Goal: Information Seeking & Learning: Learn about a topic

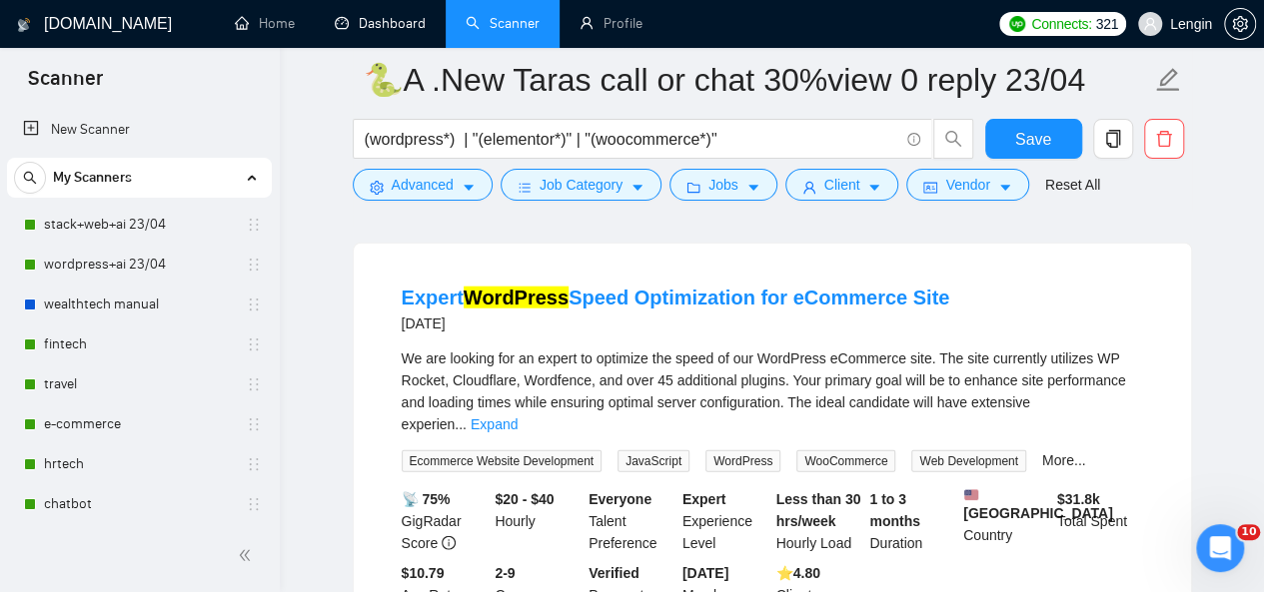
click at [417, 27] on link "Dashboard" at bounding box center [380, 23] width 91 height 17
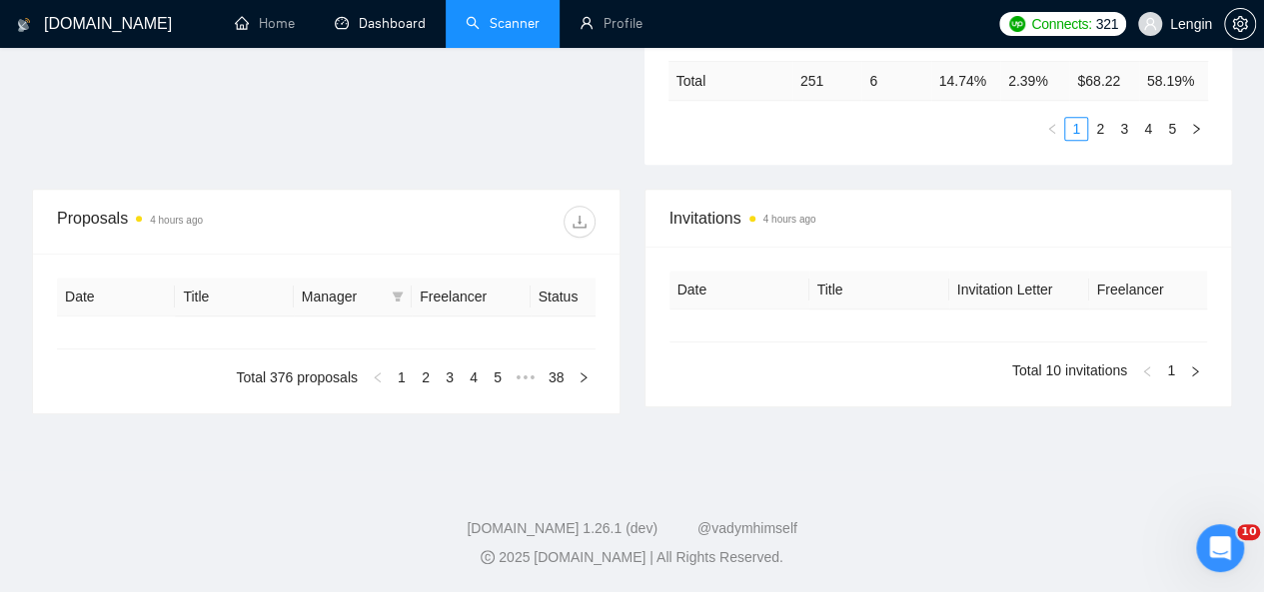
type input "[DATE]"
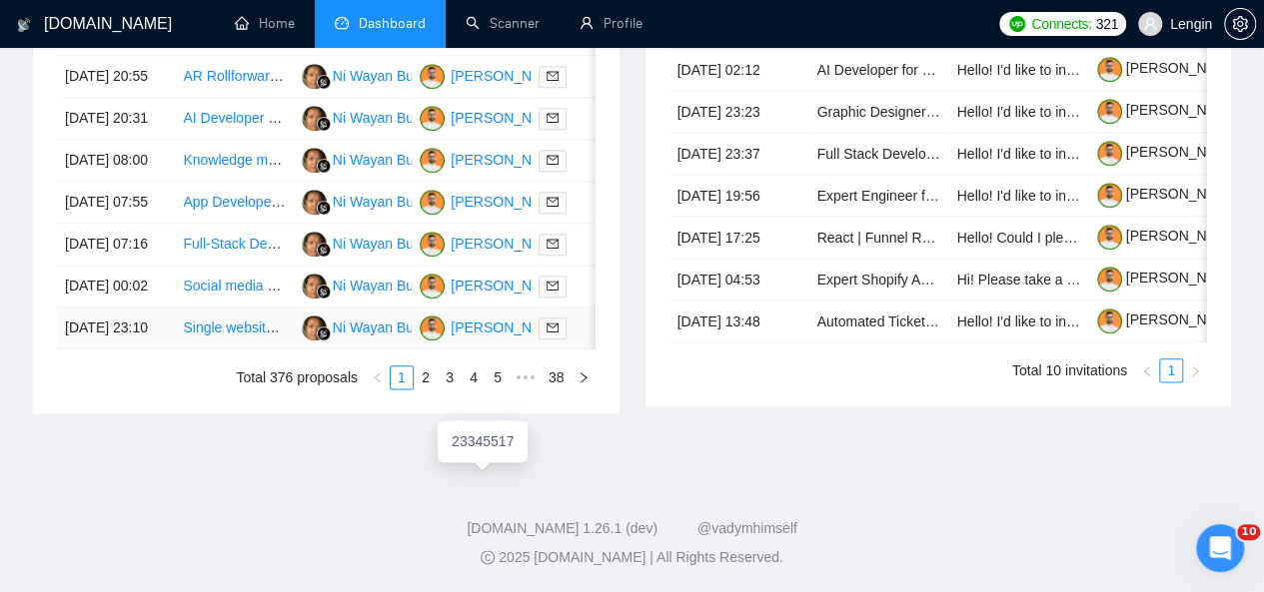
scroll to position [1131, 0]
click at [466, 389] on link "4" at bounding box center [474, 378] width 22 height 22
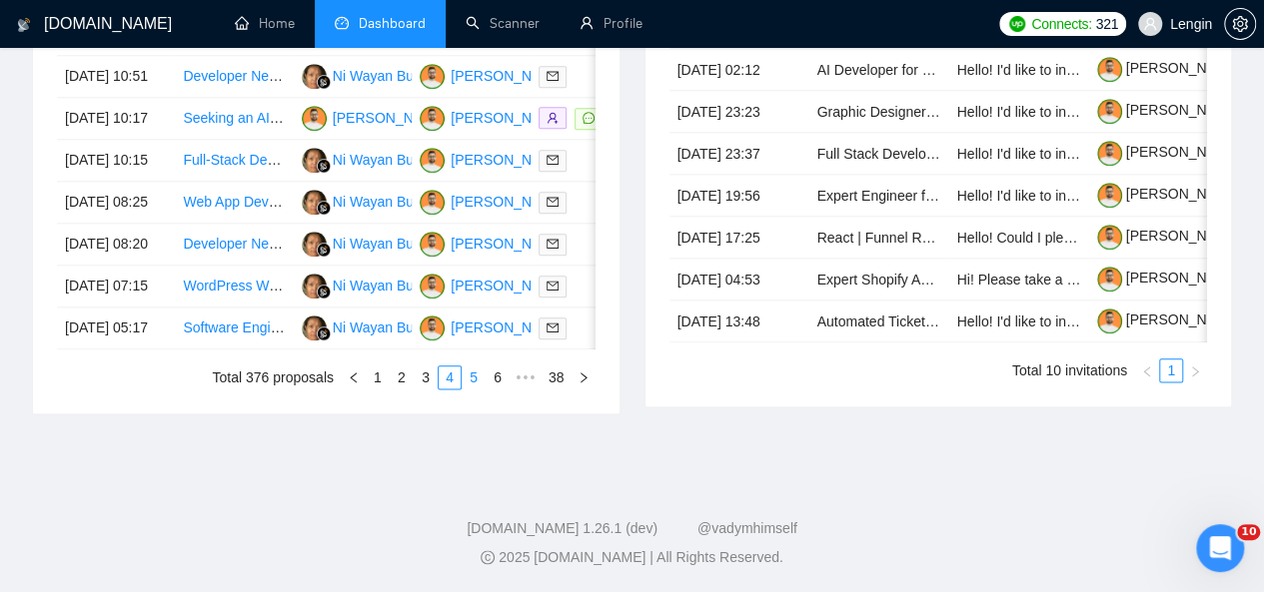
click at [477, 389] on link "5" at bounding box center [474, 378] width 22 height 22
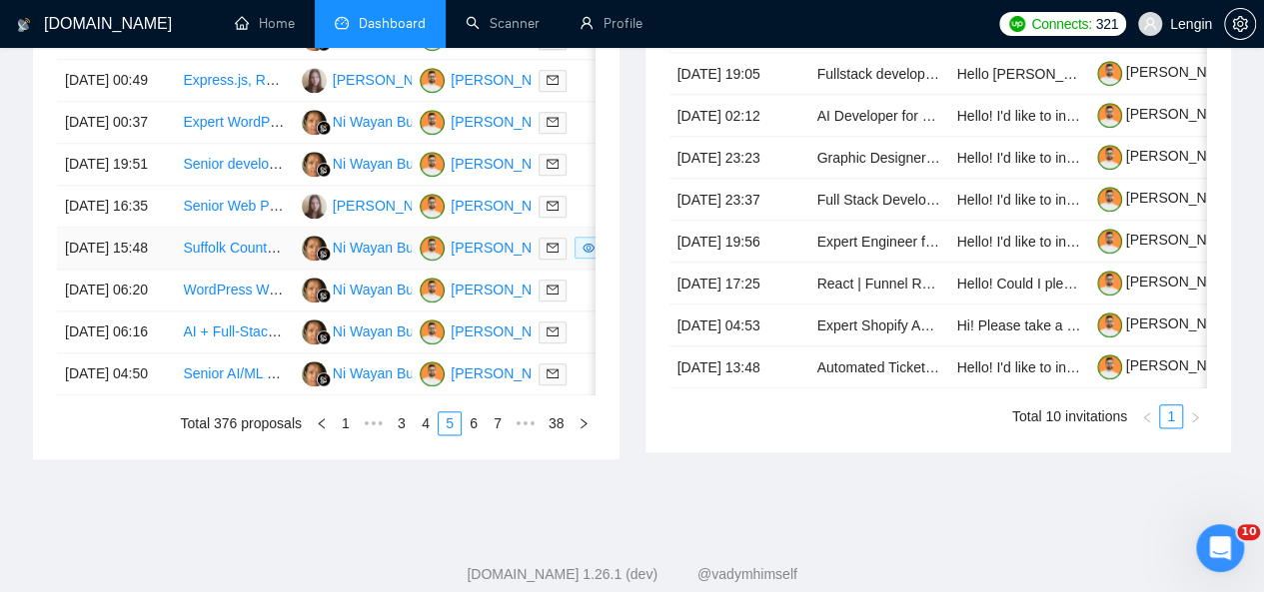
scroll to position [901, 0]
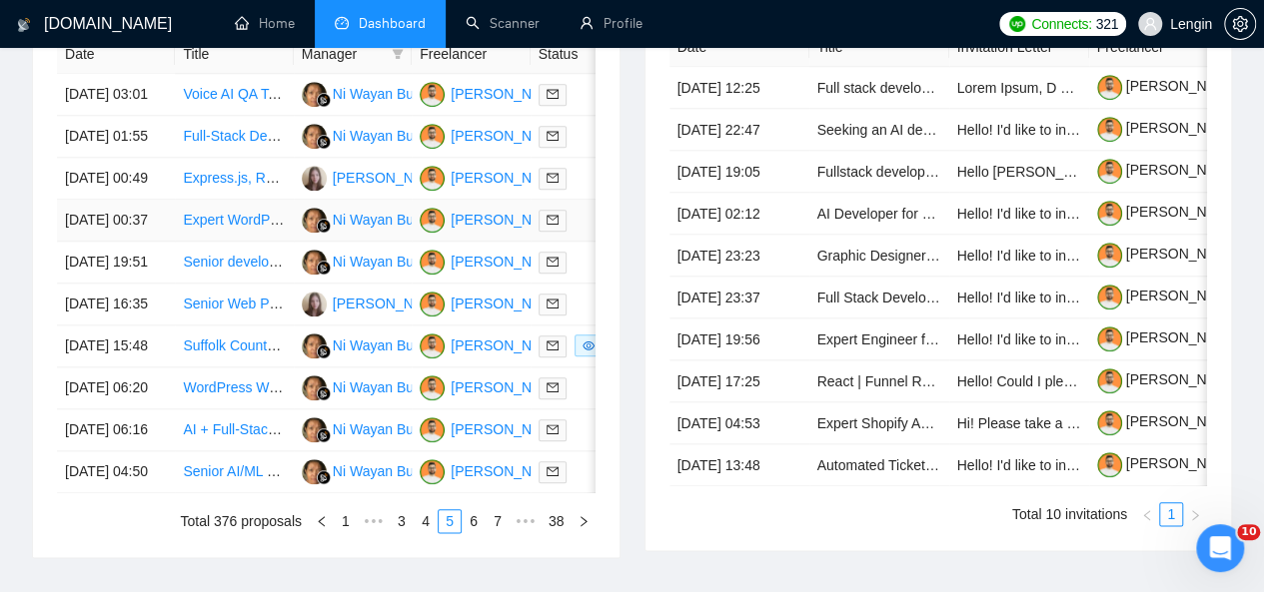
click at [175, 242] on td "Expert WordPress Speed Optimization for eCommerce Site" at bounding box center [234, 221] width 118 height 42
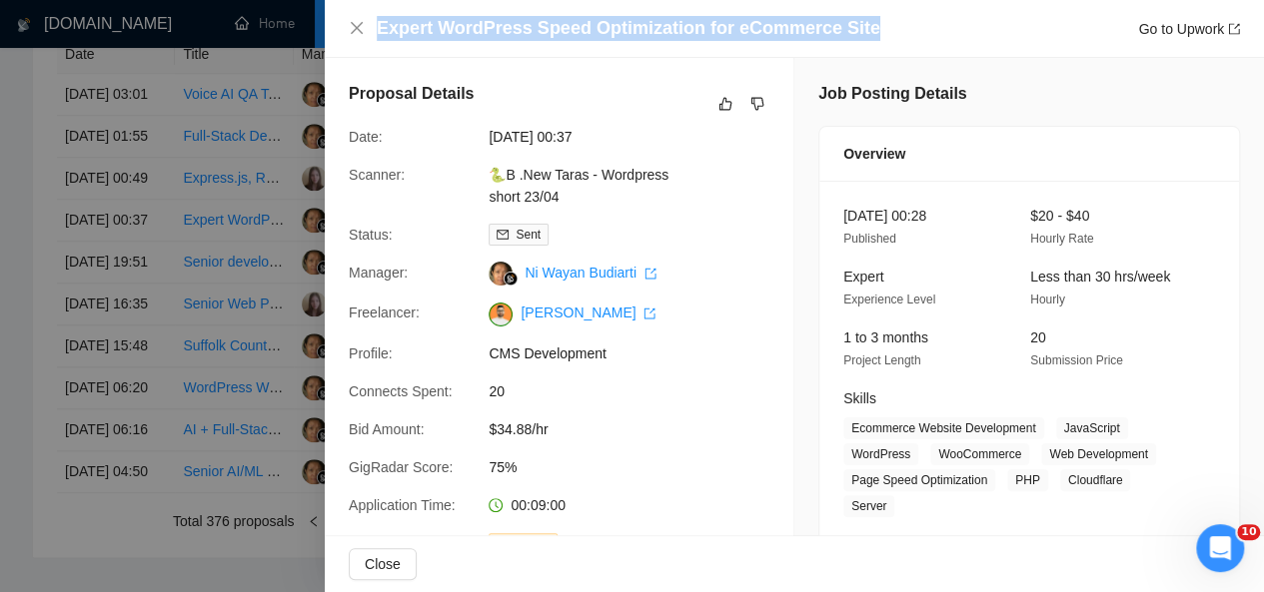
drag, startPoint x: 851, startPoint y: 31, endPoint x: 372, endPoint y: 30, distance: 479.6
click at [372, 30] on div "Expert WordPress Speed Optimization for eCommerce Site Go to Upwork" at bounding box center [794, 28] width 891 height 25
copy h4 "Expert WordPress Speed Optimization for eCommerce Site"
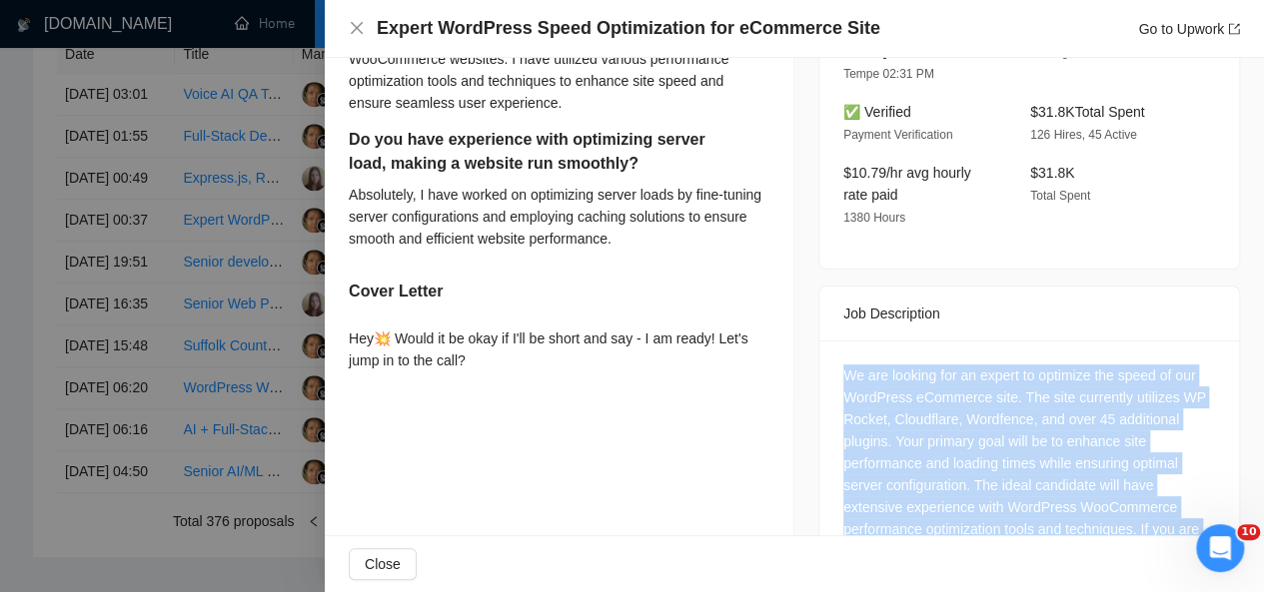
scroll to position [734, 0]
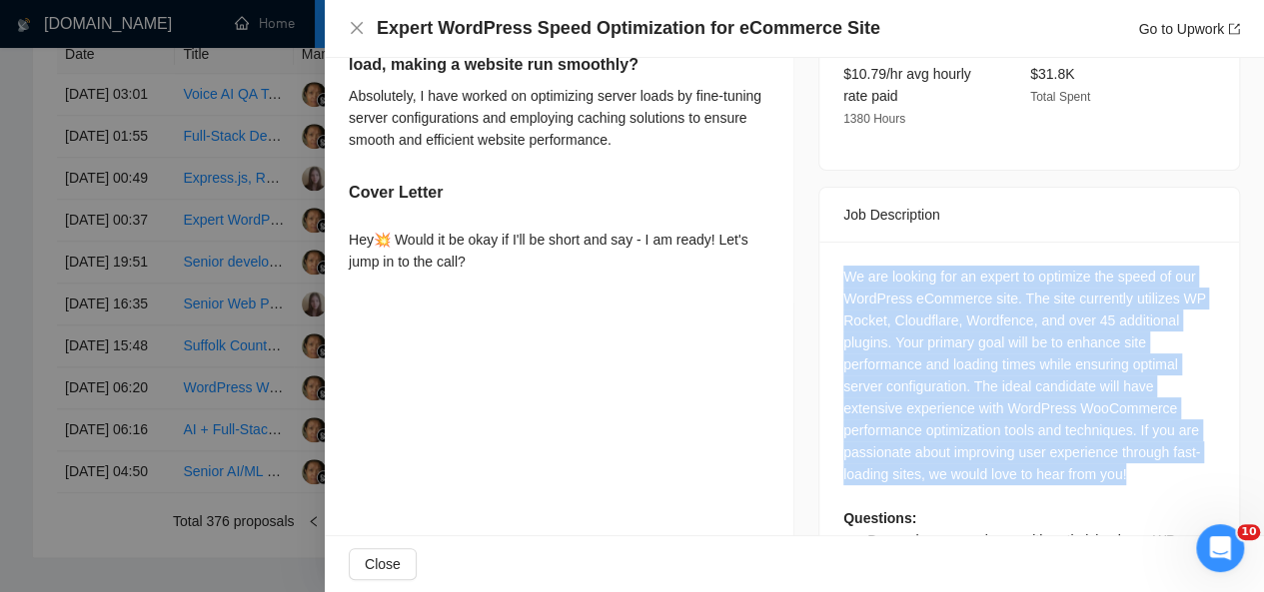
drag, startPoint x: 1133, startPoint y: 333, endPoint x: 823, endPoint y: 255, distance: 319.4
click at [823, 255] on div "We are looking for an expert to optimize the speed of our WordPress eCommerce s…" at bounding box center [1029, 449] width 420 height 414
copy div "We are looking for an expert to optimize the speed of our WordPress eCommerce s…"
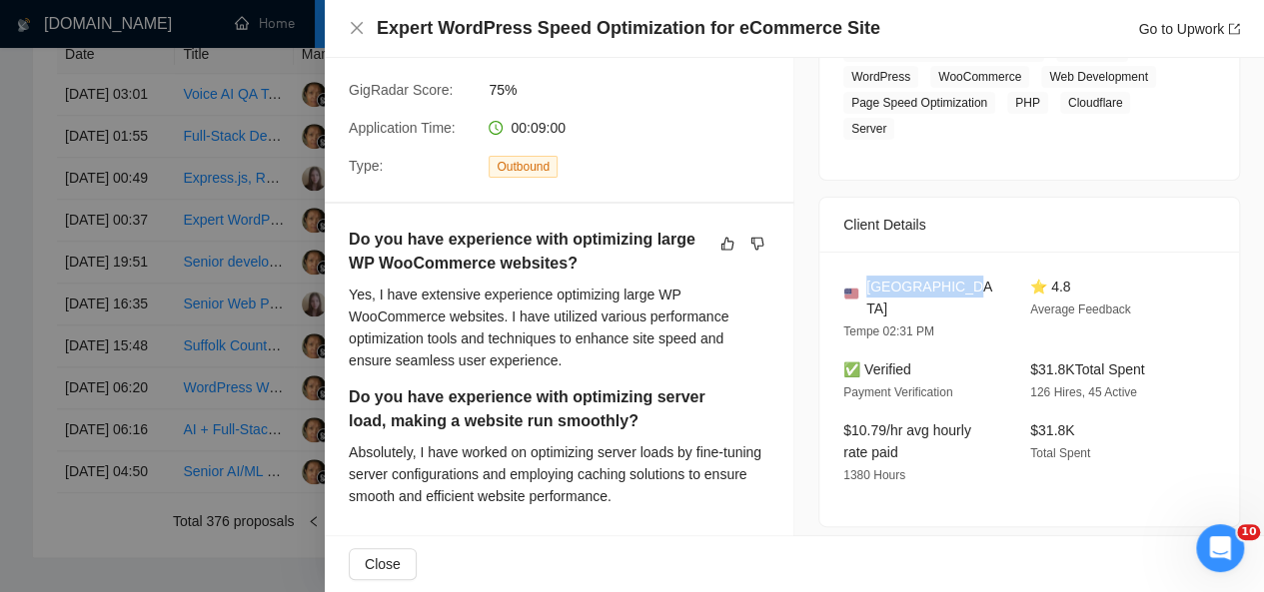
drag, startPoint x: 948, startPoint y: 291, endPoint x: 864, endPoint y: 283, distance: 84.3
click at [864, 283] on div "[GEOGRAPHIC_DATA]" at bounding box center [920, 298] width 155 height 44
copy span "[GEOGRAPHIC_DATA]"
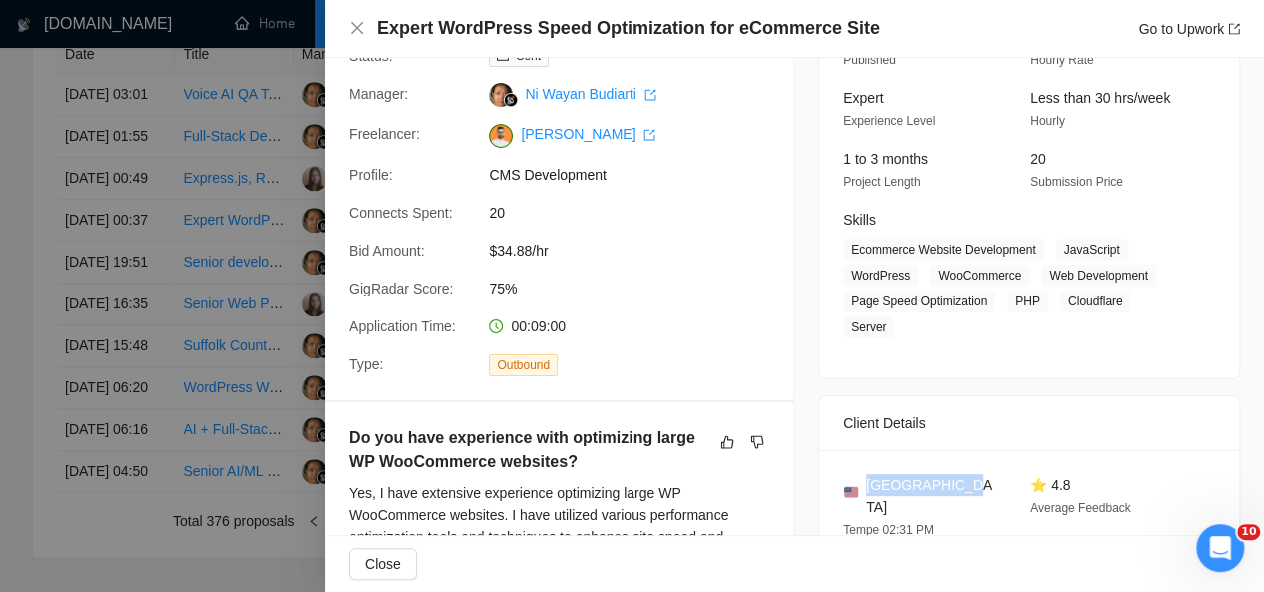
scroll to position [178, 0]
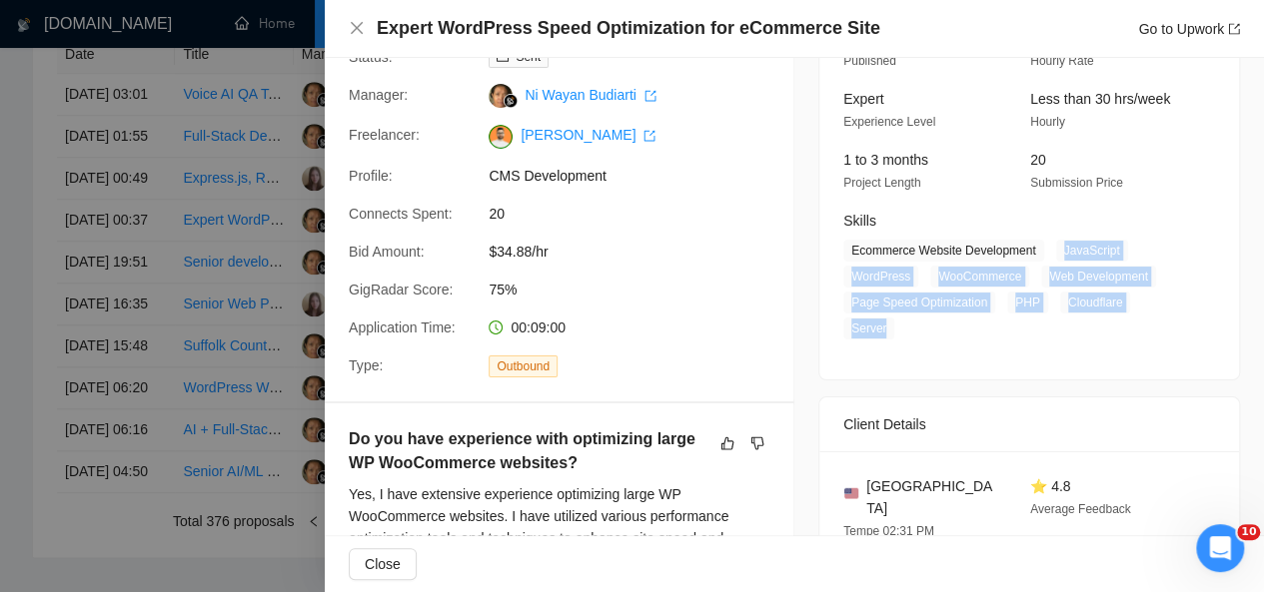
drag, startPoint x: 1051, startPoint y: 252, endPoint x: 883, endPoint y: 331, distance: 185.5
click at [883, 331] on span "Ecommerce Website Development JavaScript WordPress WooCommerce Web Development …" at bounding box center [1014, 290] width 342 height 100
copy span "JavaScript WordPress WooCommerce Web Development Page Speed Optimization PHP Cl…"
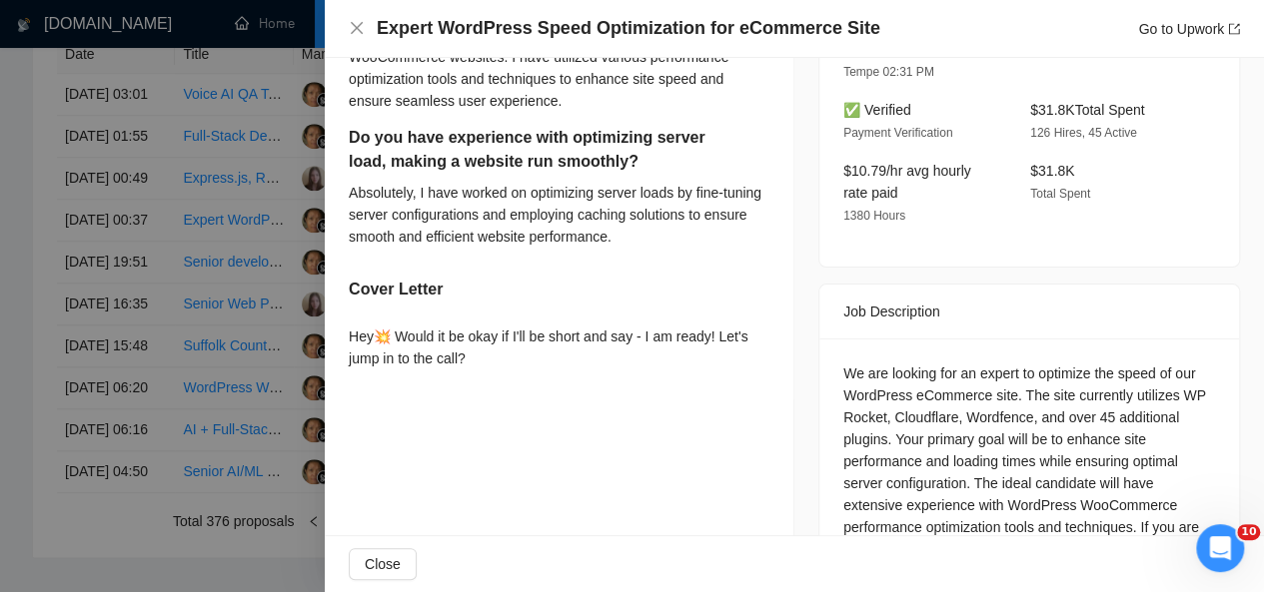
scroll to position [779, 0]
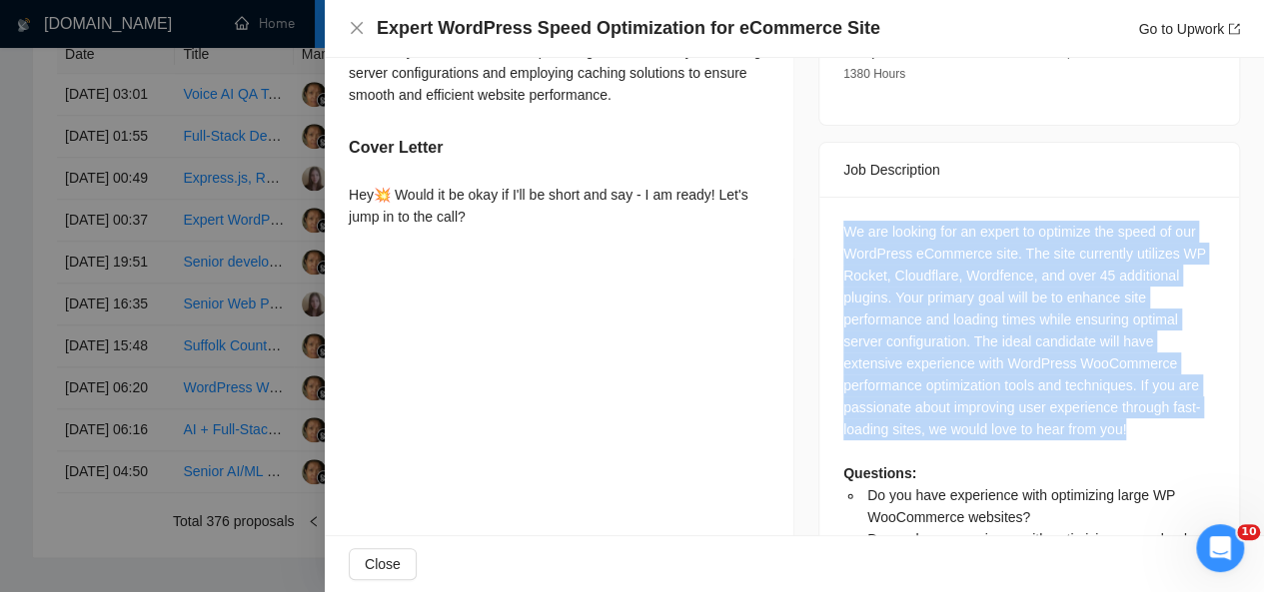
drag, startPoint x: 1125, startPoint y: 408, endPoint x: 831, endPoint y: 213, distance: 352.5
click at [831, 213] on div "We are looking for an expert to optimize the speed of our WordPress eCommerce s…" at bounding box center [1029, 404] width 420 height 414
copy div "We are looking for an expert to optimize the speed of our WordPress eCommerce s…"
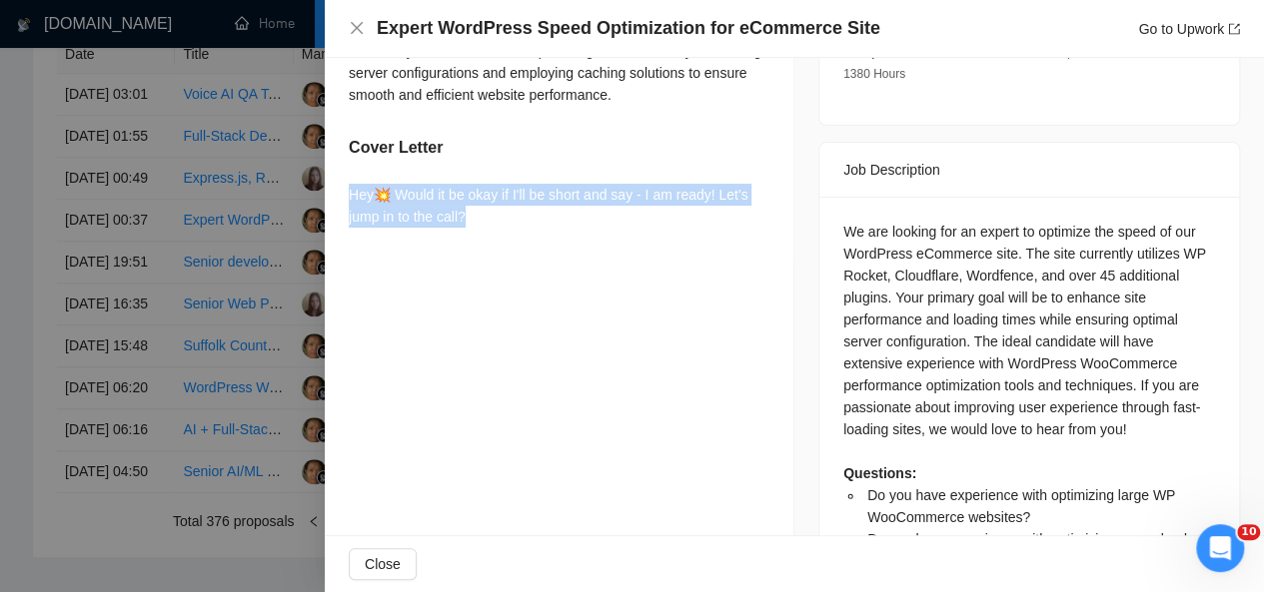
drag, startPoint x: 478, startPoint y: 223, endPoint x: 346, endPoint y: 192, distance: 135.5
click at [346, 192] on div "Do you have experience with optimizing large WP WooCommerce websites? Yes, I ha…" at bounding box center [559, 31] width 469 height 458
copy div "Hey💥 Would it be okay if I'll be short and say - I am ready! Let's jump in to t…"
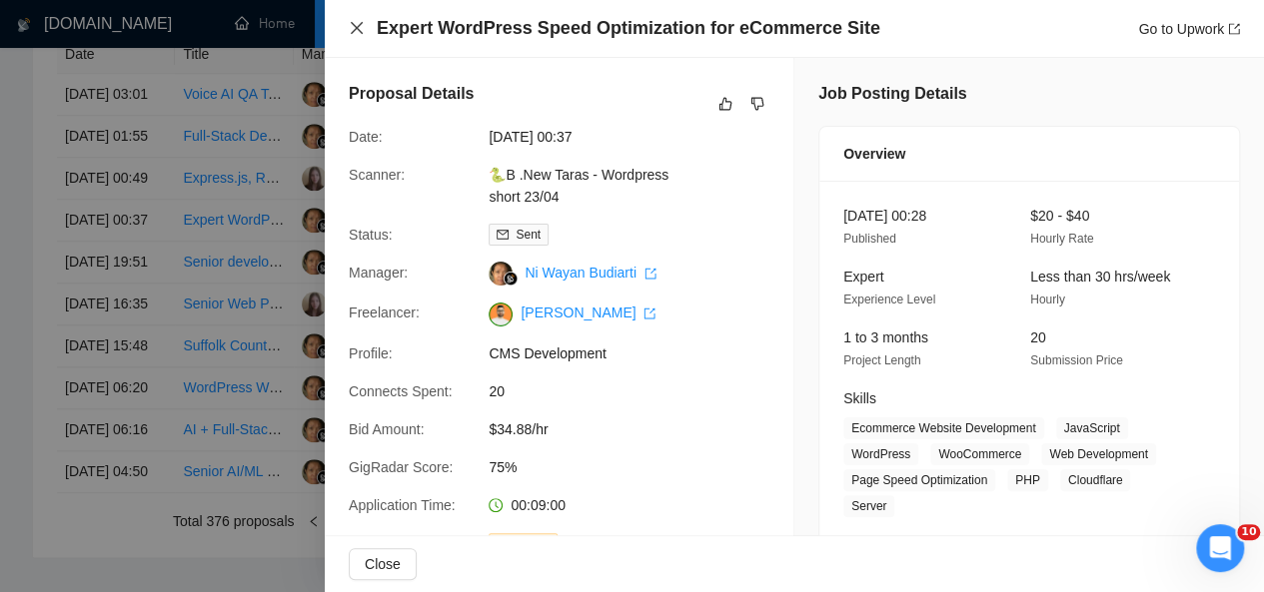
click at [353, 30] on icon "close" at bounding box center [357, 28] width 16 height 16
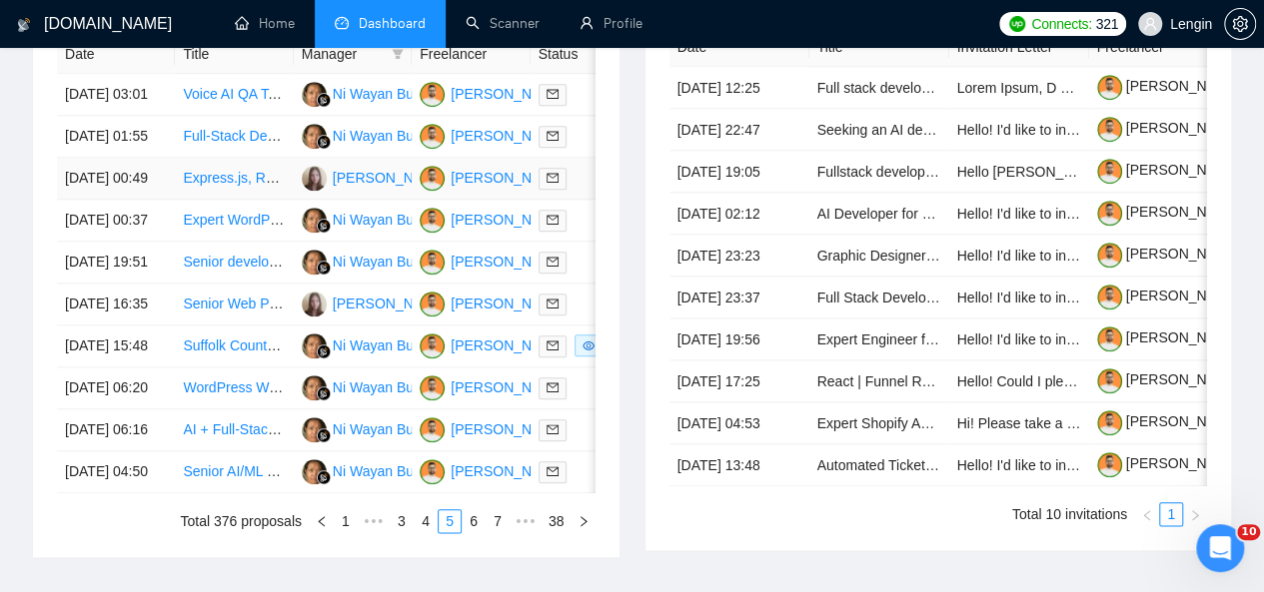
click at [261, 200] on td "Express.js, React, and Tailwind Developer Needed" at bounding box center [234, 179] width 118 height 42
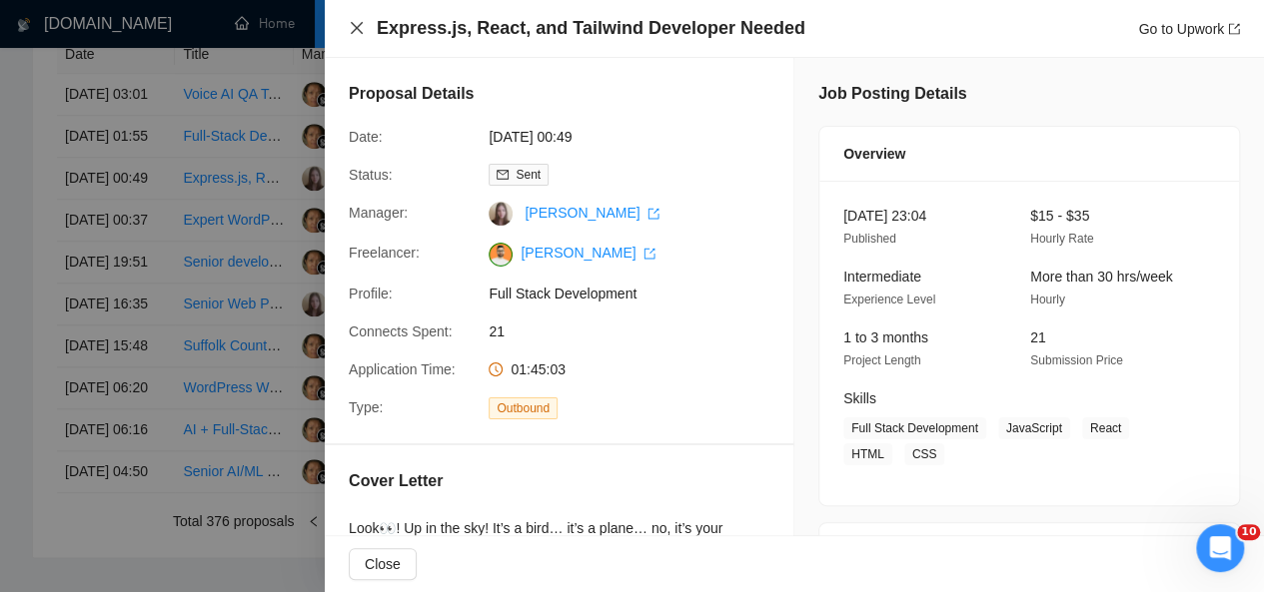
click at [361, 23] on icon "close" at bounding box center [357, 28] width 12 height 12
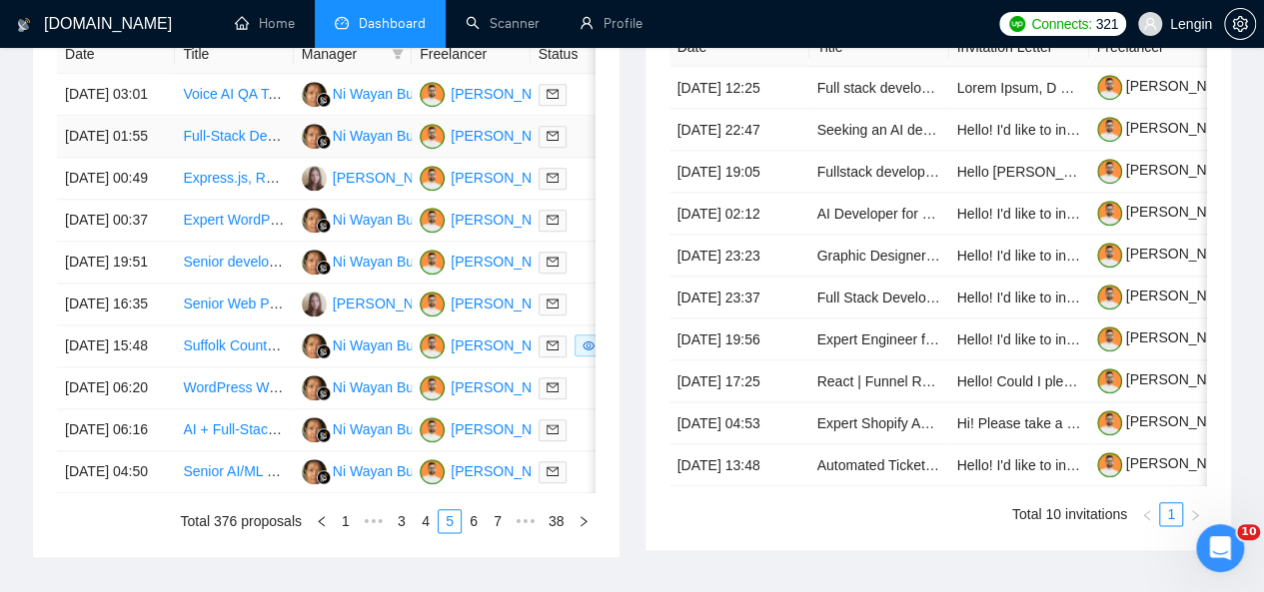
click at [222, 143] on td "Full-Stack Developer for Multi-Tenant SaaS Application" at bounding box center [234, 137] width 118 height 42
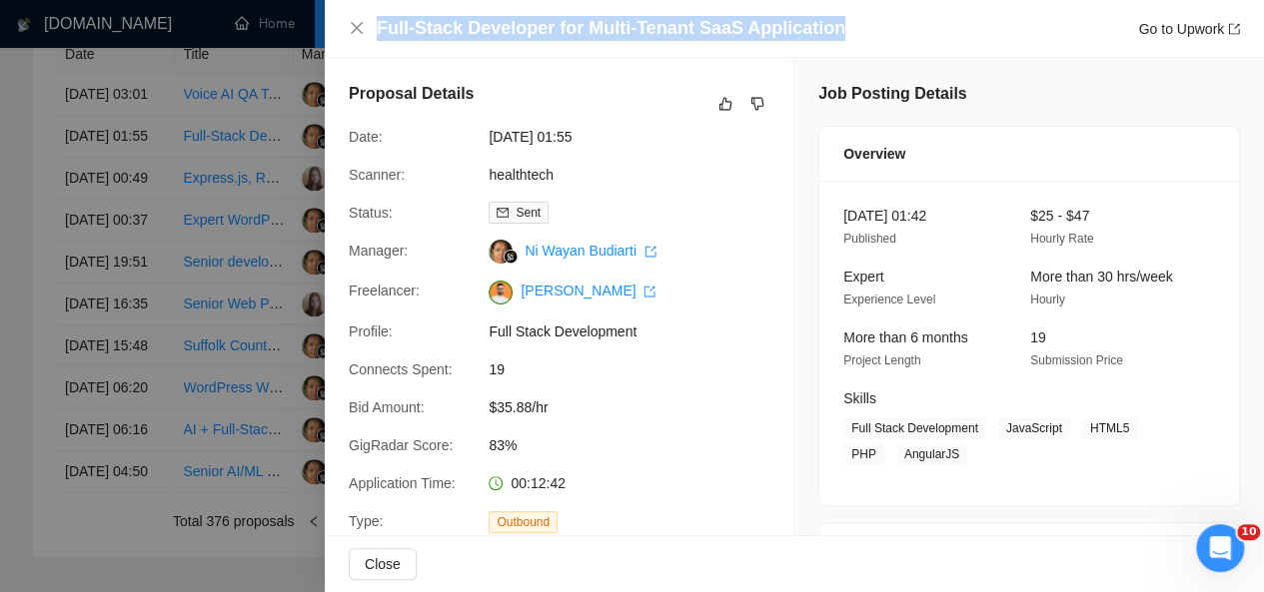
drag, startPoint x: 826, startPoint y: 29, endPoint x: 375, endPoint y: 0, distance: 452.5
click at [375, 0] on div "Full-Stack Developer for Multi-Tenant SaaS Application Go to Upwork" at bounding box center [794, 29] width 939 height 58
copy h4 "Full-Stack Developer for Multi-Tenant SaaS Application"
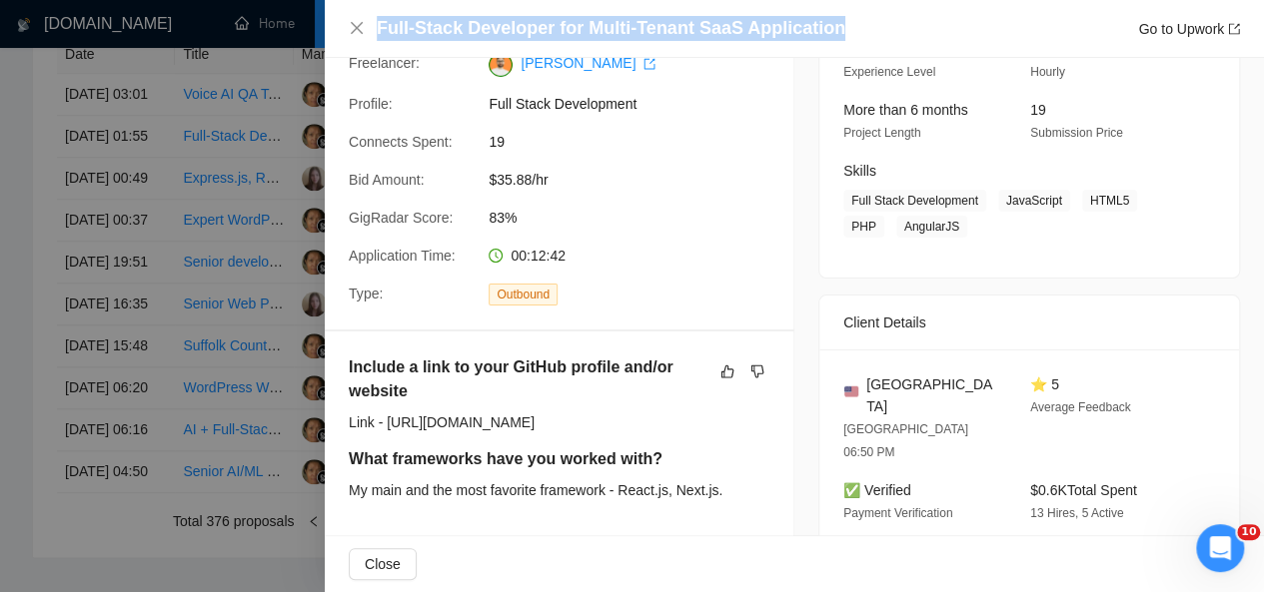
scroll to position [233, 0]
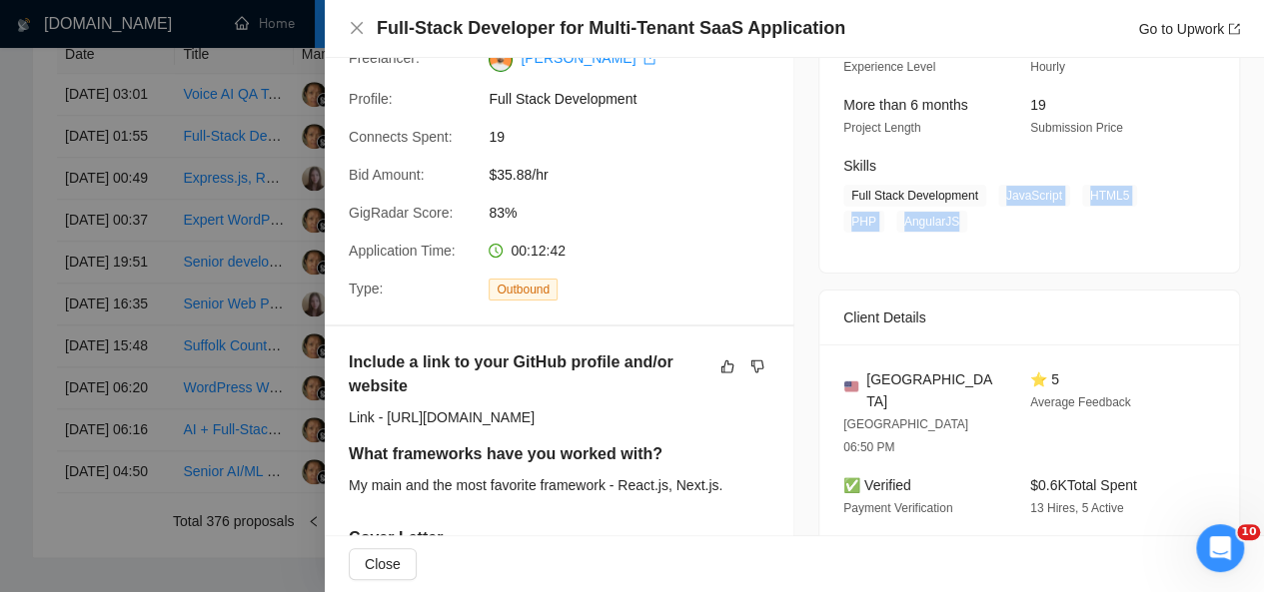
drag, startPoint x: 993, startPoint y: 198, endPoint x: 952, endPoint y: 226, distance: 49.6
click at [952, 226] on span "Full Stack Development JavaScript HTML5 PHP AngularJS" at bounding box center [1014, 209] width 342 height 48
copy span "JavaScript HTML5 PHP AngularJS"
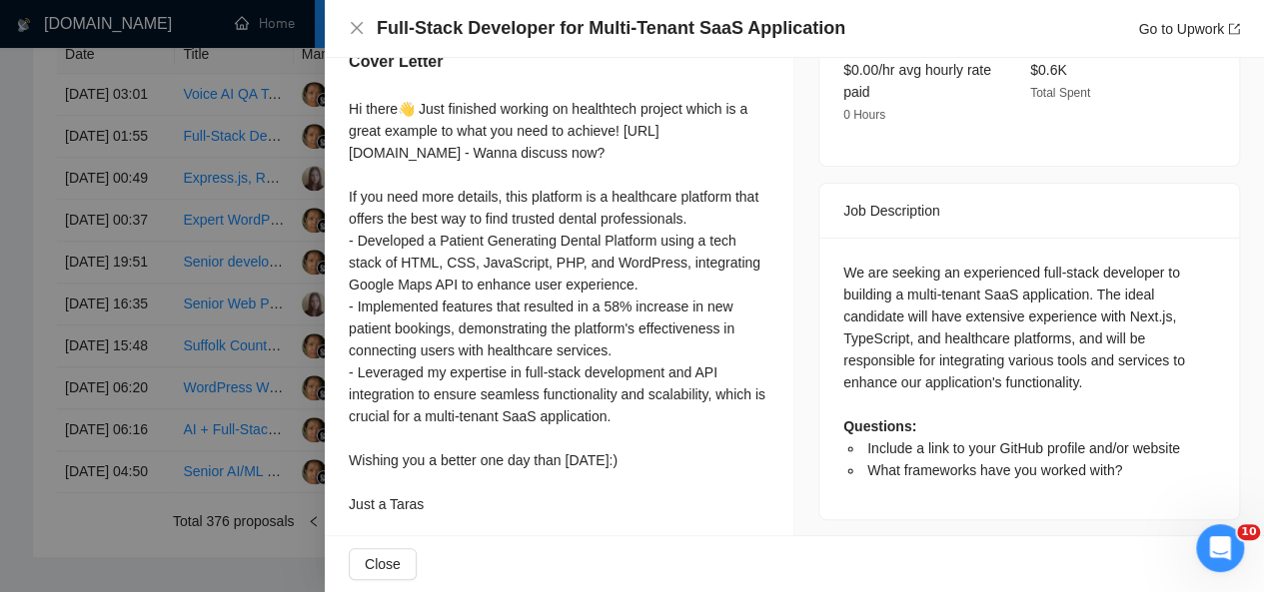
scroll to position [742, 0]
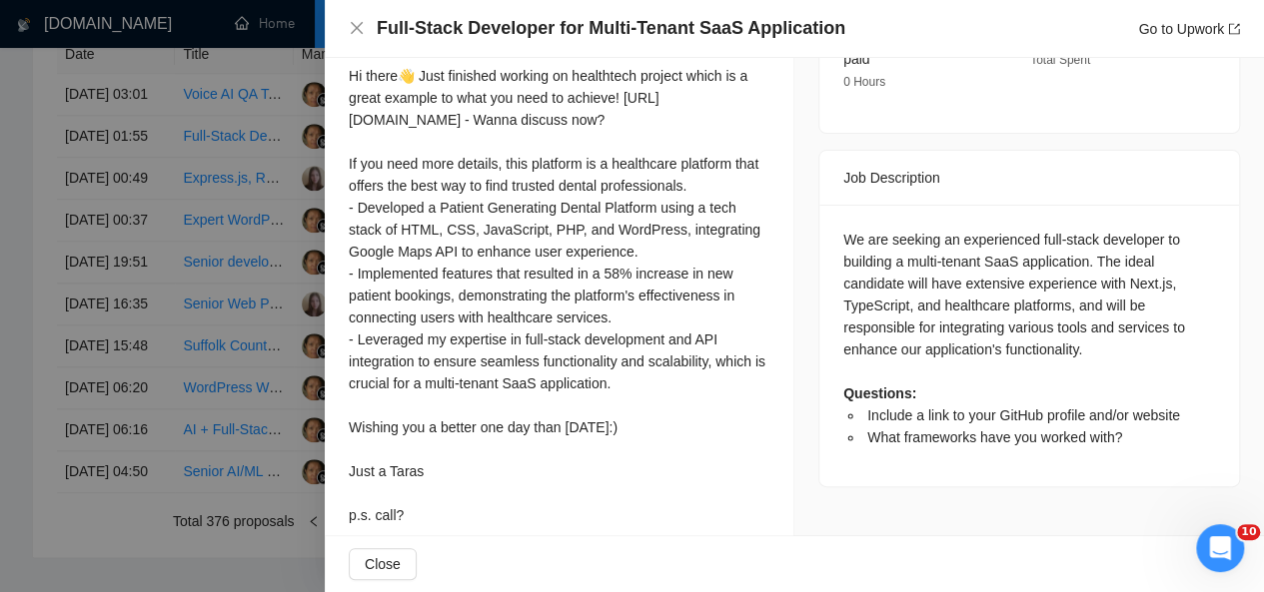
drag, startPoint x: 345, startPoint y: 70, endPoint x: 455, endPoint y: 487, distance: 430.9
click at [455, 487] on div "Include a link to your GitHub profile and/or website Link - [URL][DOMAIN_NAME] …" at bounding box center [559, 187] width 469 height 741
copy div "Hi there👋 Just finished working on healthtech project which is a great example …"
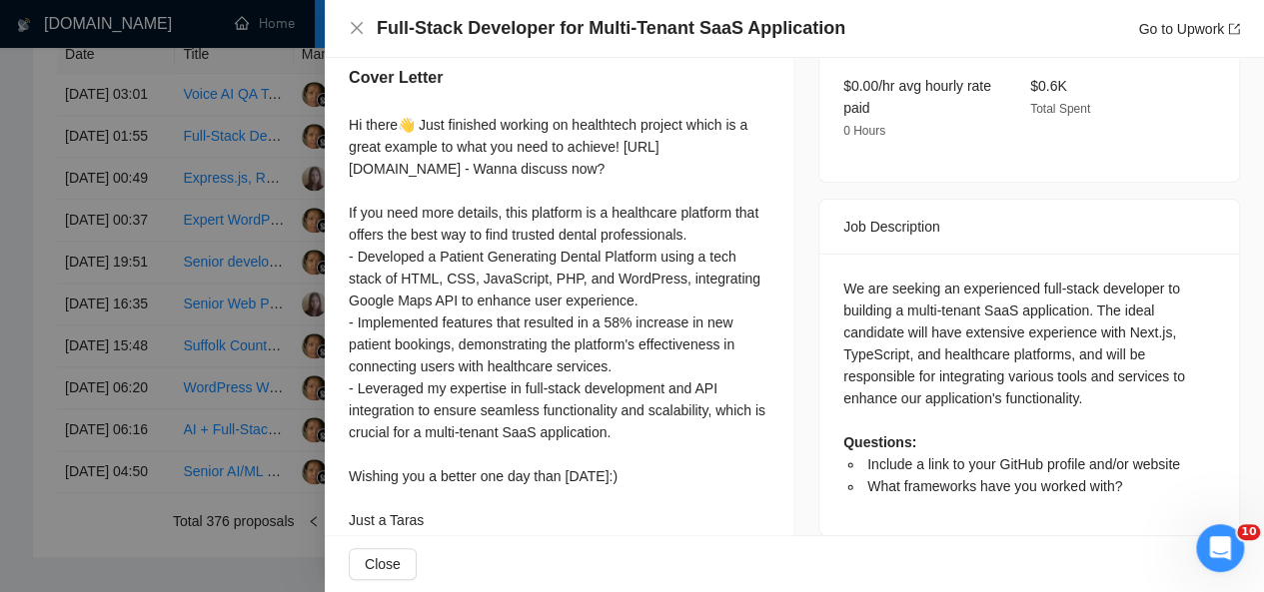
scroll to position [694, 0]
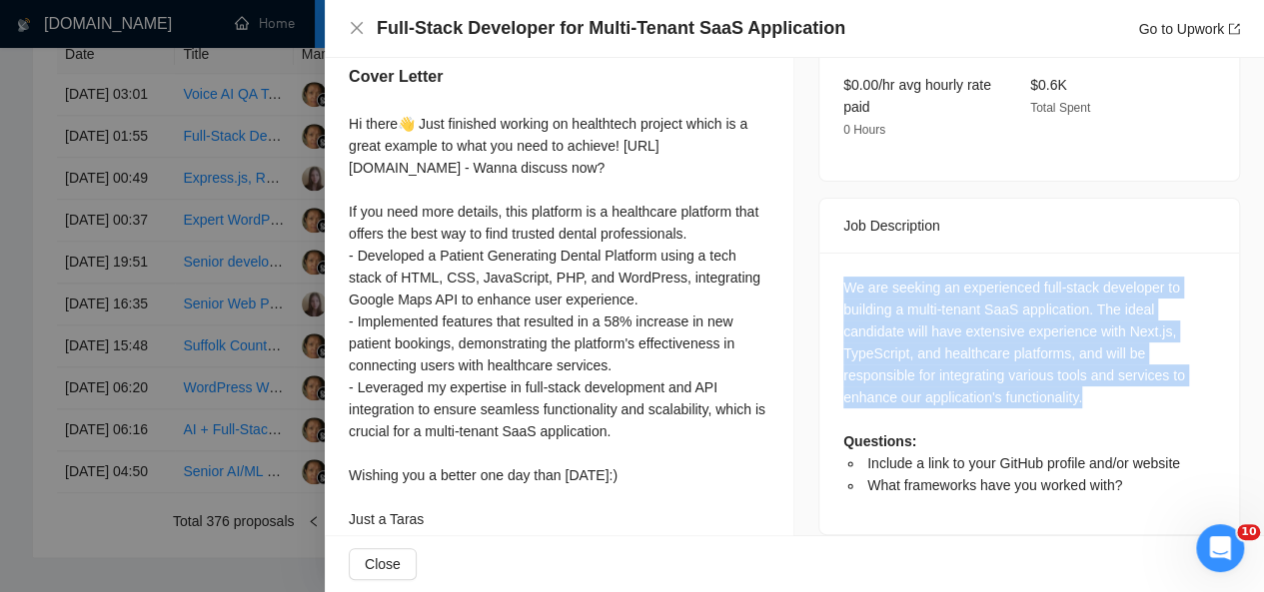
drag, startPoint x: 1085, startPoint y: 351, endPoint x: 831, endPoint y: 248, distance: 273.8
click at [831, 253] on div "We are seeking an experienced full-stack developer to building a multi-tenant S…" at bounding box center [1029, 394] width 420 height 282
copy div "We are seeking an experienced full-stack developer to building a multi-tenant S…"
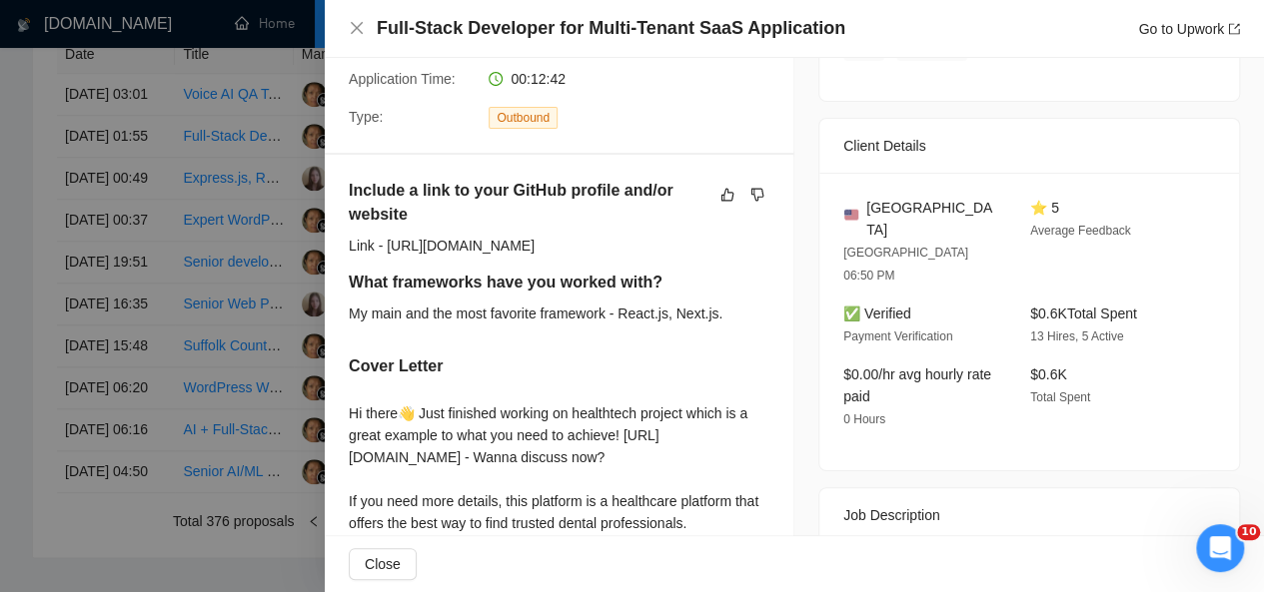
scroll to position [401, 0]
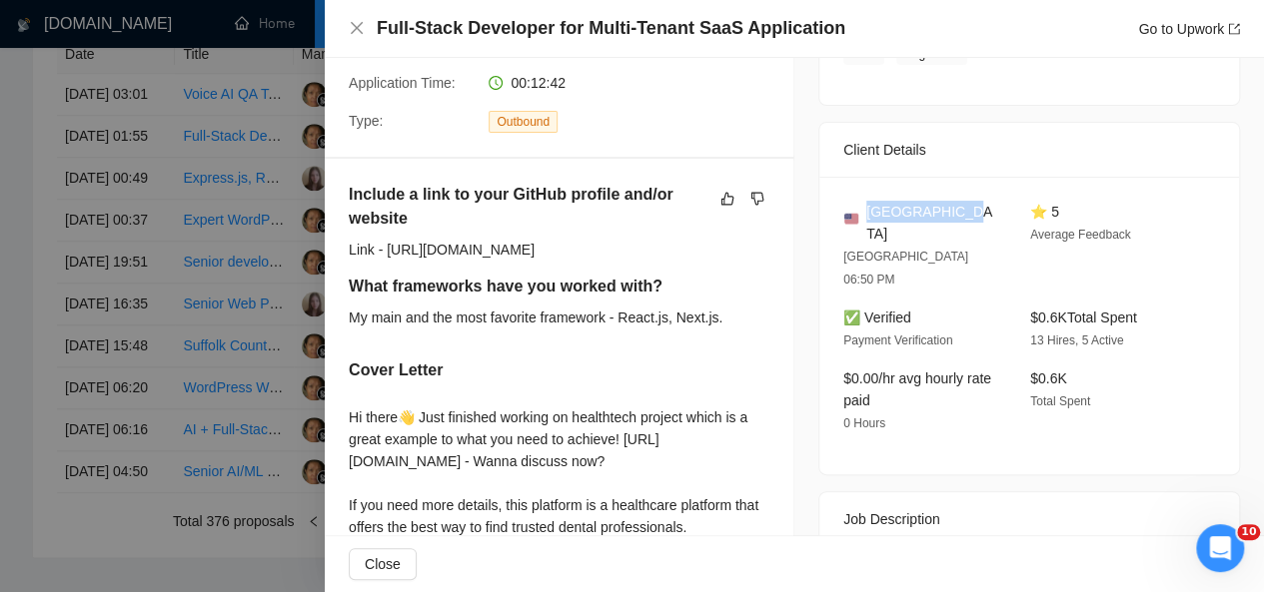
drag, startPoint x: 952, startPoint y: 211, endPoint x: 859, endPoint y: 221, distance: 93.5
click at [859, 221] on div "[GEOGRAPHIC_DATA]" at bounding box center [920, 223] width 155 height 44
click at [350, 25] on icon "close" at bounding box center [357, 28] width 16 height 16
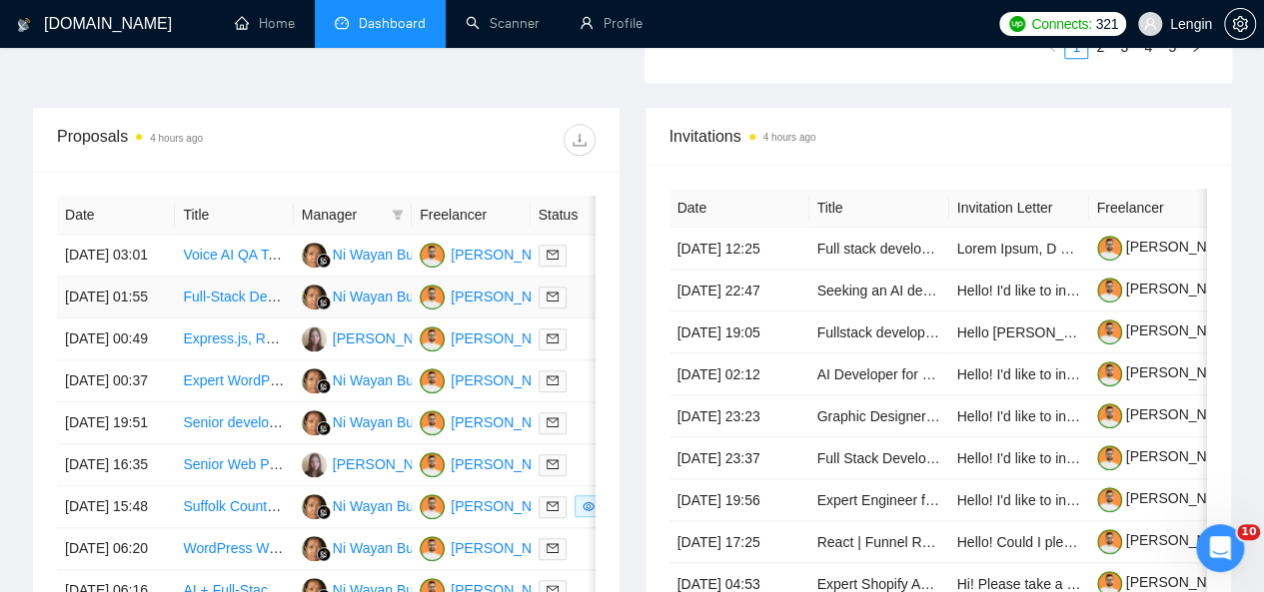
scroll to position [739, 0]
click at [268, 253] on td "Voice AI QA Testing" at bounding box center [234, 257] width 118 height 42
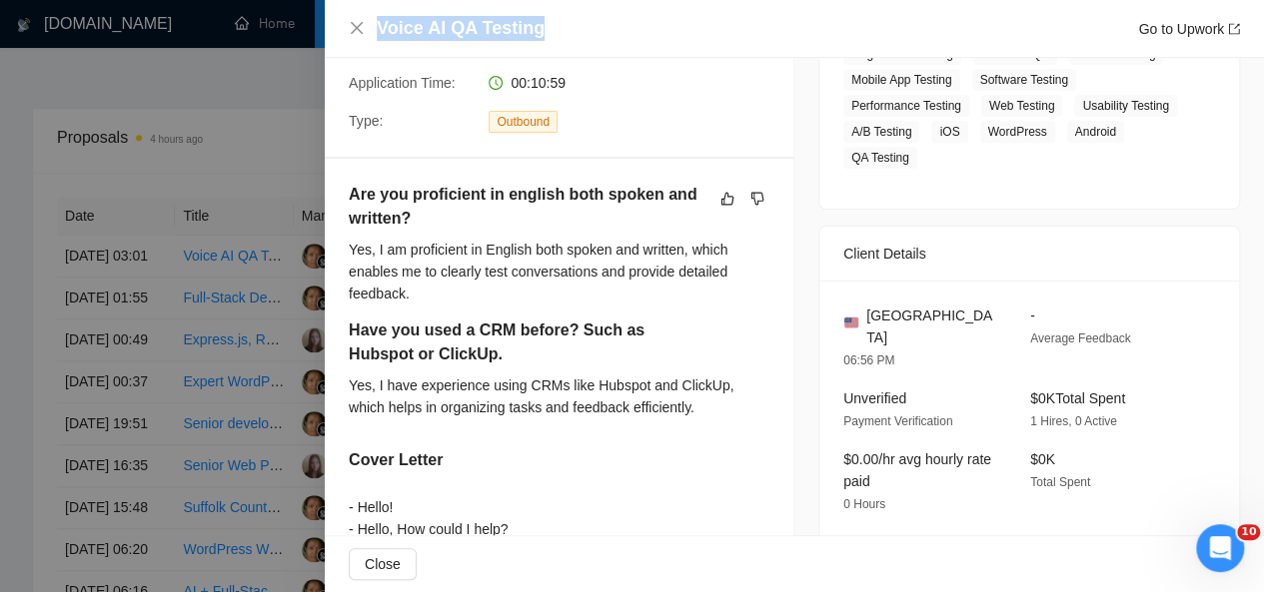
drag, startPoint x: 551, startPoint y: 23, endPoint x: 376, endPoint y: 21, distance: 175.8
click at [376, 21] on div "Voice AI QA Testing Go to Upwork" at bounding box center [794, 28] width 891 height 25
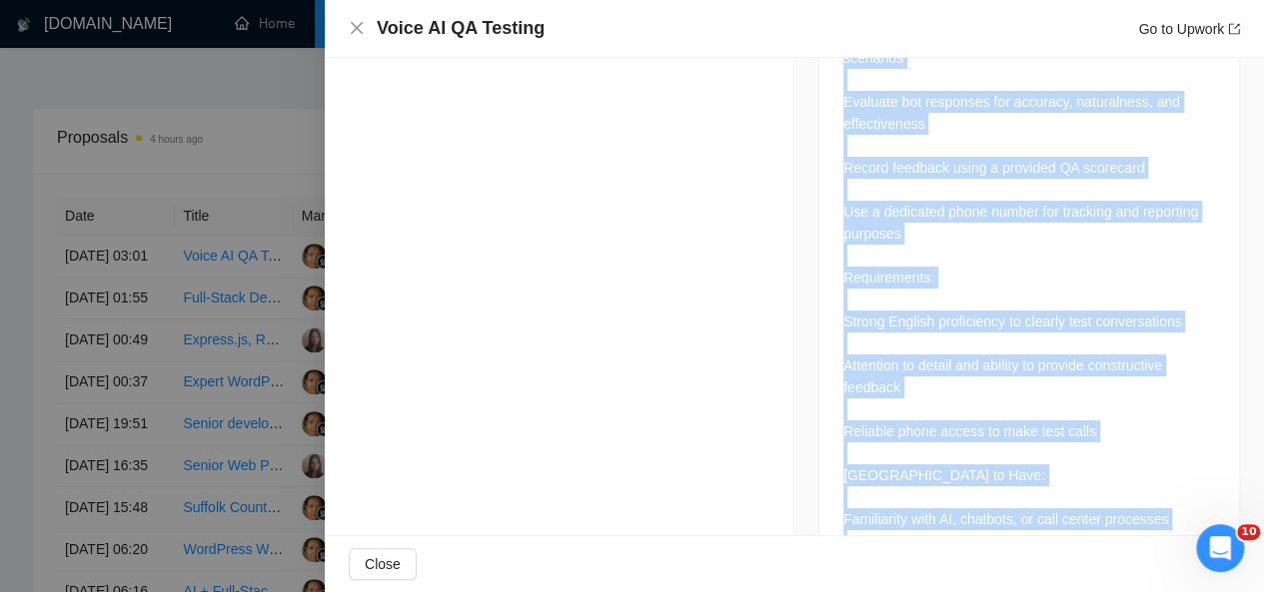
scroll to position [1347, 0]
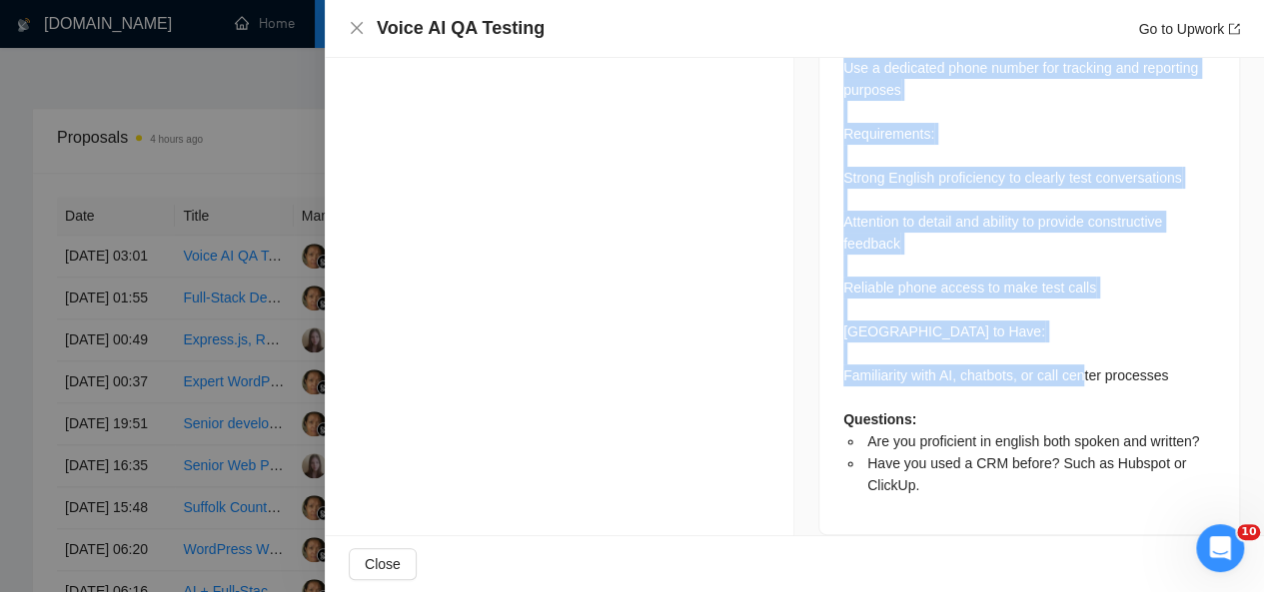
drag, startPoint x: 833, startPoint y: 173, endPoint x: 1156, endPoint y: 351, distance: 368.5
click at [1156, 351] on div "Job Description We are seeking a detail-oriented tester to evaluate our voice A…" at bounding box center [1029, 107] width 420 height 853
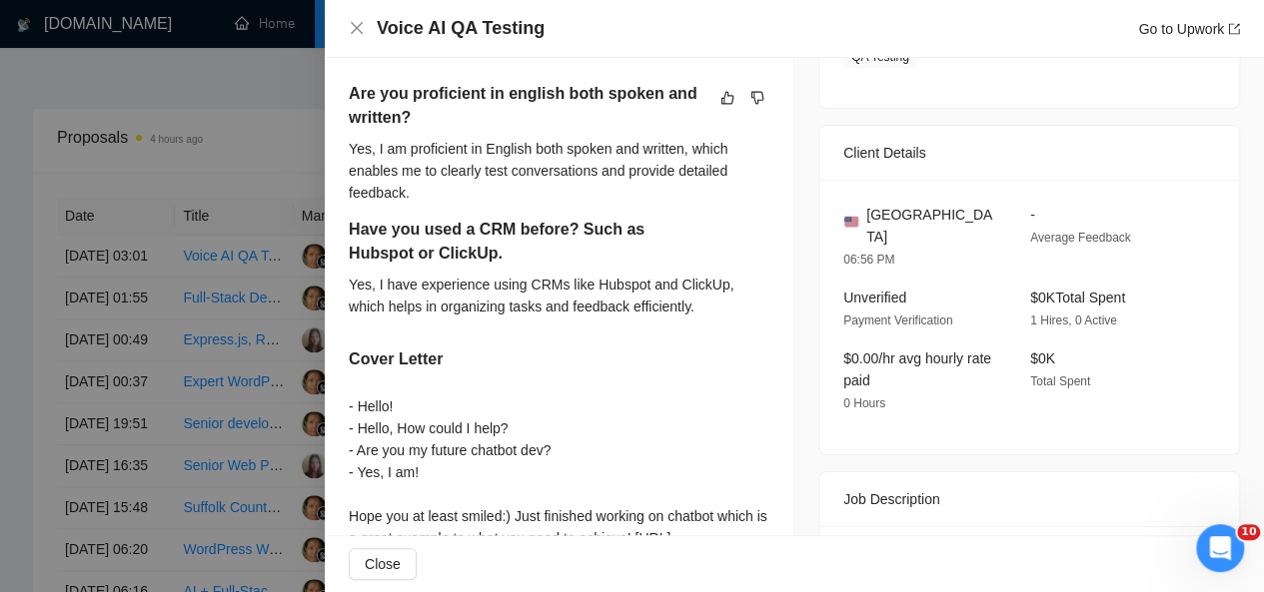
scroll to position [406, 0]
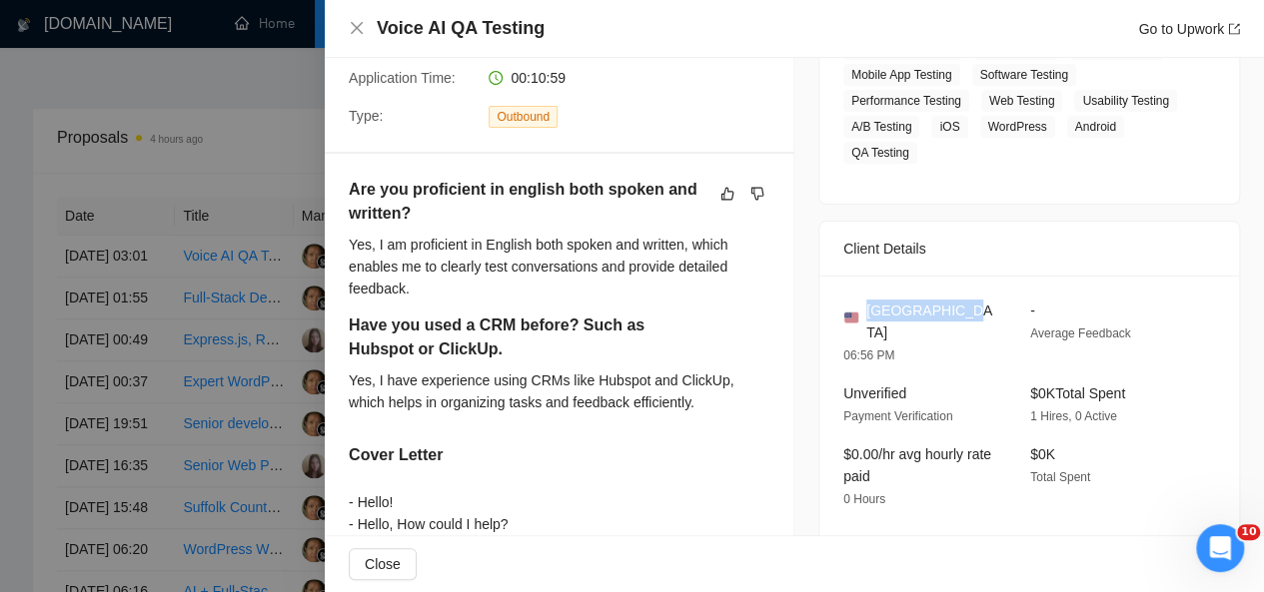
drag, startPoint x: 951, startPoint y: 306, endPoint x: 863, endPoint y: 311, distance: 88.1
click at [863, 311] on div "[GEOGRAPHIC_DATA]" at bounding box center [920, 322] width 155 height 44
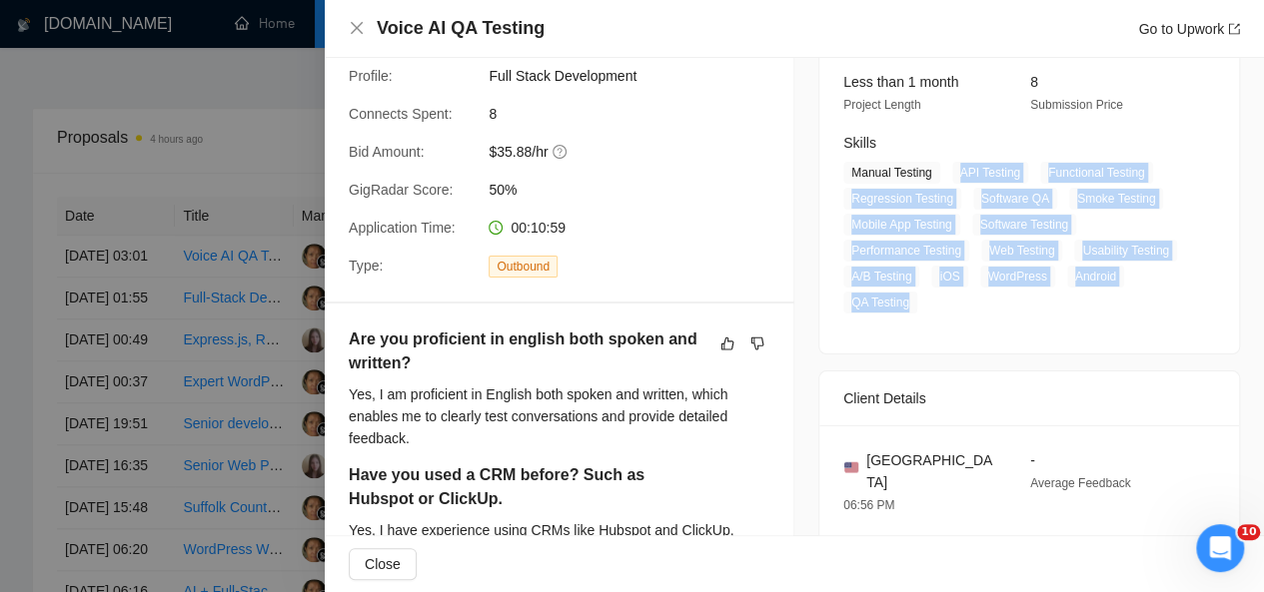
drag, startPoint x: 951, startPoint y: 173, endPoint x: 907, endPoint y: 314, distance: 147.6
click at [907, 314] on div "[DATE] 01:07 Published Unspecified Hourly Rate Intermediate Experience Level Le…" at bounding box center [1029, 139] width 420 height 429
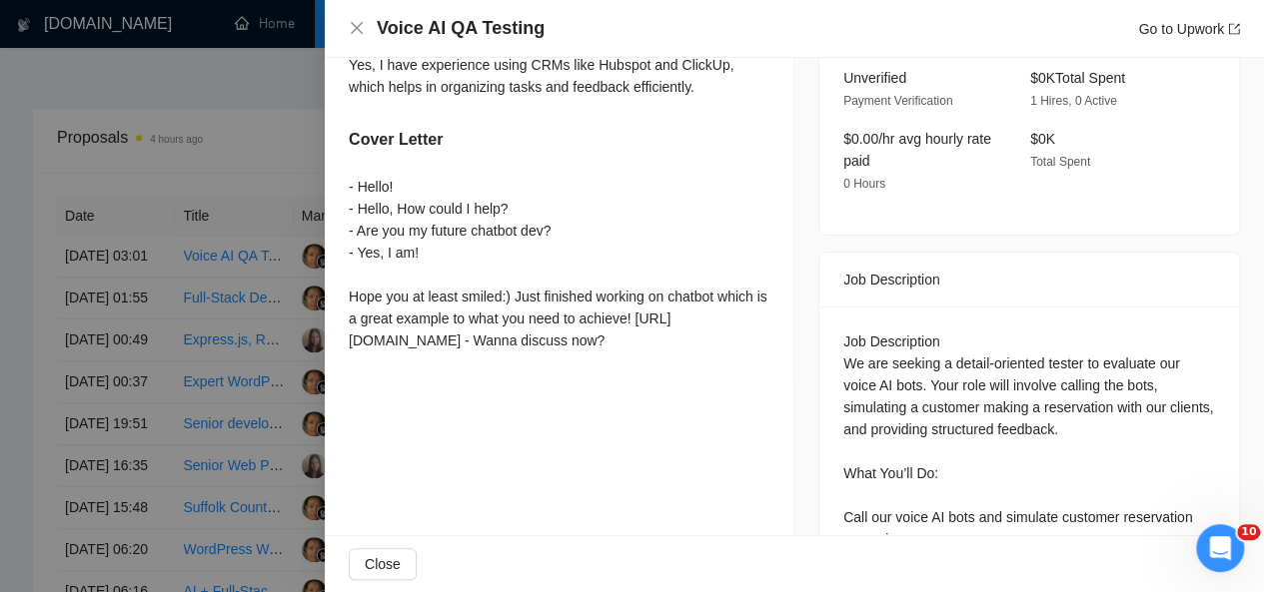
scroll to position [721, 0]
drag, startPoint x: 346, startPoint y: 182, endPoint x: 659, endPoint y: 364, distance: 362.6
click at [659, 364] on div "Are you proficient in english both spoken and written? Yes, I am proficient in …" at bounding box center [559, 110] width 469 height 545
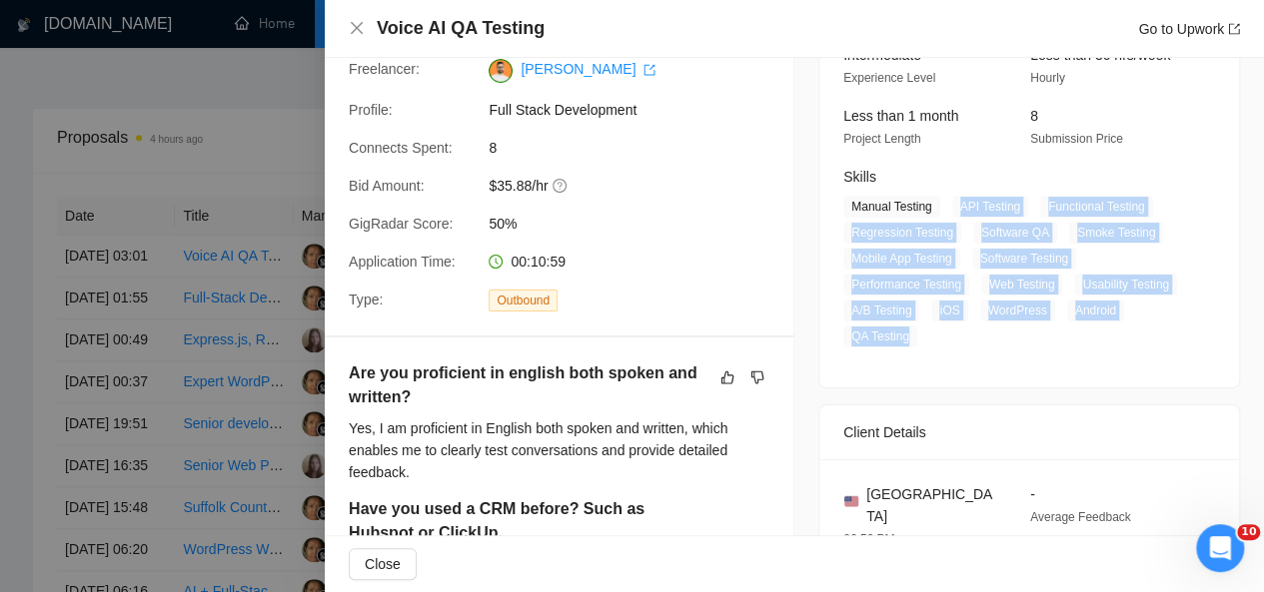
scroll to position [0, 0]
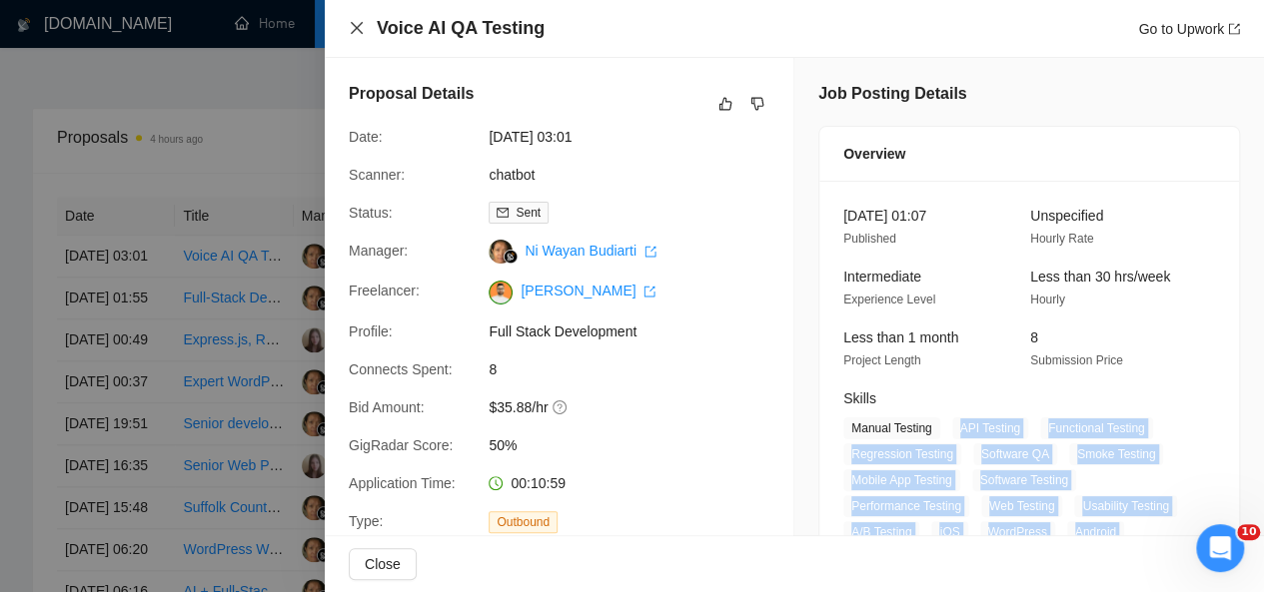
click at [360, 27] on icon "close" at bounding box center [357, 28] width 16 height 16
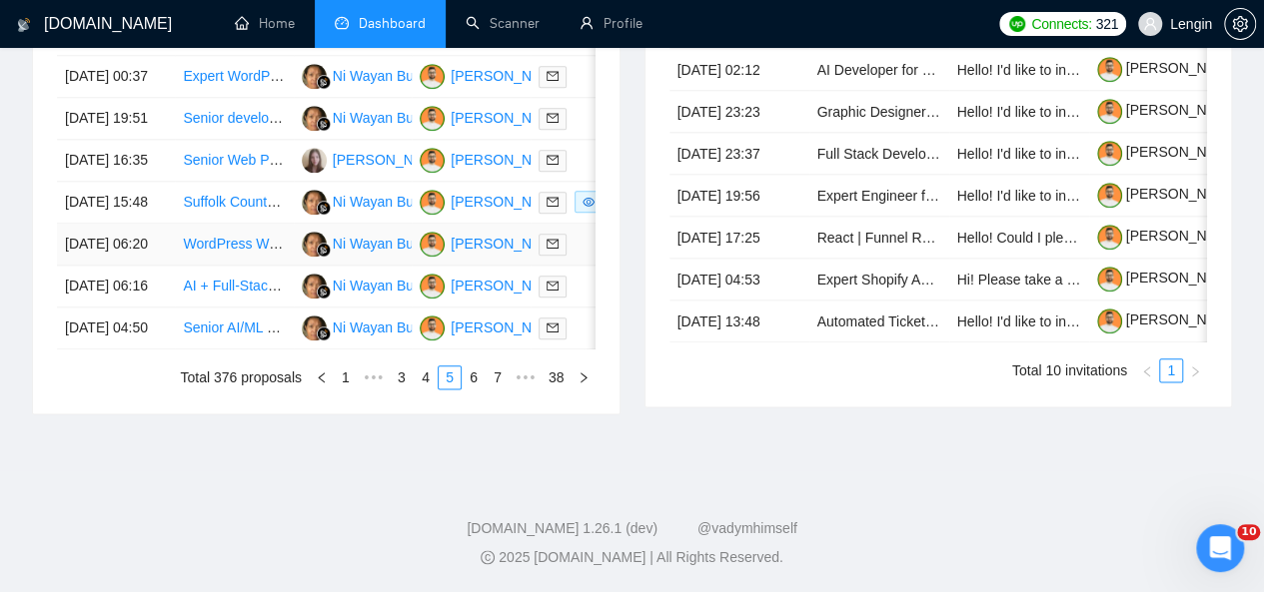
scroll to position [1146, 0]
click at [434, 389] on link "4" at bounding box center [426, 378] width 22 height 22
click at [216, 350] on td "Software Engineer" at bounding box center [234, 329] width 118 height 42
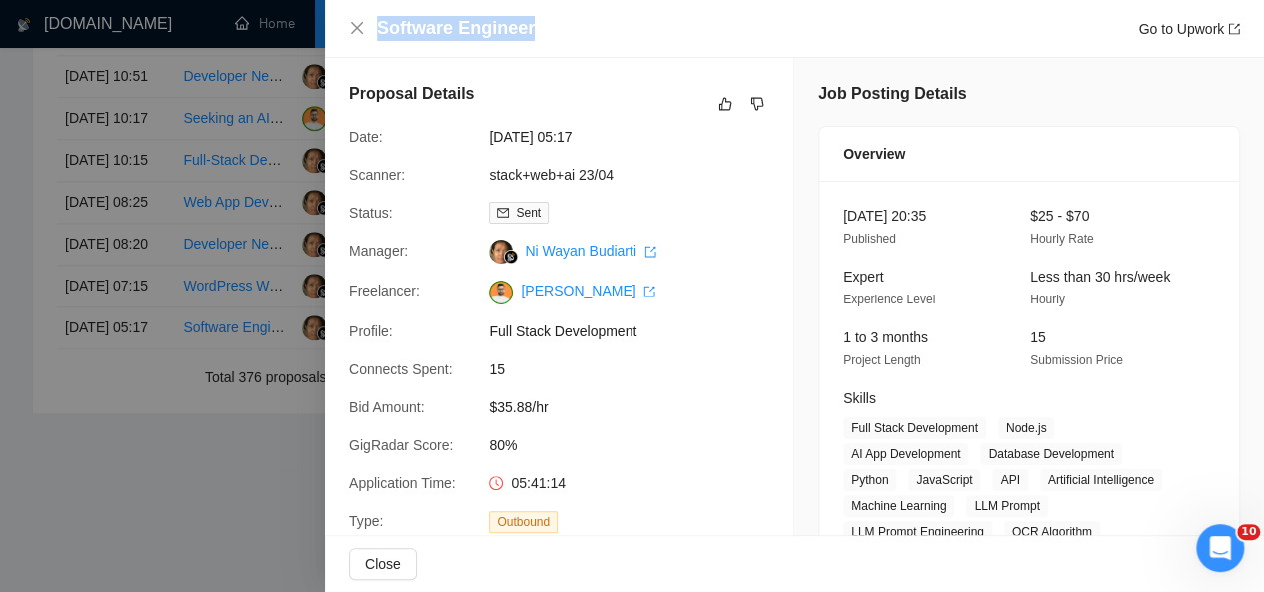
drag, startPoint x: 537, startPoint y: 27, endPoint x: 380, endPoint y: 21, distance: 157.0
click at [380, 21] on div "Software Engineer Go to Upwork" at bounding box center [808, 28] width 863 height 25
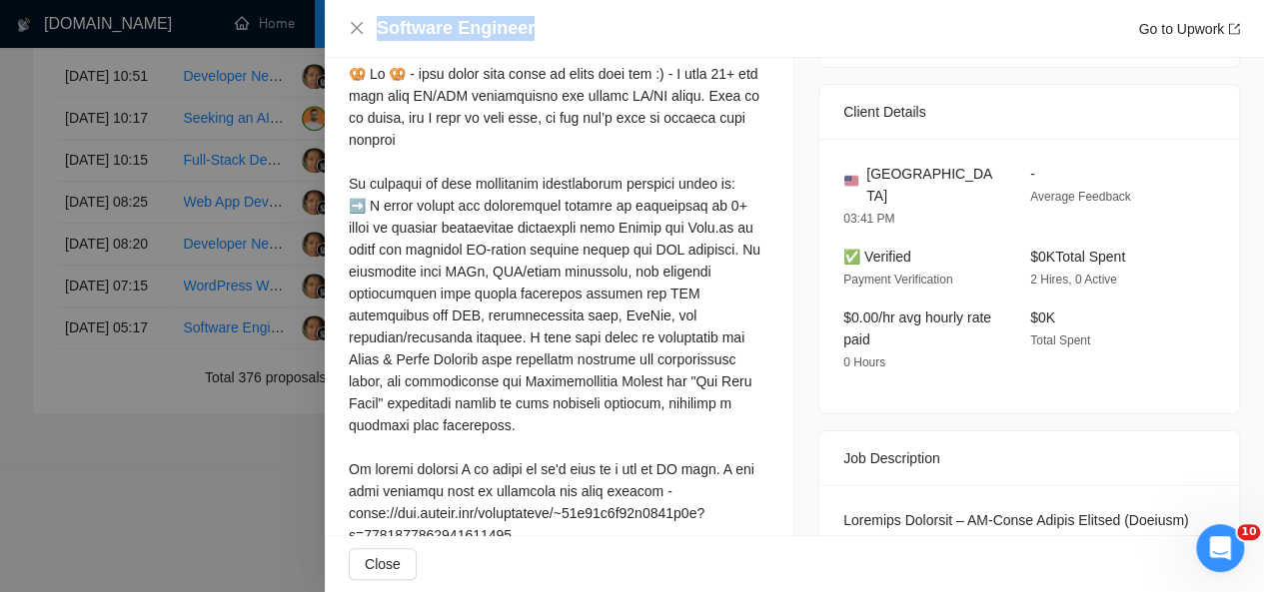
scroll to position [569, 0]
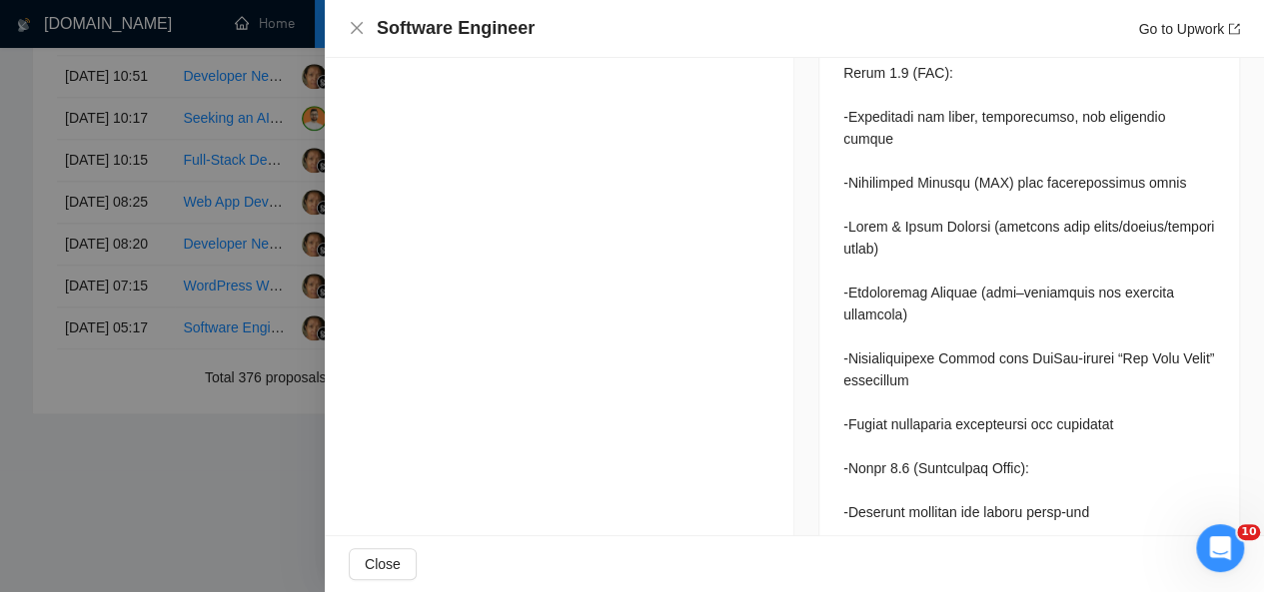
drag, startPoint x: 351, startPoint y: 78, endPoint x: 440, endPoint y: 177, distance: 133.0
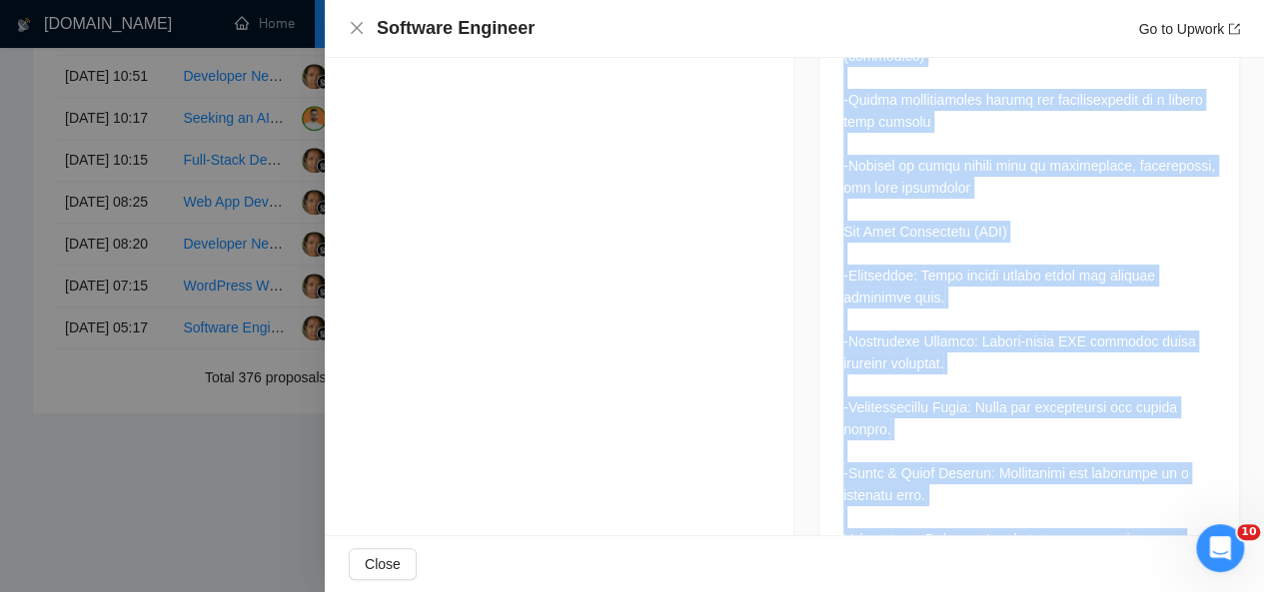
scroll to position [3982, 0]
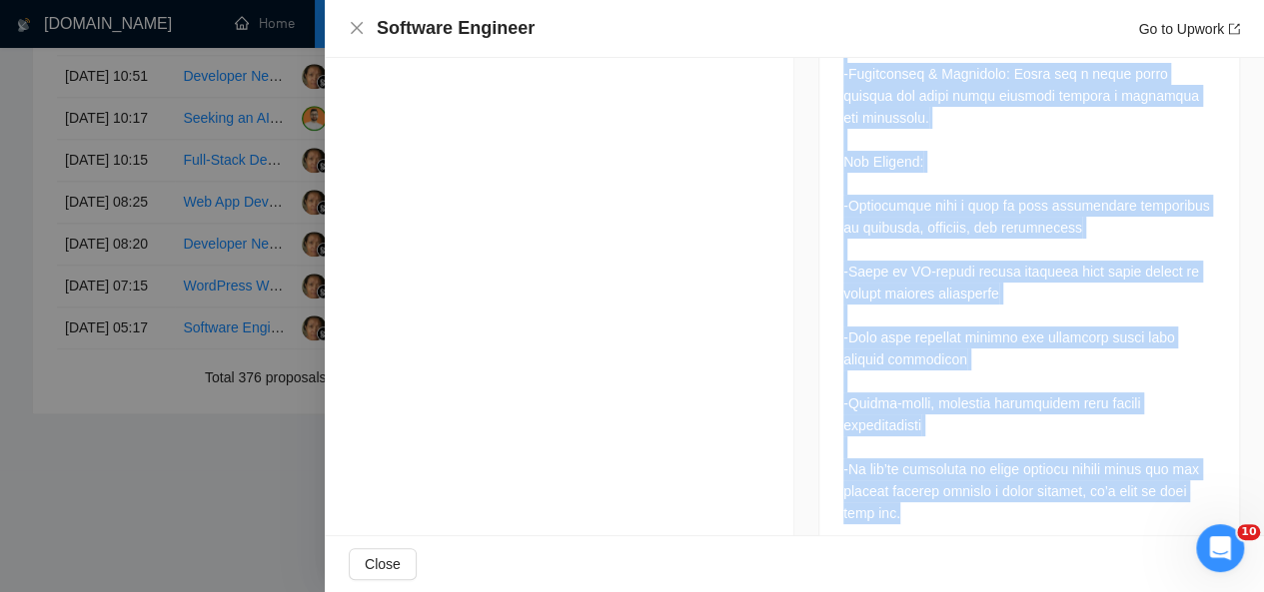
drag, startPoint x: 836, startPoint y: 93, endPoint x: 961, endPoint y: 466, distance: 393.0
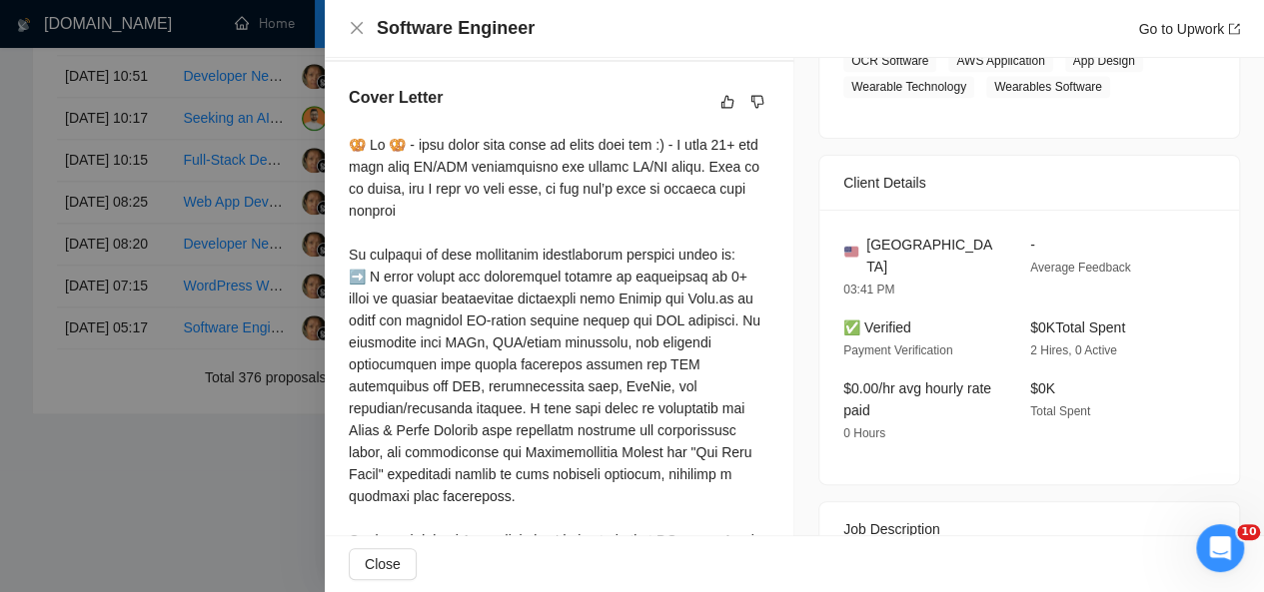
scroll to position [482, 0]
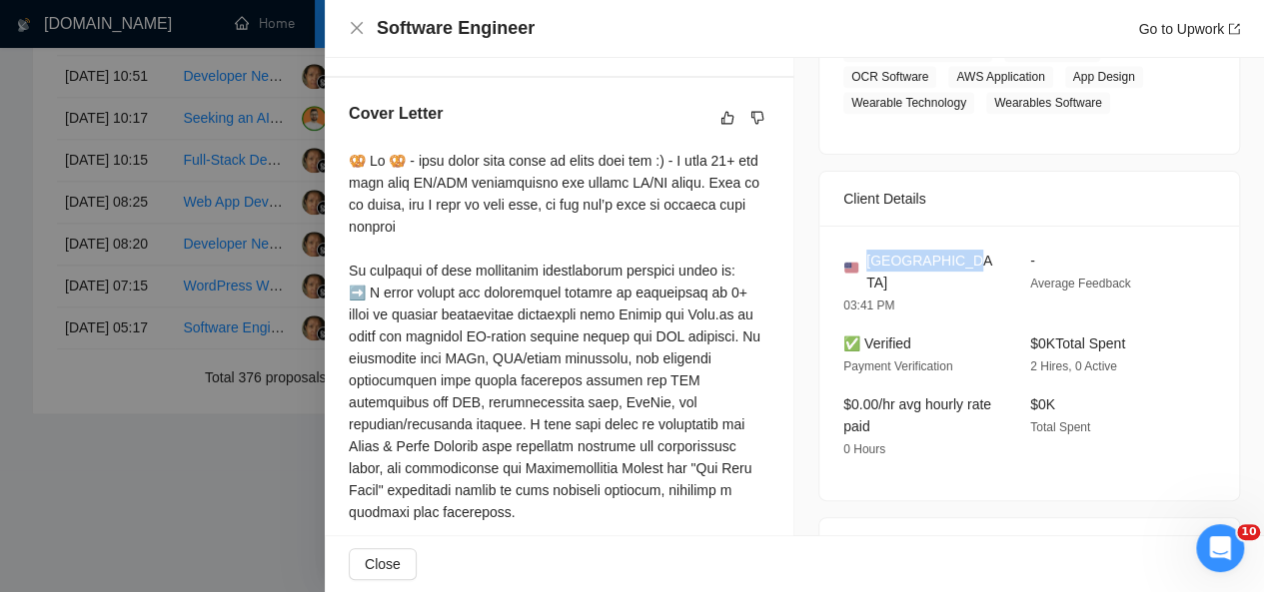
drag, startPoint x: 943, startPoint y: 266, endPoint x: 859, endPoint y: 261, distance: 84.1
click at [866, 261] on span "[GEOGRAPHIC_DATA]" at bounding box center [932, 272] width 132 height 44
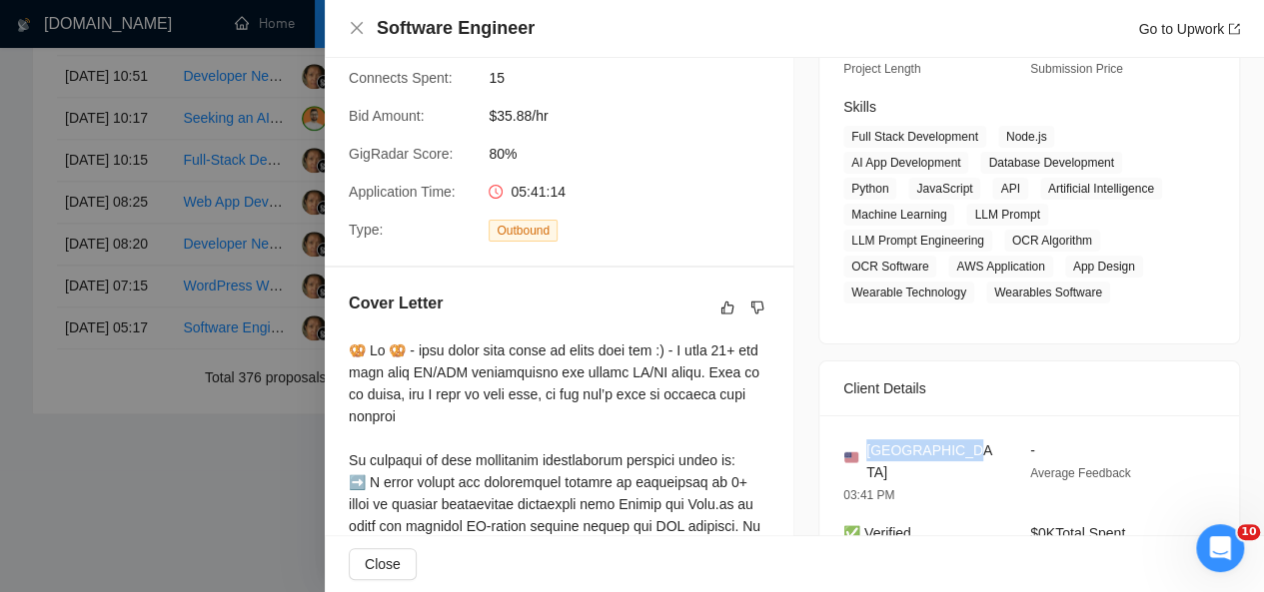
scroll to position [292, 0]
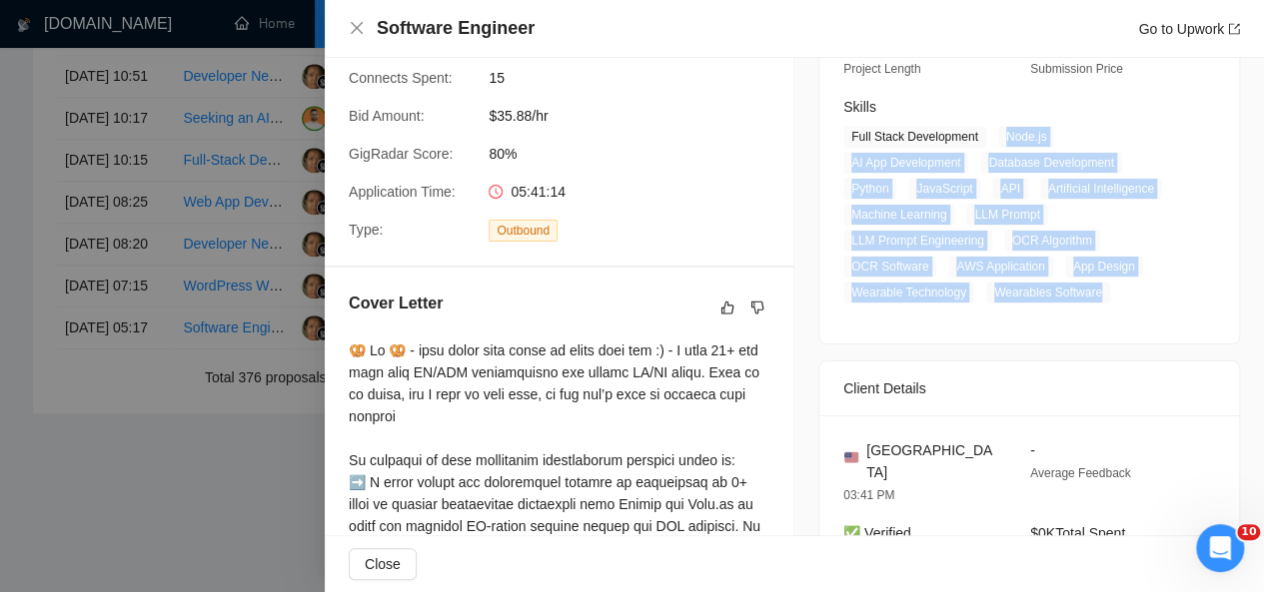
drag, startPoint x: 995, startPoint y: 137, endPoint x: 1089, endPoint y: 292, distance: 181.1
click at [1089, 292] on span "Full Stack Development Node.js AI App Development Database Development Python J…" at bounding box center [1014, 215] width 342 height 178
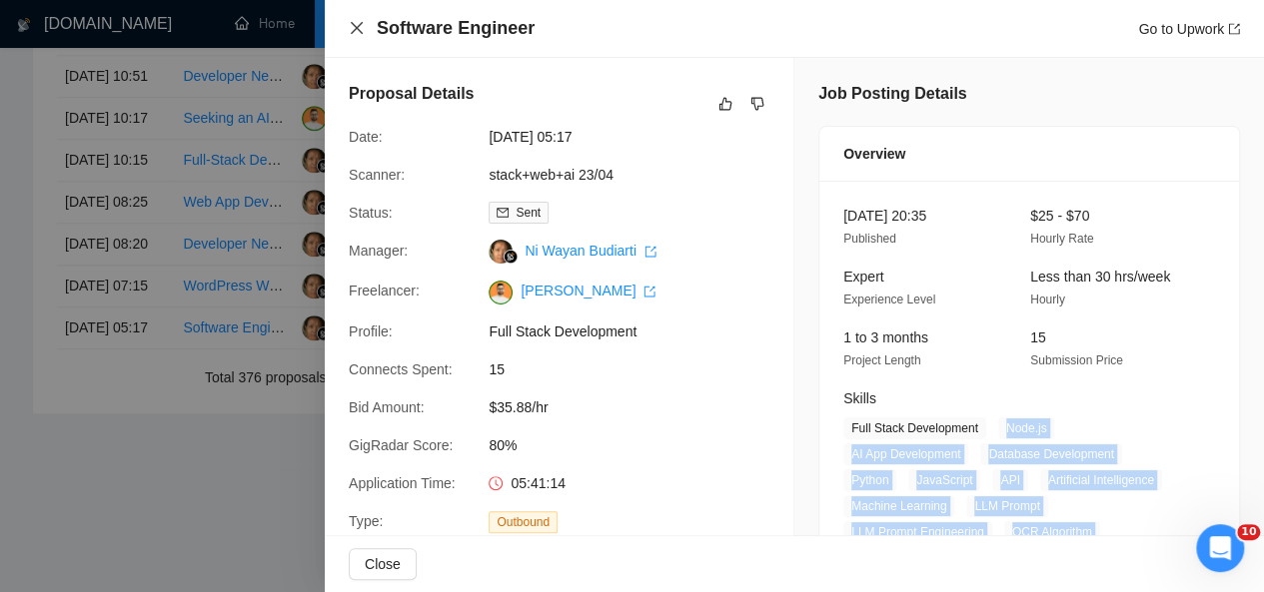
click at [359, 30] on icon "close" at bounding box center [357, 28] width 16 height 16
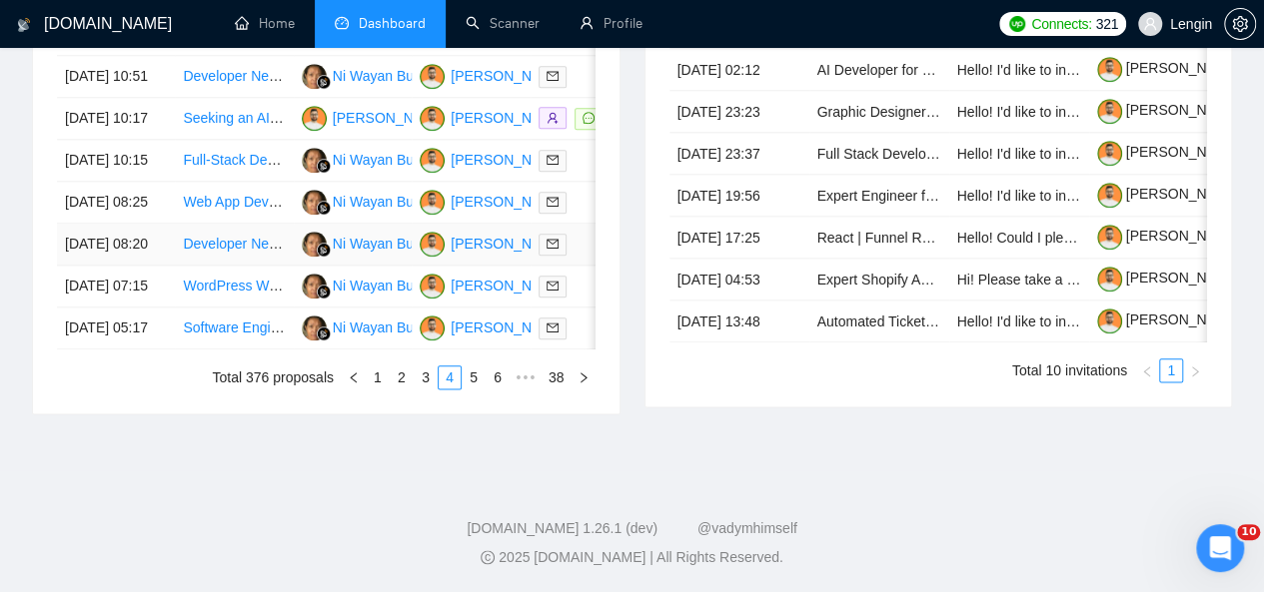
scroll to position [1106, 0]
click at [276, 308] on td "WordPress Website for new Non-Profit Foundation" at bounding box center [234, 287] width 118 height 42
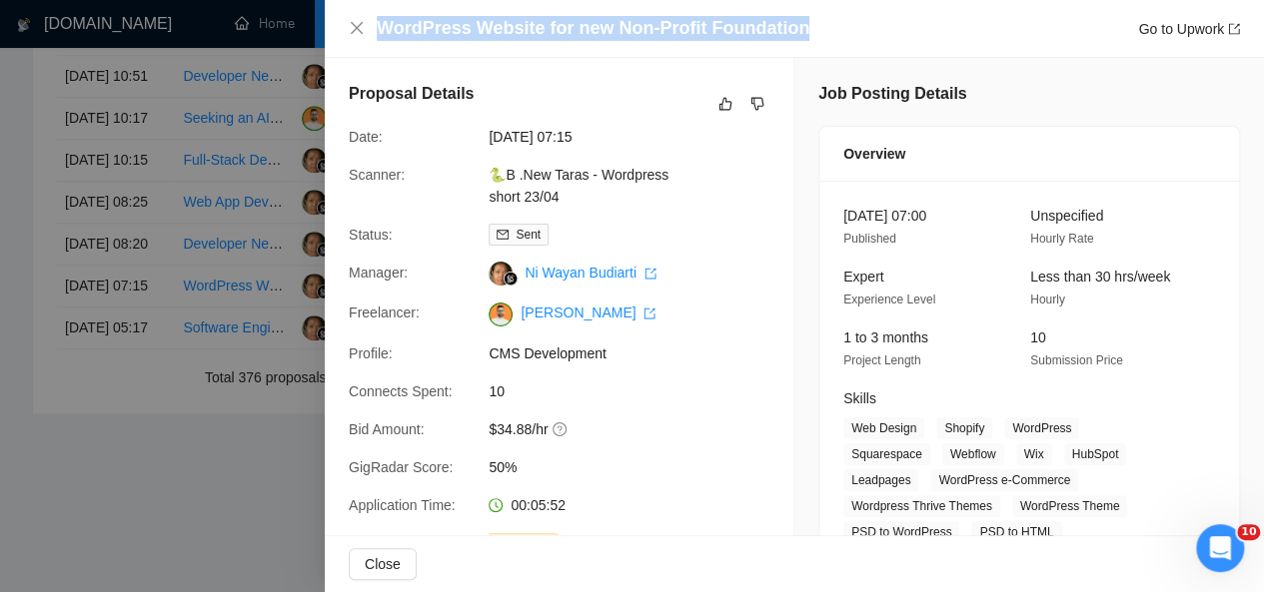
drag, startPoint x: 791, startPoint y: 31, endPoint x: 372, endPoint y: 32, distance: 419.6
click at [372, 32] on div "WordPress Website for new Non-Profit Foundation Go to Upwork" at bounding box center [794, 28] width 891 height 25
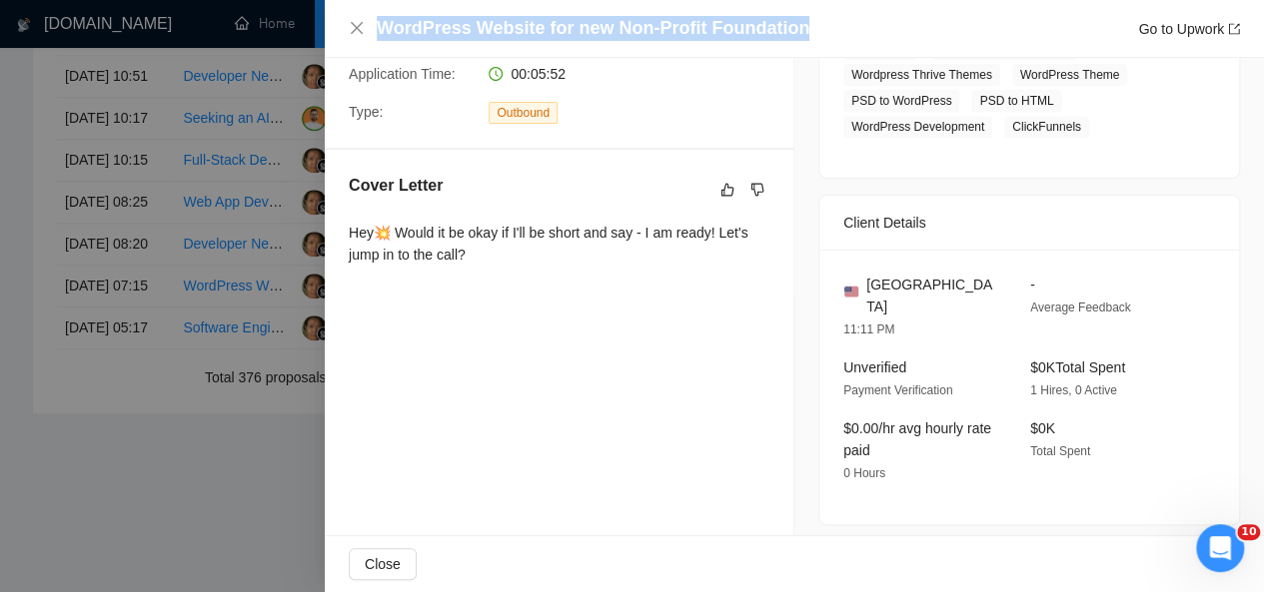
scroll to position [875, 0]
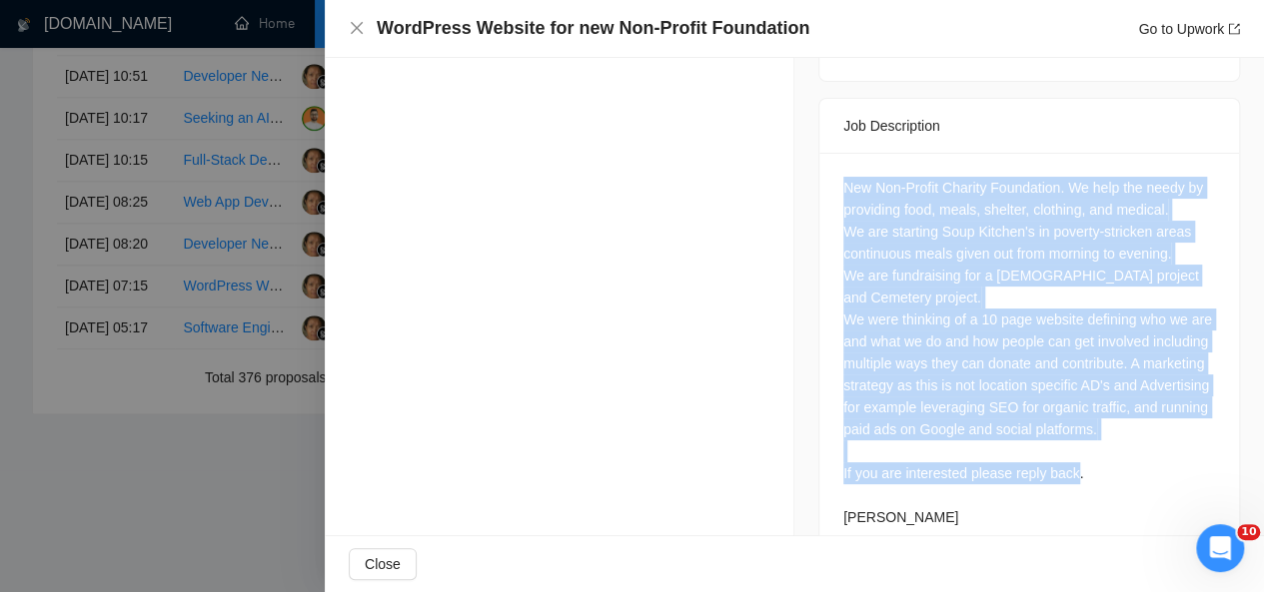
drag, startPoint x: 831, startPoint y: 138, endPoint x: 963, endPoint y: 492, distance: 377.5
click at [963, 492] on div "New Non-Profit Charity Foundation. We help the needy by providing food, meals, …" at bounding box center [1029, 357] width 420 height 408
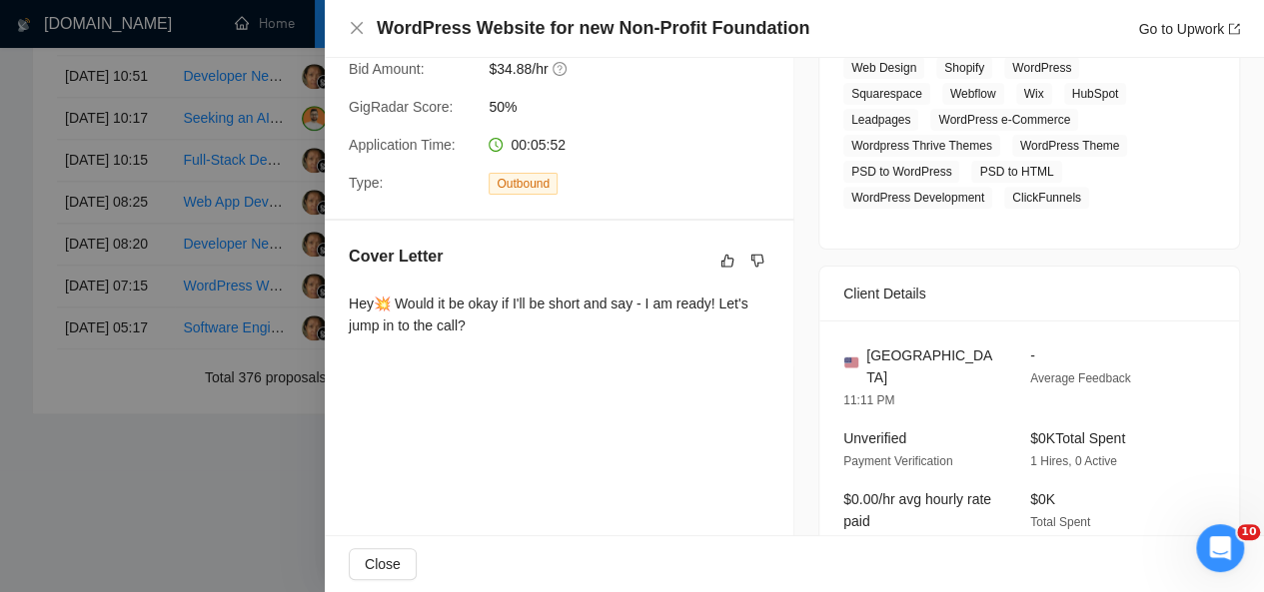
scroll to position [505, 0]
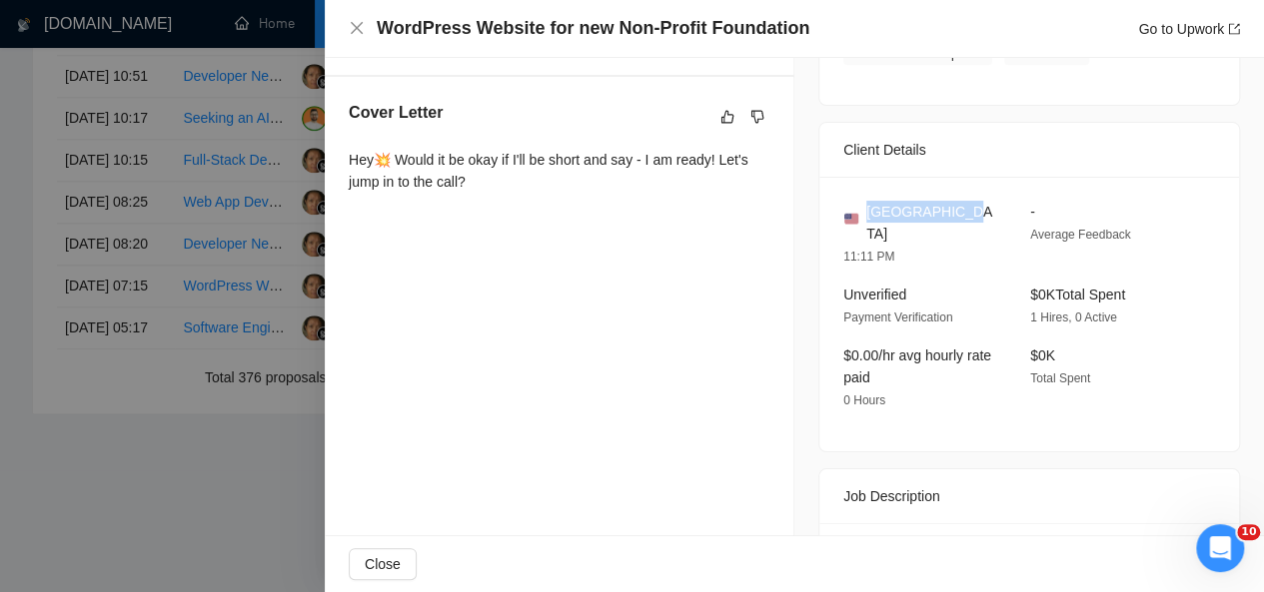
drag, startPoint x: 955, startPoint y: 185, endPoint x: 857, endPoint y: 189, distance: 98.0
click at [857, 201] on div "[GEOGRAPHIC_DATA]" at bounding box center [920, 223] width 155 height 44
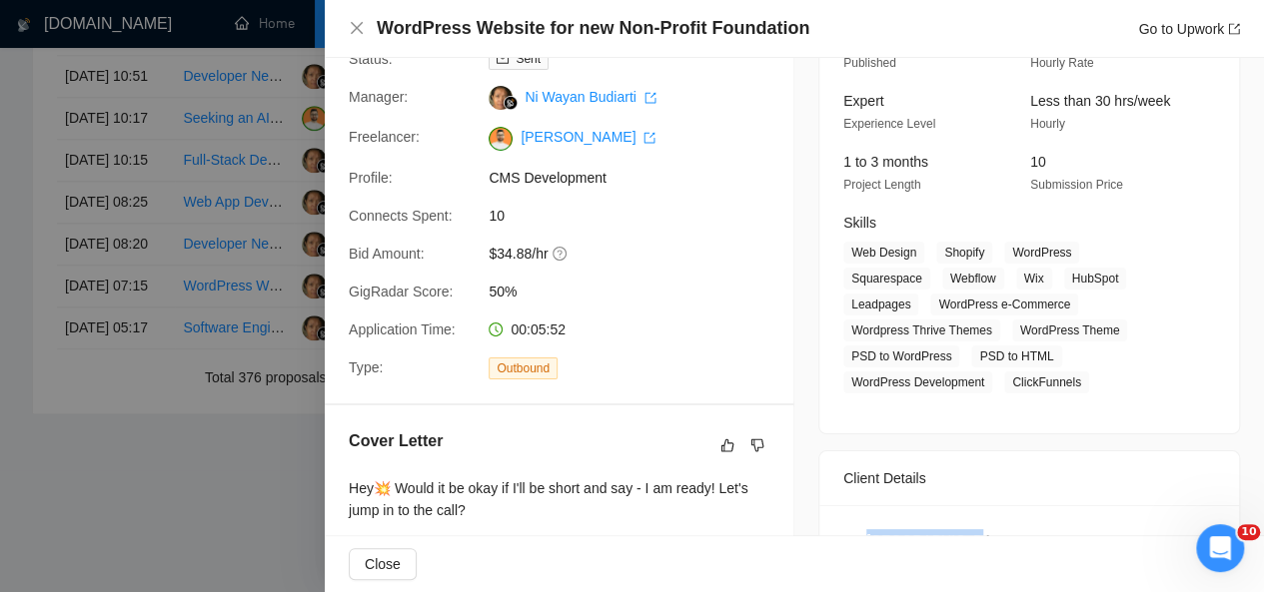
scroll to position [178, 0]
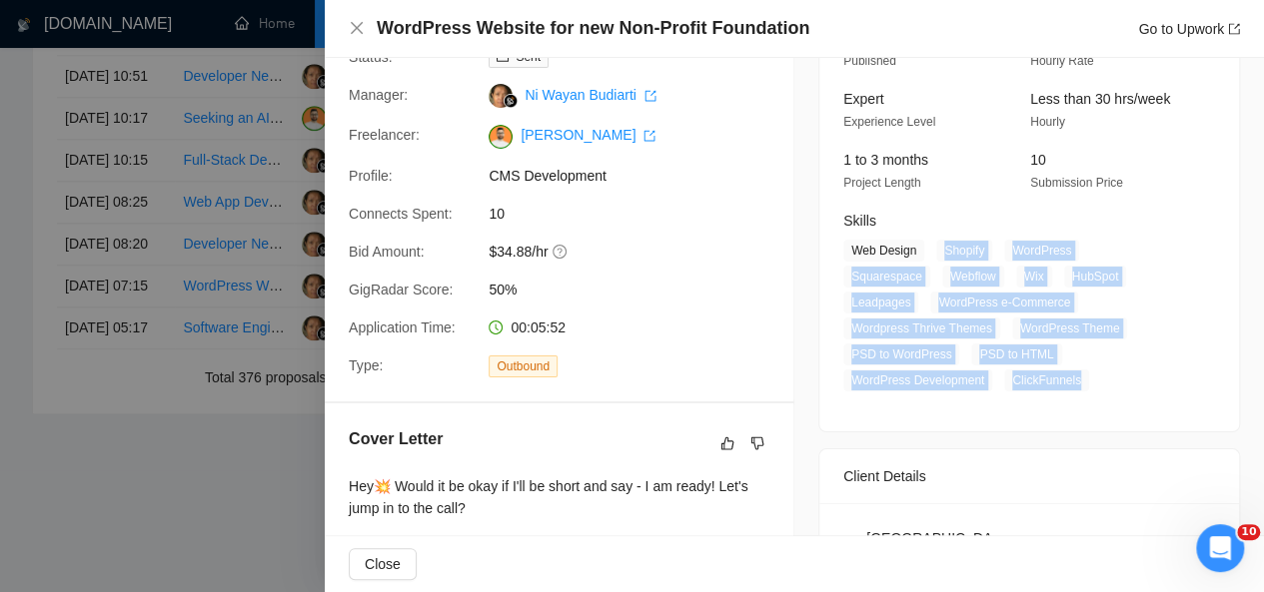
drag, startPoint x: 935, startPoint y: 249, endPoint x: 1082, endPoint y: 350, distance: 178.2
click at [1082, 350] on span "Web Design Shopify WordPress Squarespace Webflow Wix HubSpot Leadpages WordPres…" at bounding box center [1014, 316] width 342 height 152
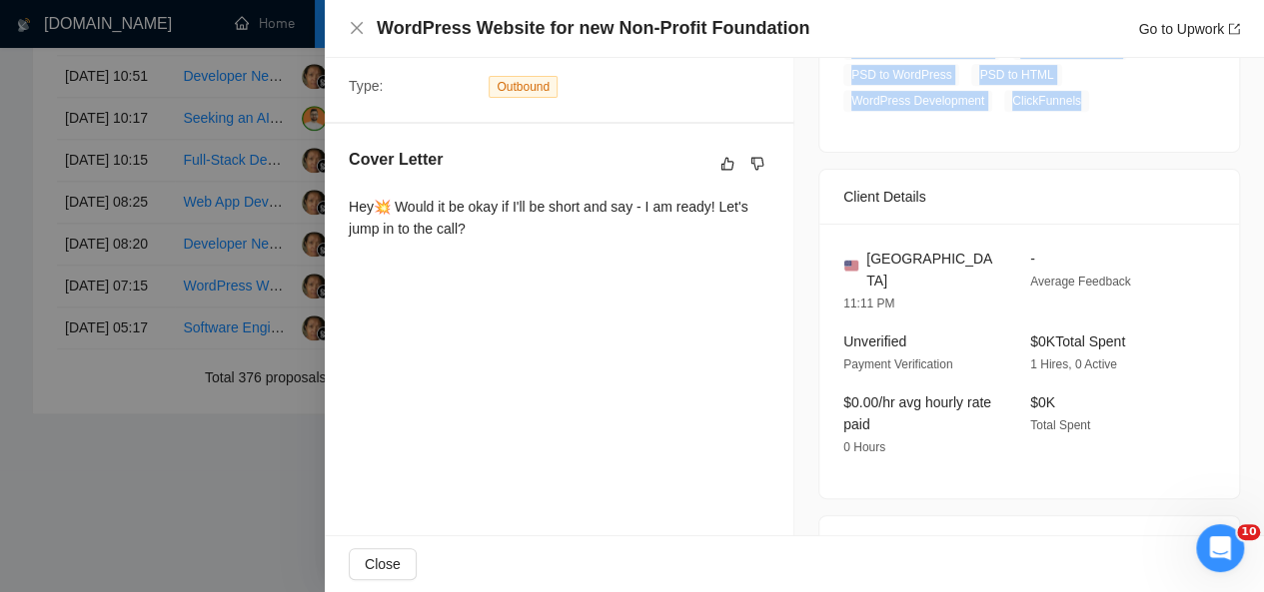
scroll to position [457, 0]
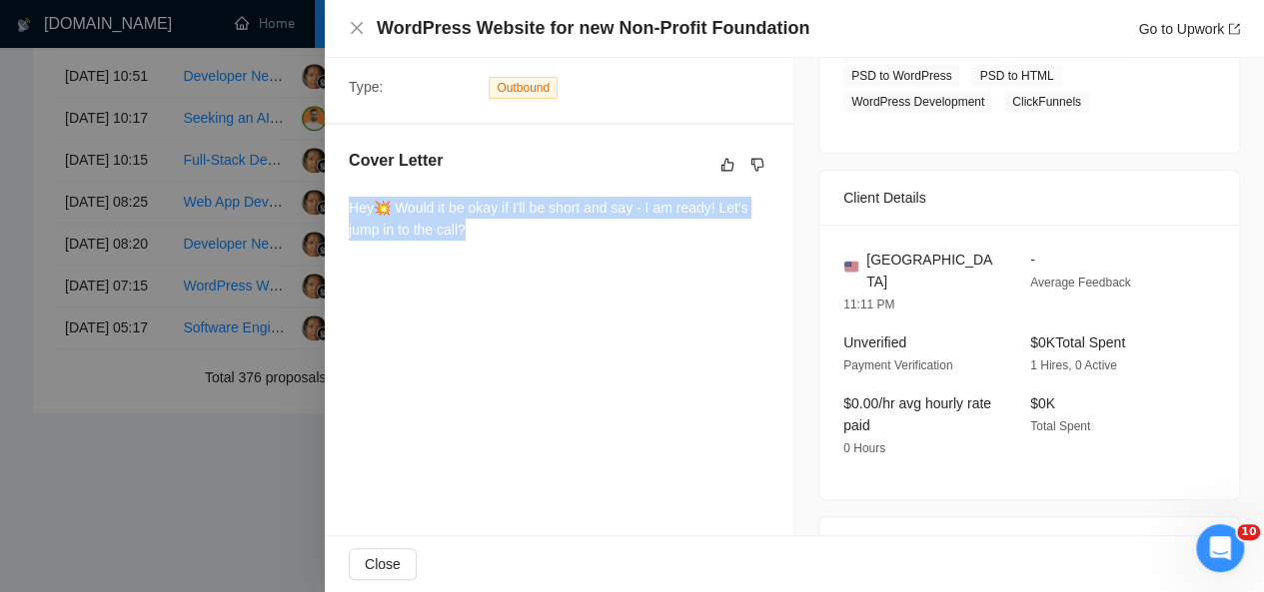
drag, startPoint x: 470, startPoint y: 229, endPoint x: 348, endPoint y: 199, distance: 125.5
click at [348, 199] on div "Cover Letter Hey💥 Would it be okay if I'll be short and say - I am ready! Let's…" at bounding box center [559, 199] width 469 height 148
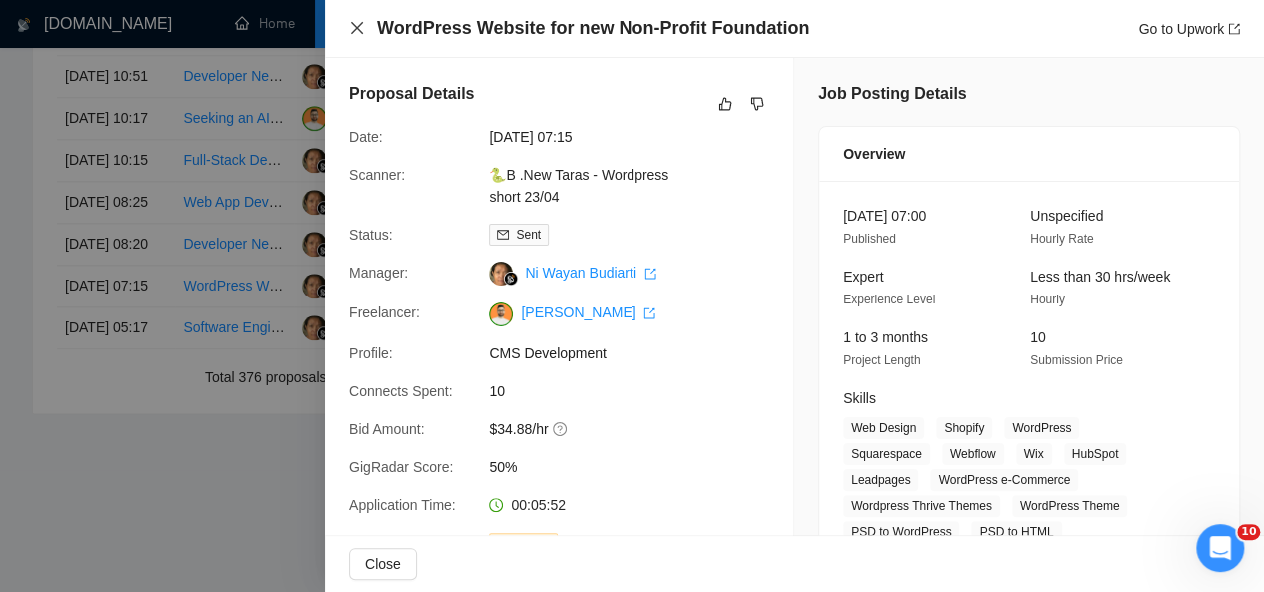
click at [363, 24] on icon "close" at bounding box center [357, 28] width 16 height 16
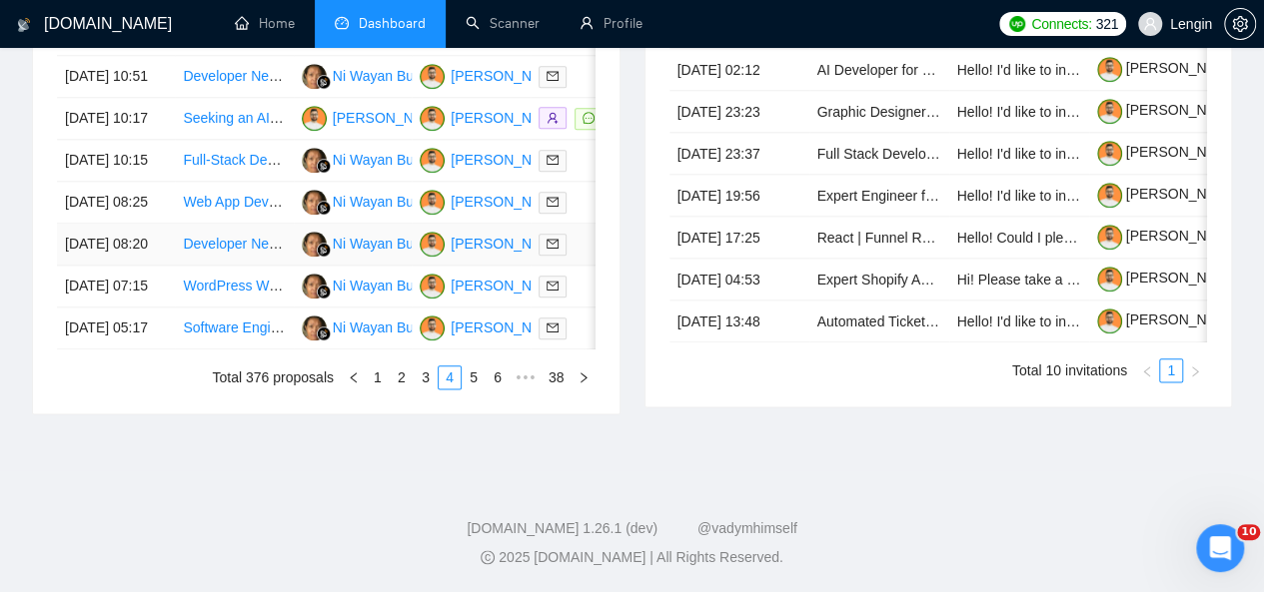
click at [245, 266] on td "Developer Needed for Optometry Contractor App and Website" at bounding box center [234, 245] width 118 height 42
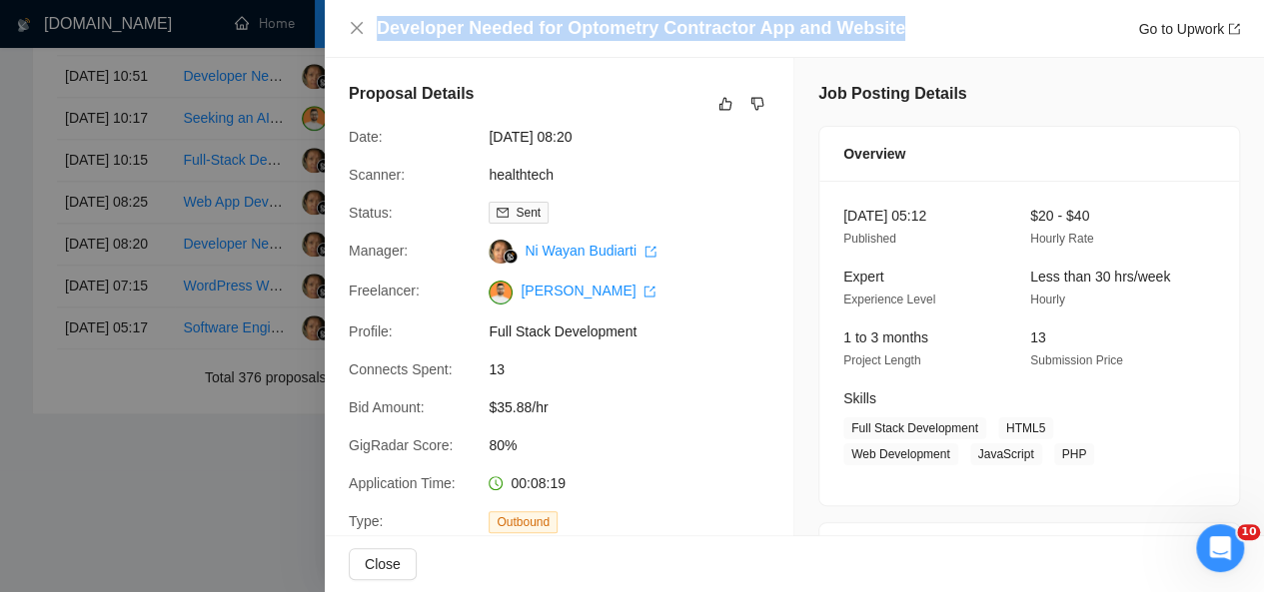
drag, startPoint x: 889, startPoint y: 23, endPoint x: 380, endPoint y: 31, distance: 509.6
click at [380, 31] on h4 "Developer Needed for Optometry Contractor App and Website" at bounding box center [641, 28] width 529 height 25
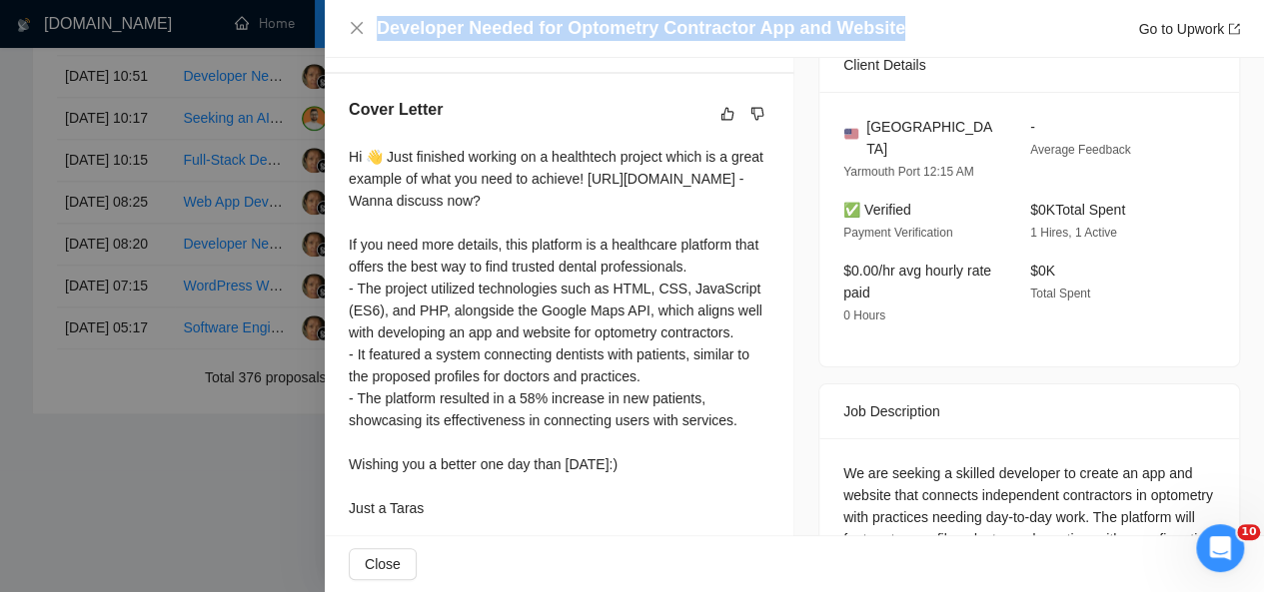
scroll to position [577, 0]
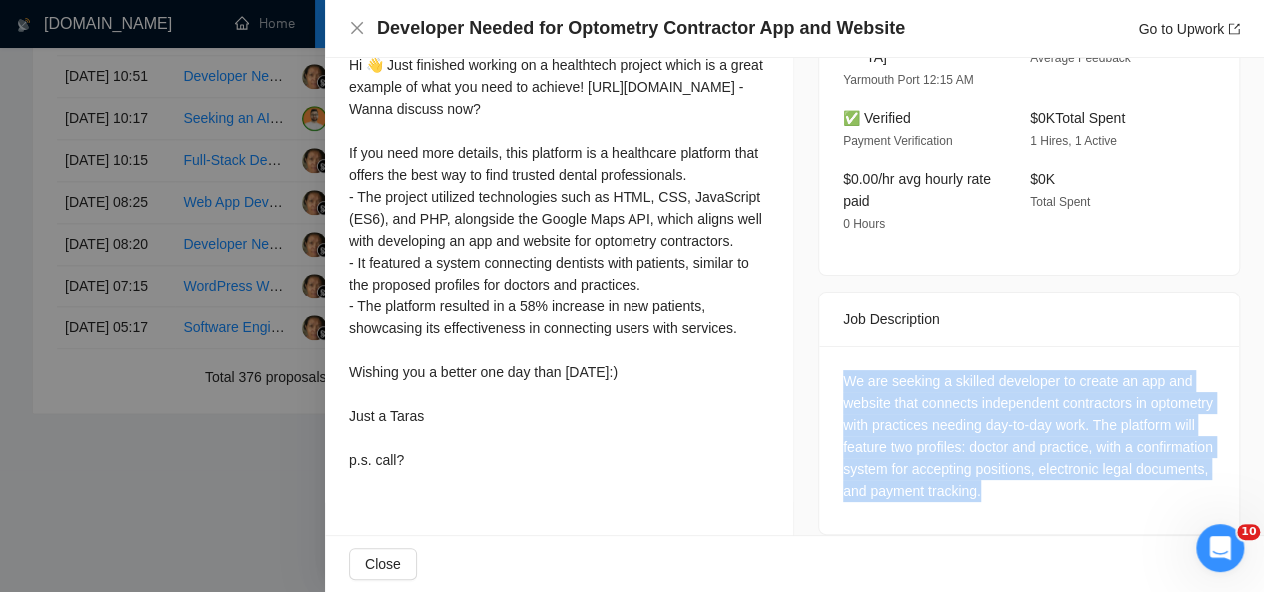
drag, startPoint x: 1086, startPoint y: 471, endPoint x: 826, endPoint y: 355, distance: 284.4
click at [826, 355] on div "We are seeking a skilled developer to create an app and website that connects i…" at bounding box center [1029, 441] width 420 height 188
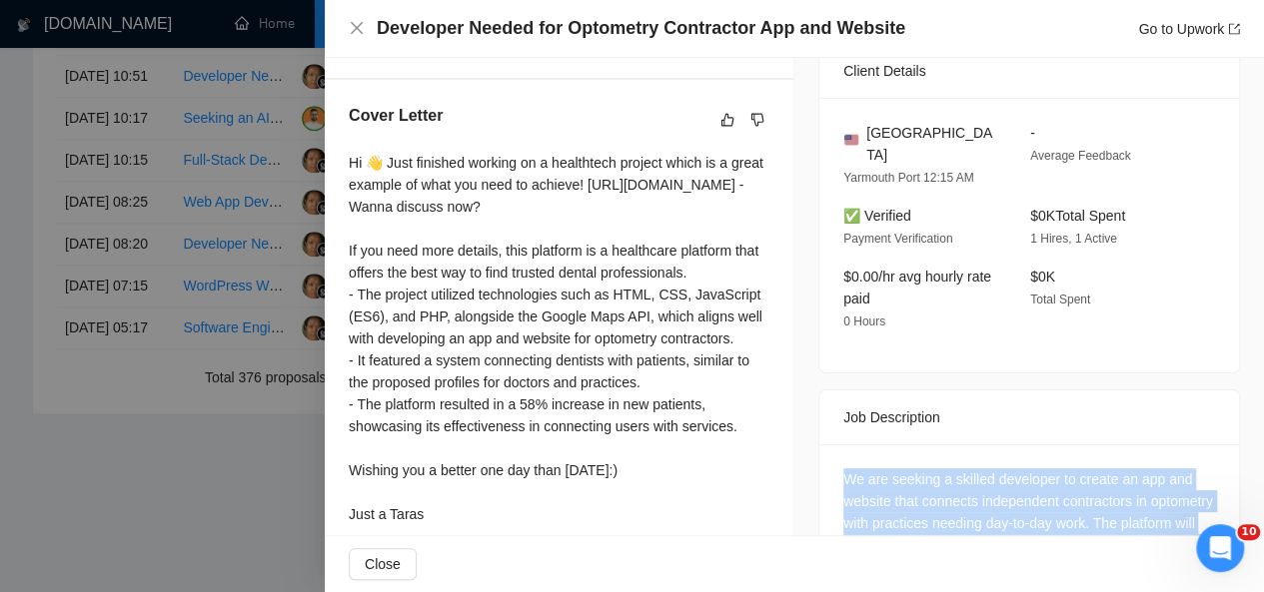
scroll to position [180, 0]
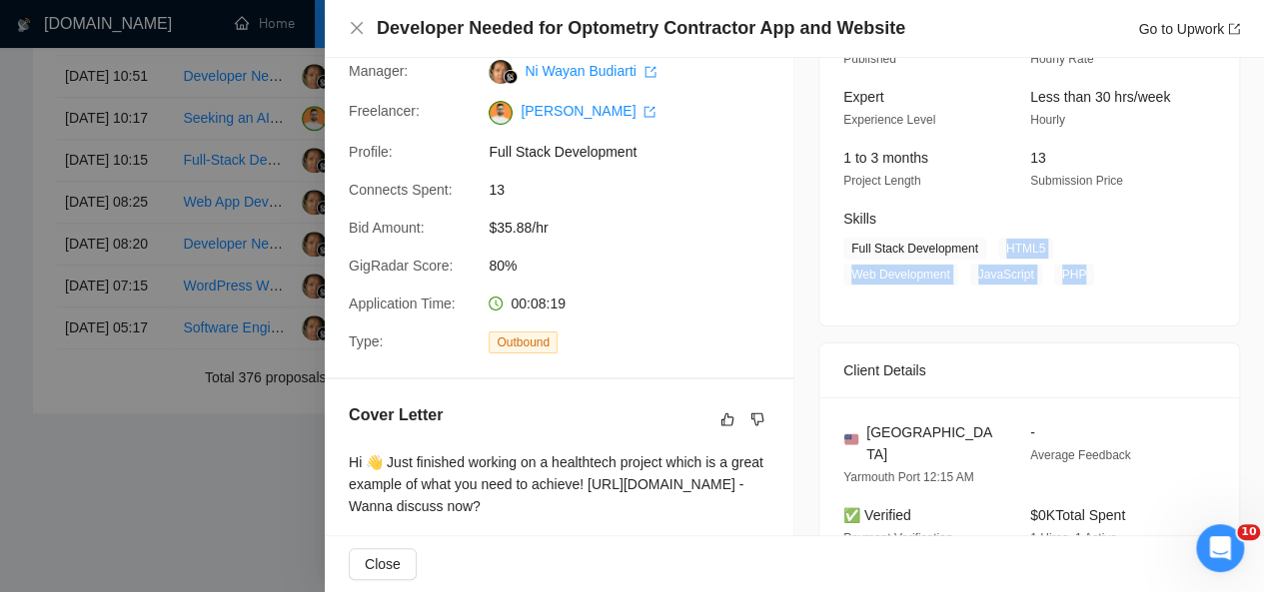
drag, startPoint x: 993, startPoint y: 248, endPoint x: 949, endPoint y: 274, distance: 51.1
click at [949, 274] on span "Full Stack Development HTML5 Web Development JavaScript PHP" at bounding box center [1014, 262] width 342 height 48
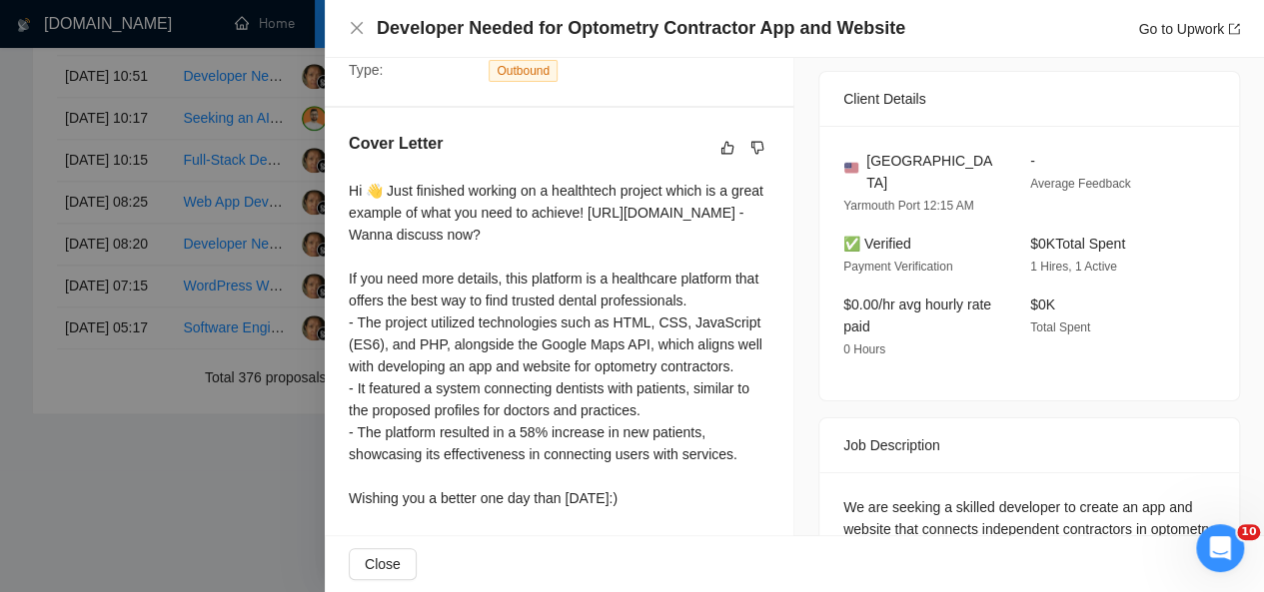
scroll to position [558, 0]
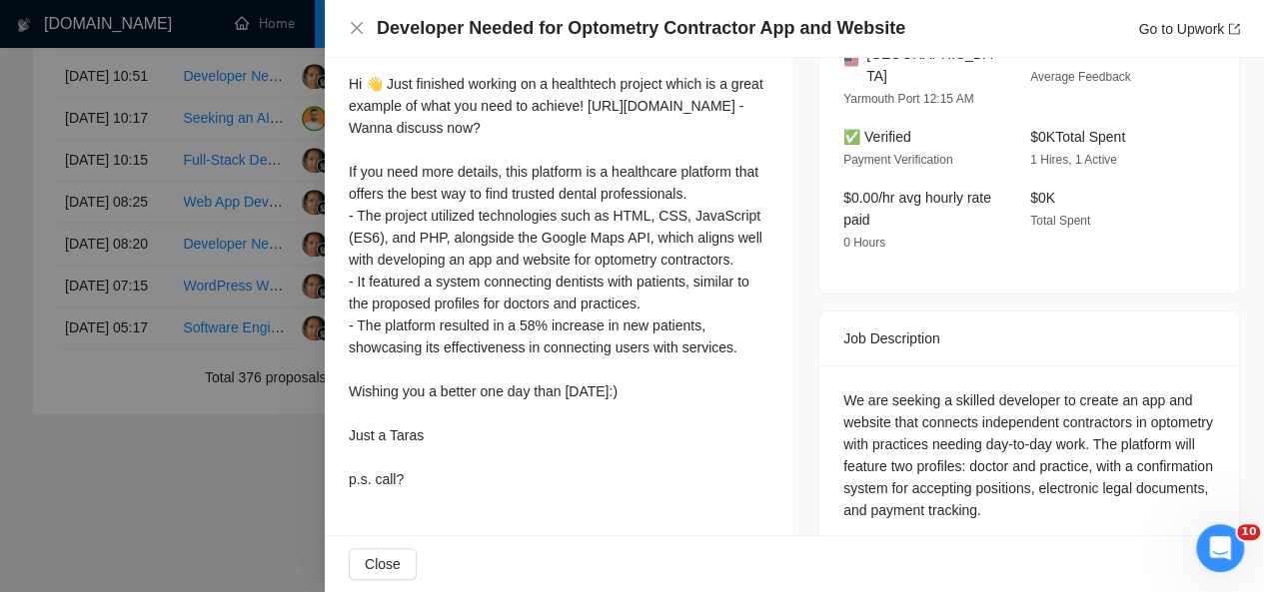
drag, startPoint x: 344, startPoint y: 83, endPoint x: 407, endPoint y: 495, distance: 416.4
click at [407, 495] on div "Cover Letter Hi 👋 Just finished working on a healthtech project which is a grea…" at bounding box center [559, 262] width 469 height 522
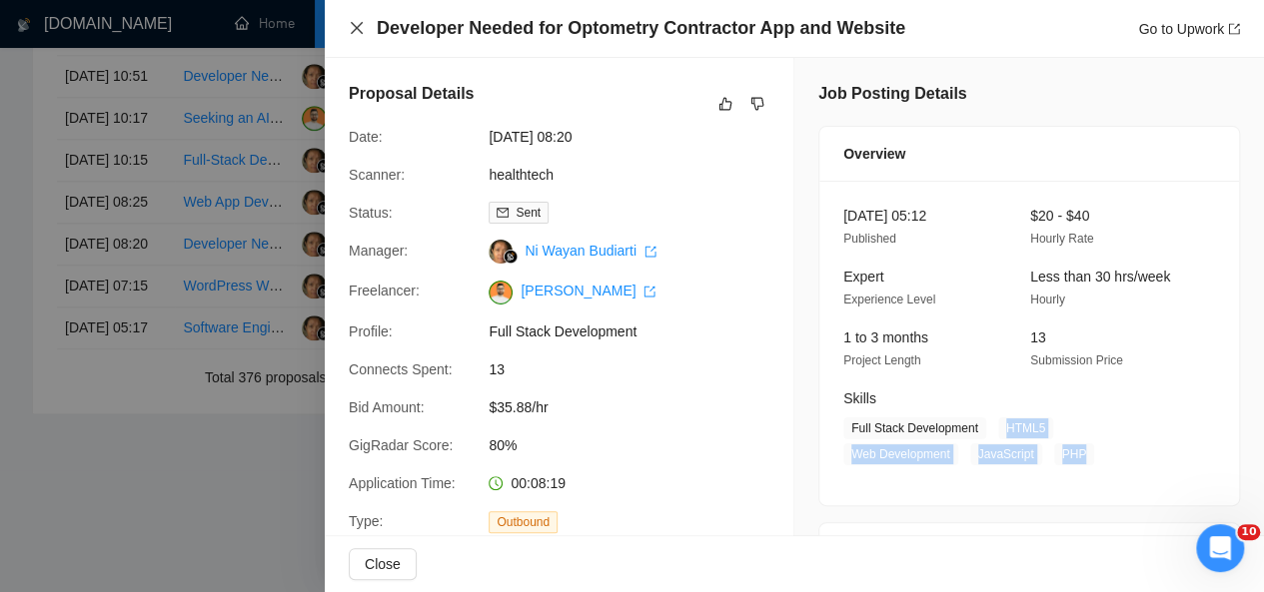
click at [355, 33] on icon "close" at bounding box center [357, 28] width 16 height 16
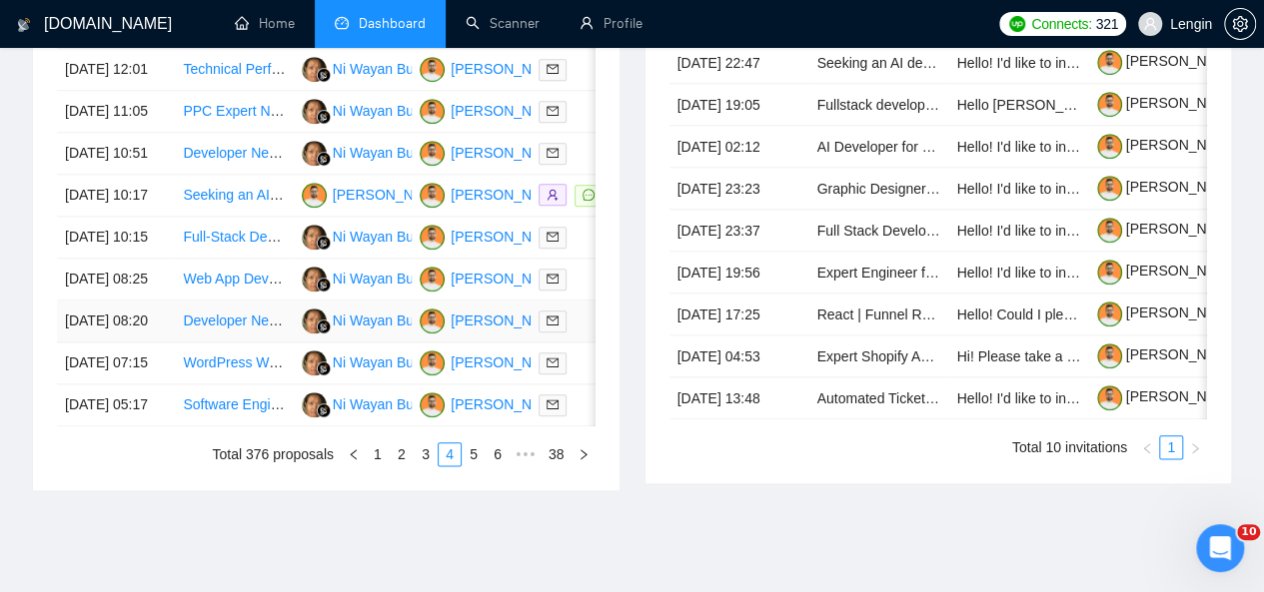
scroll to position [967, 0]
click at [262, 302] on td "Web App Development for Retreat Marketplace MVP" at bounding box center [234, 281] width 118 height 42
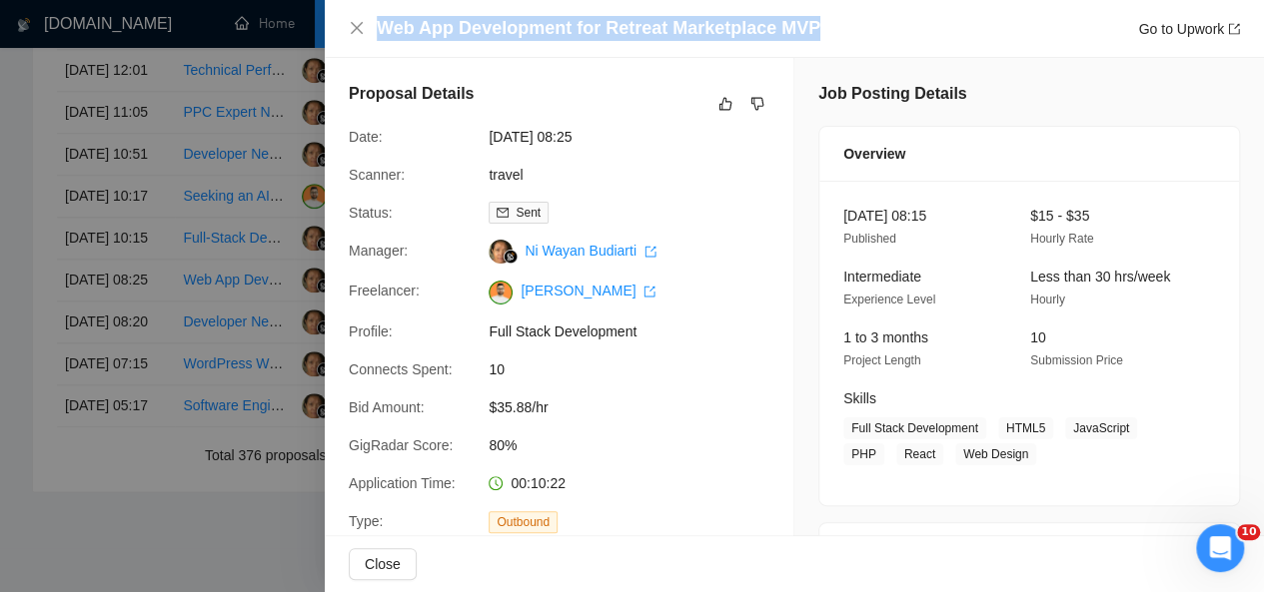
drag, startPoint x: 825, startPoint y: 25, endPoint x: 367, endPoint y: 25, distance: 458.6
click at [367, 25] on div "Web App Development for Retreat Marketplace MVP Go to Upwork" at bounding box center [794, 28] width 891 height 25
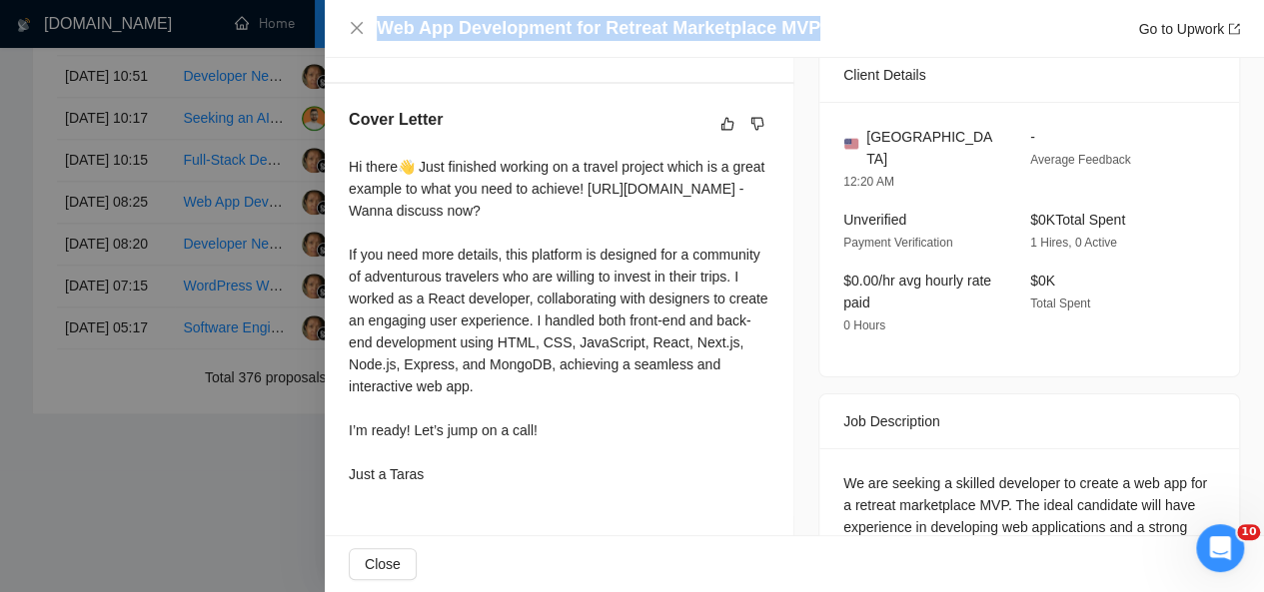
scroll to position [538, 0]
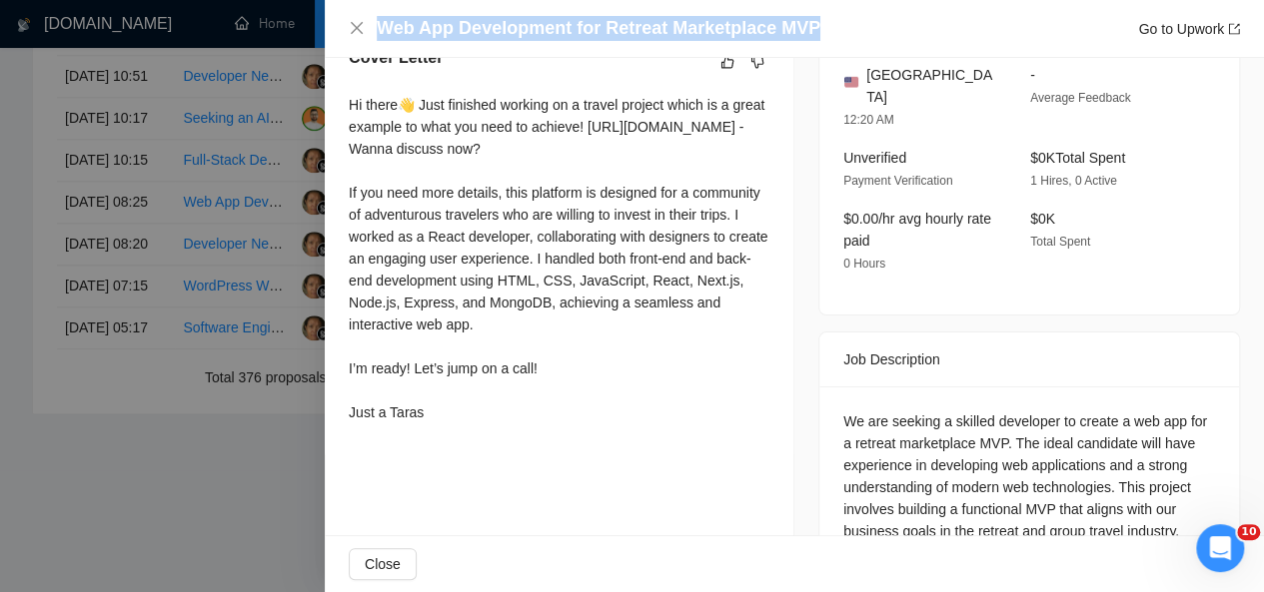
drag, startPoint x: 349, startPoint y: 103, endPoint x: 415, endPoint y: 385, distance: 289.4
click at [415, 385] on div "Hi there👋 Just finished working on a travel project which is a great example to…" at bounding box center [559, 259] width 421 height 330
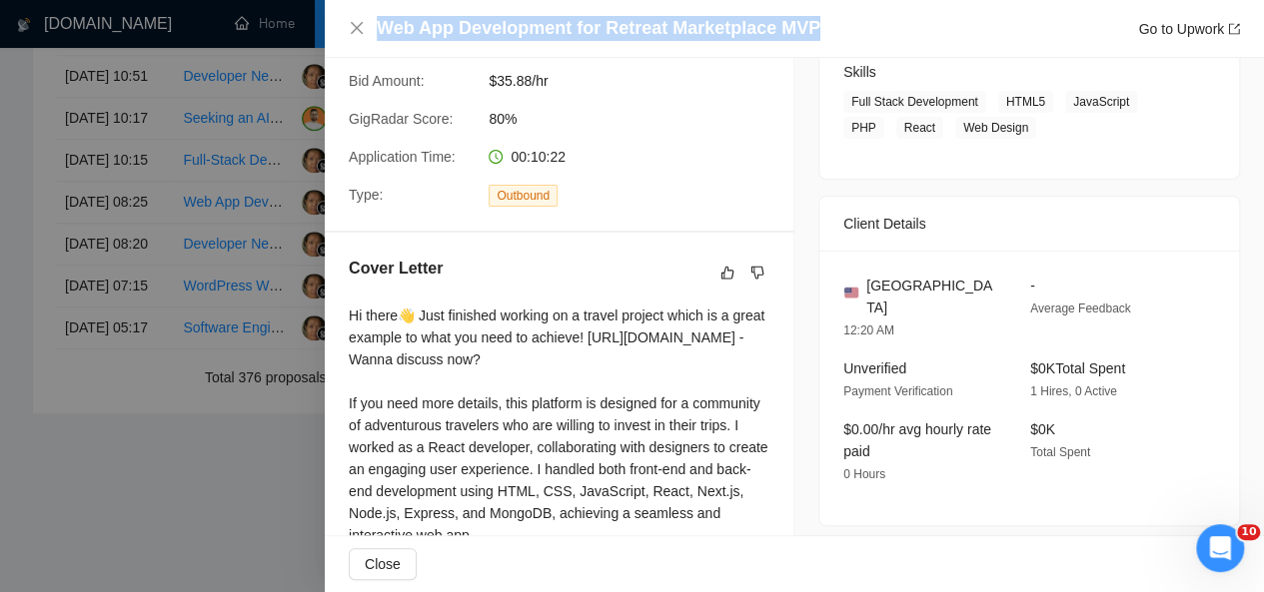
scroll to position [148, 0]
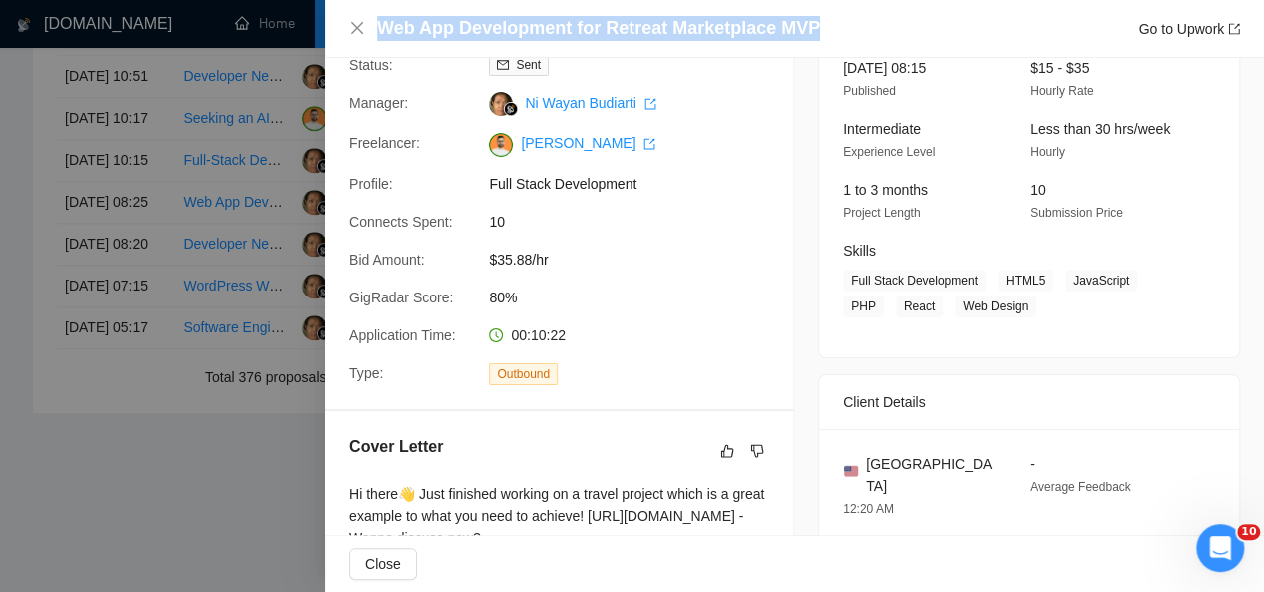
drag, startPoint x: 443, startPoint y: 434, endPoint x: 364, endPoint y: 257, distance: 193.7
click at [364, 257] on div "Proposal Details Date: [DATE] 08:25 Scanner: travel Status: Sent Manager: [PERS…" at bounding box center [560, 449] width 470 height 1079
click at [703, 384] on div "Type: Outbound" at bounding box center [551, 374] width 421 height 23
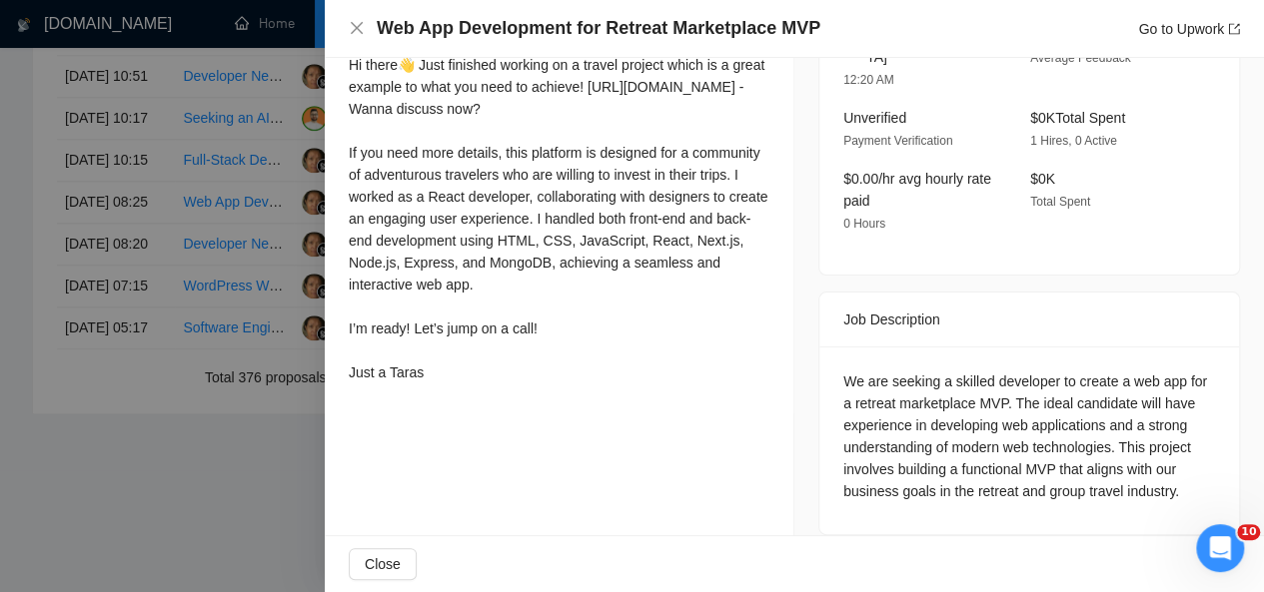
scroll to position [1210, 0]
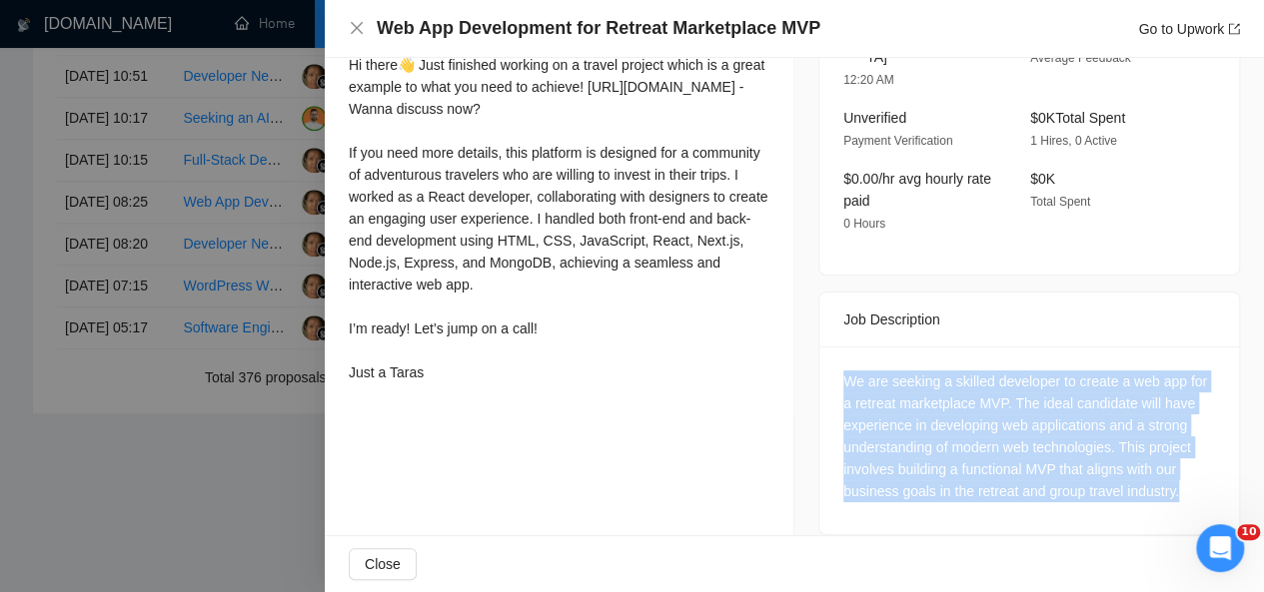
drag, startPoint x: 1179, startPoint y: 469, endPoint x: 824, endPoint y: 357, distance: 371.9
click at [824, 357] on div "We are seeking a skilled developer to create a web app for a retreat marketplac…" at bounding box center [1029, 441] width 420 height 188
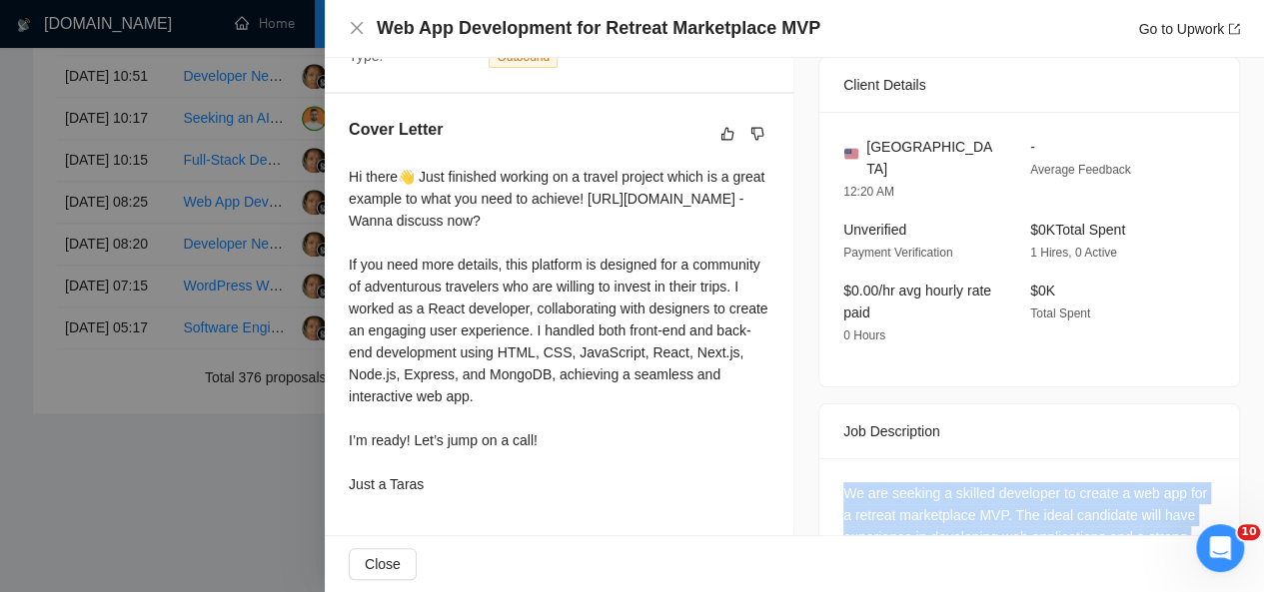
scroll to position [530, 0]
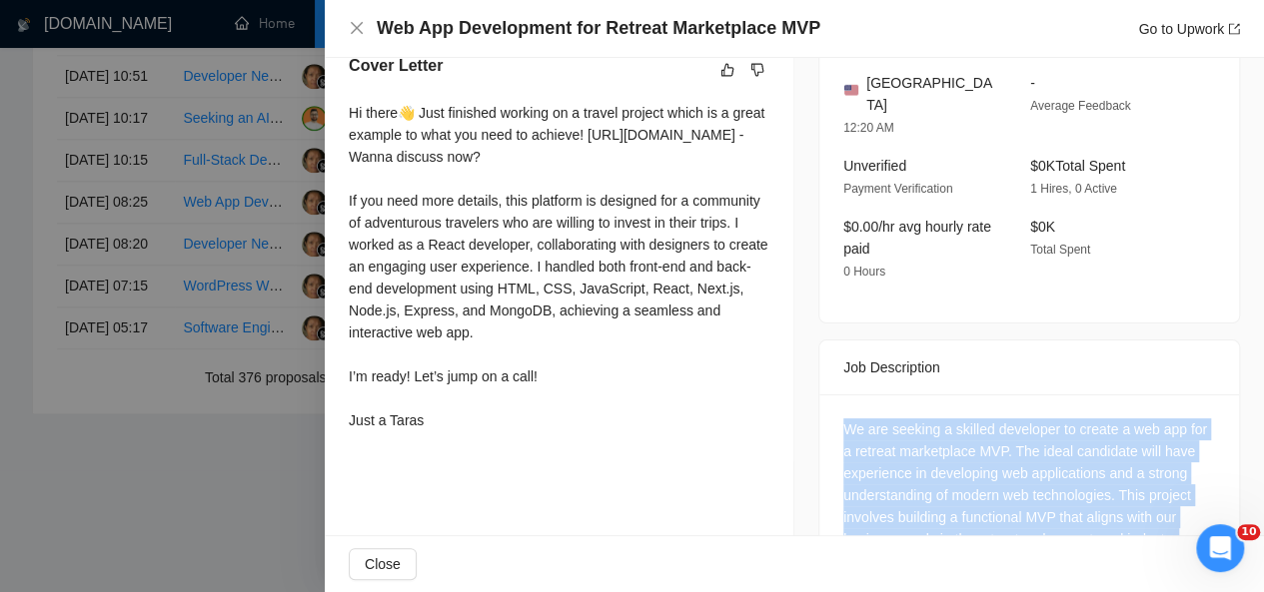
drag, startPoint x: 423, startPoint y: 445, endPoint x: 340, endPoint y: 119, distance: 336.1
click at [340, 119] on div "Cover Letter Hi there👋 Just finished working on a travel project which is a gre…" at bounding box center [559, 247] width 469 height 434
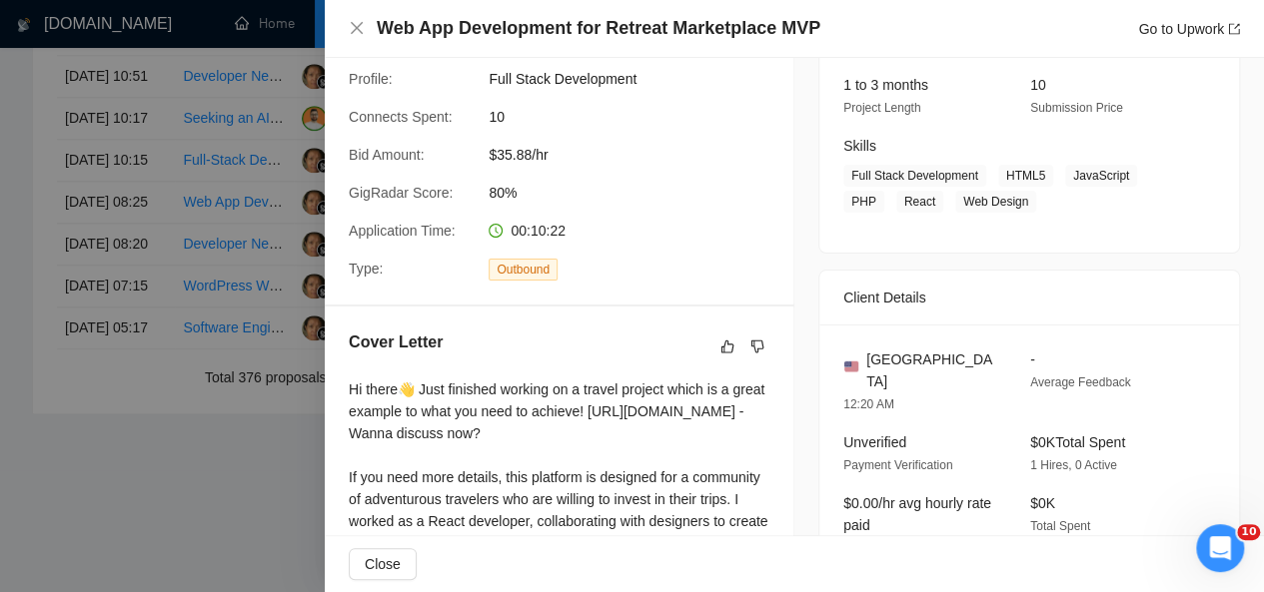
scroll to position [314, 0]
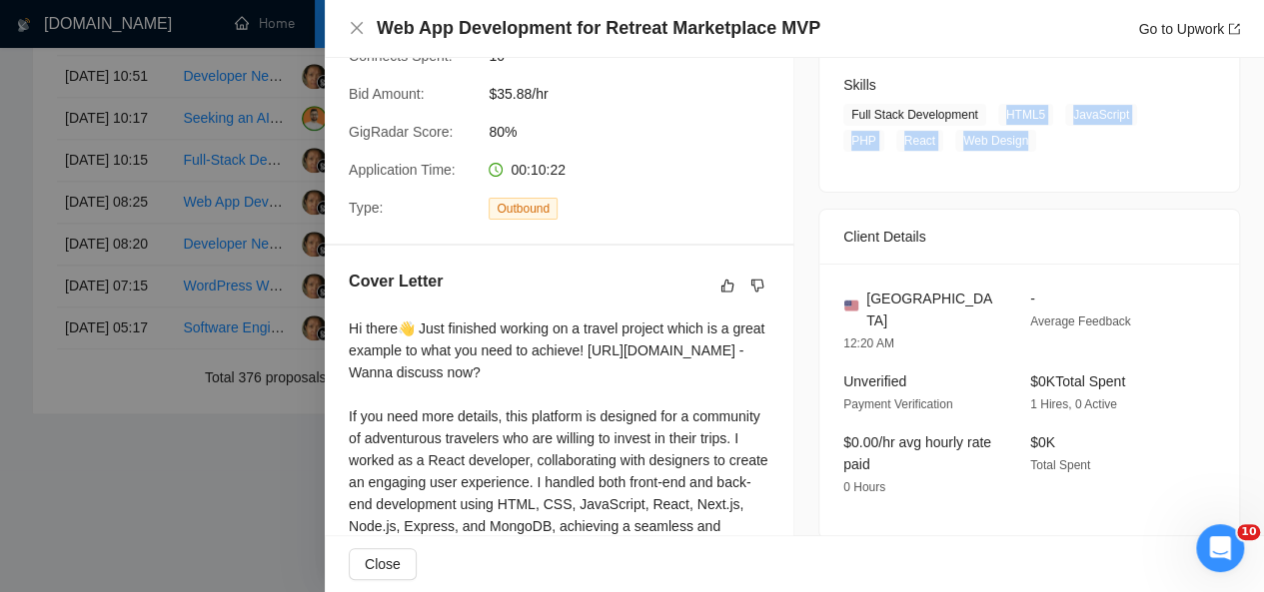
drag, startPoint x: 993, startPoint y: 115, endPoint x: 1018, endPoint y: 139, distance: 34.6
click at [1018, 139] on span "Full Stack Development HTML5 JavaScript PHP React Web Design" at bounding box center [1014, 128] width 342 height 48
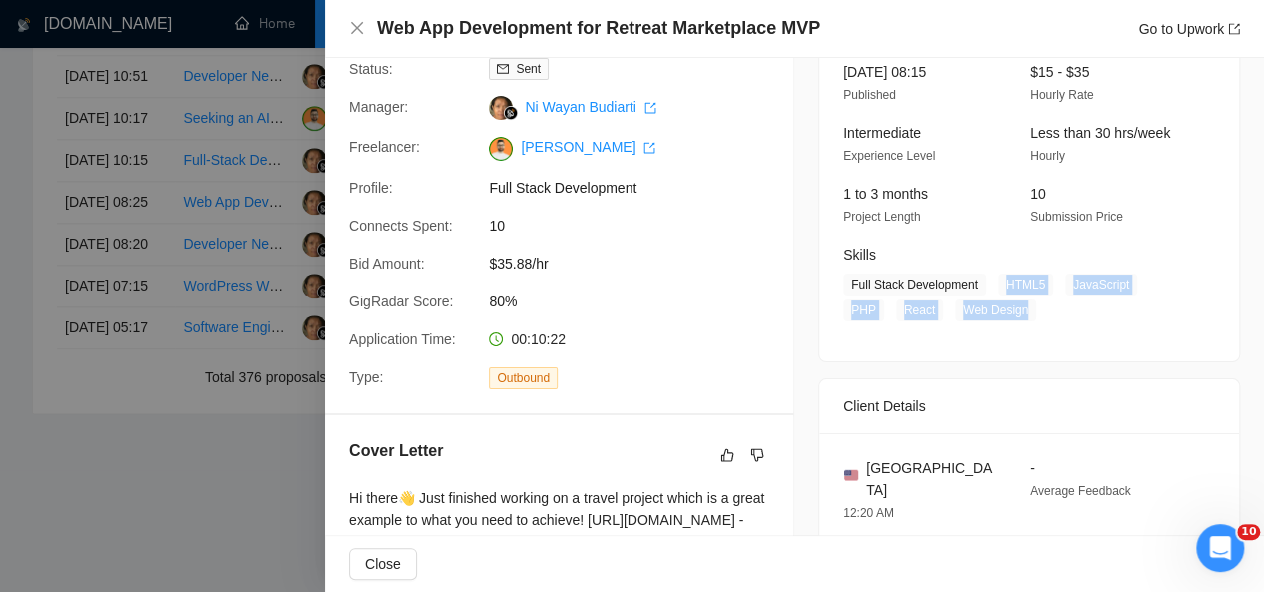
scroll to position [6, 0]
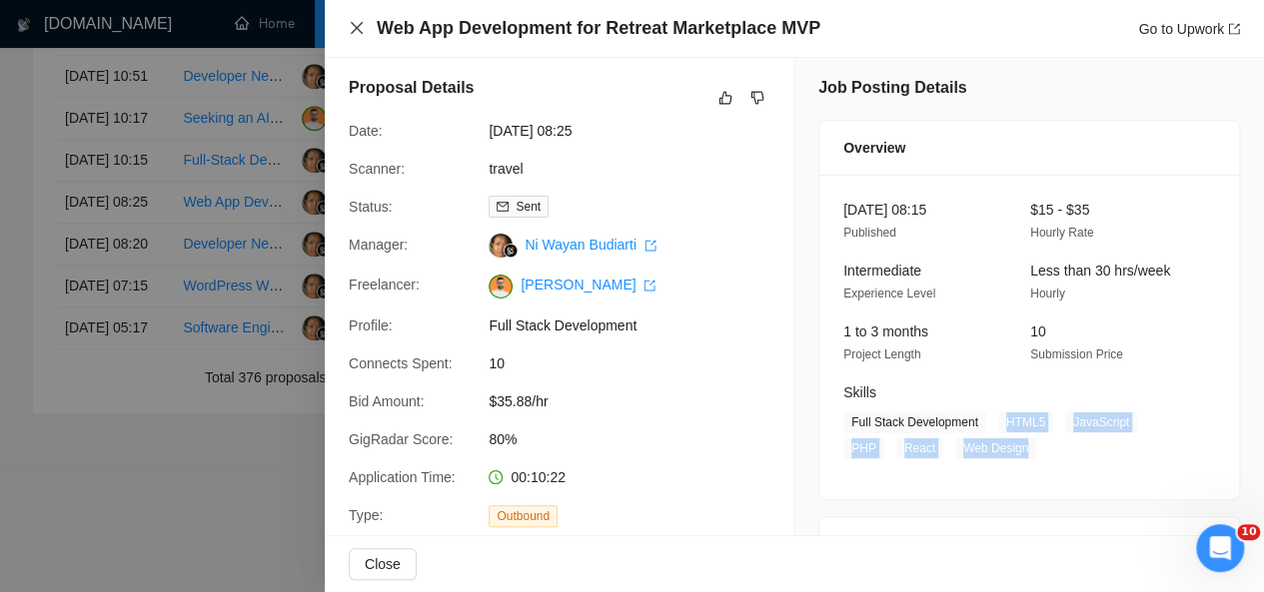
click at [356, 27] on icon "close" at bounding box center [357, 28] width 16 height 16
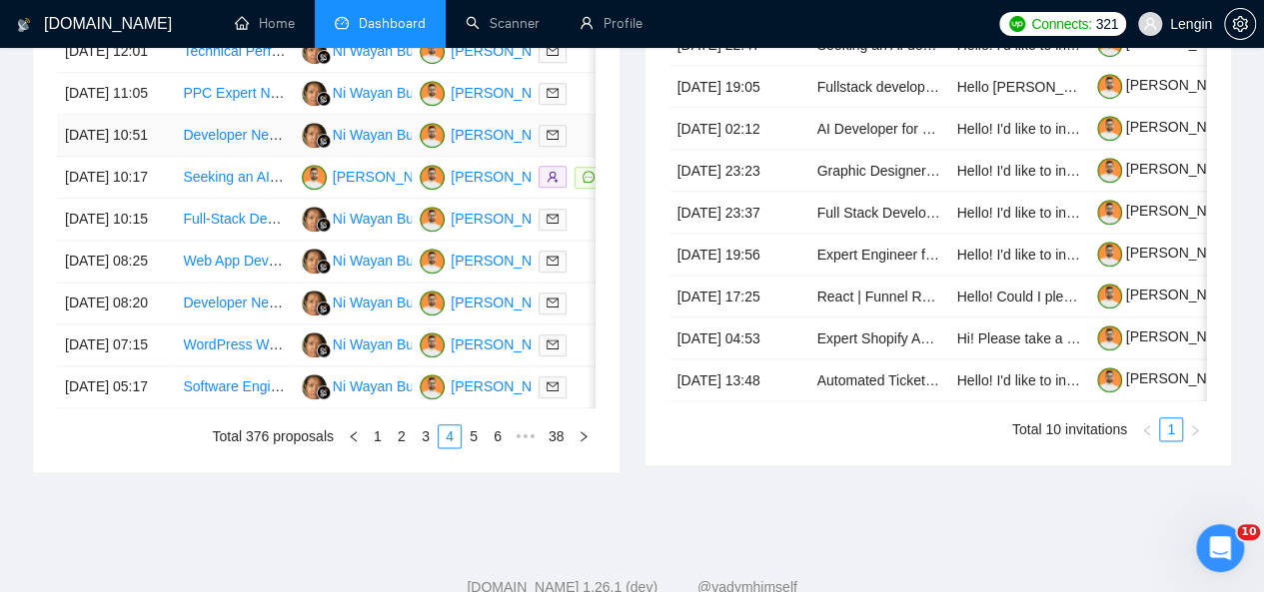
scroll to position [982, 0]
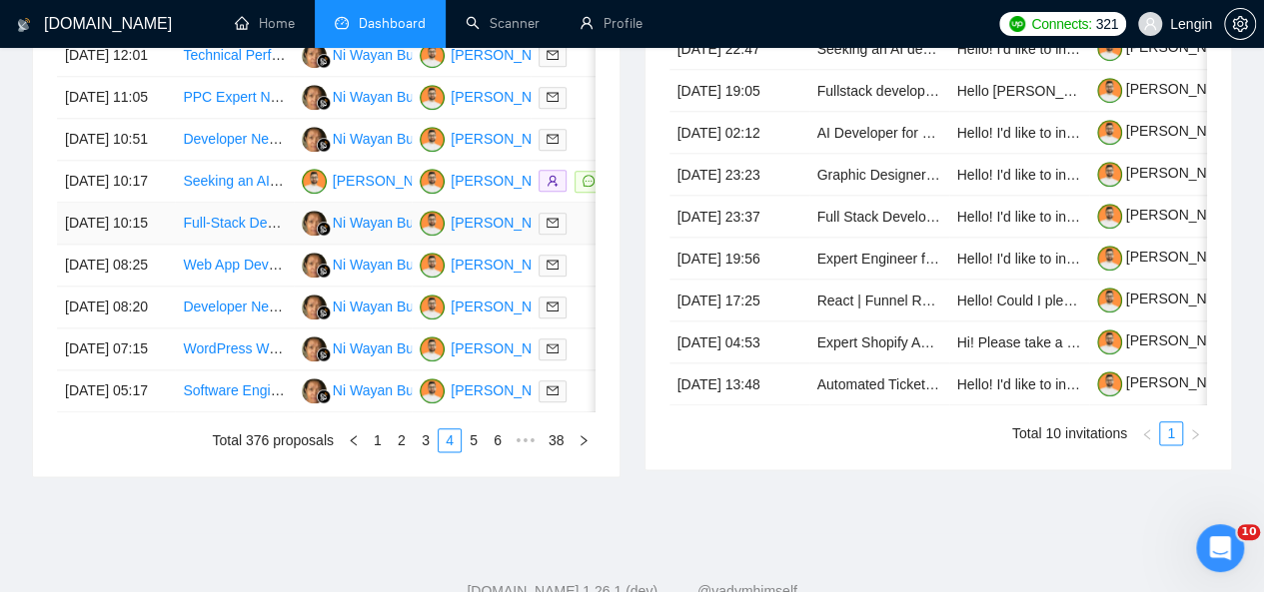
click at [250, 245] on td "Full-Stack Developer (Typescript, NodeJs, React, NextJs) for AI Web App & Brows…" at bounding box center [234, 224] width 118 height 42
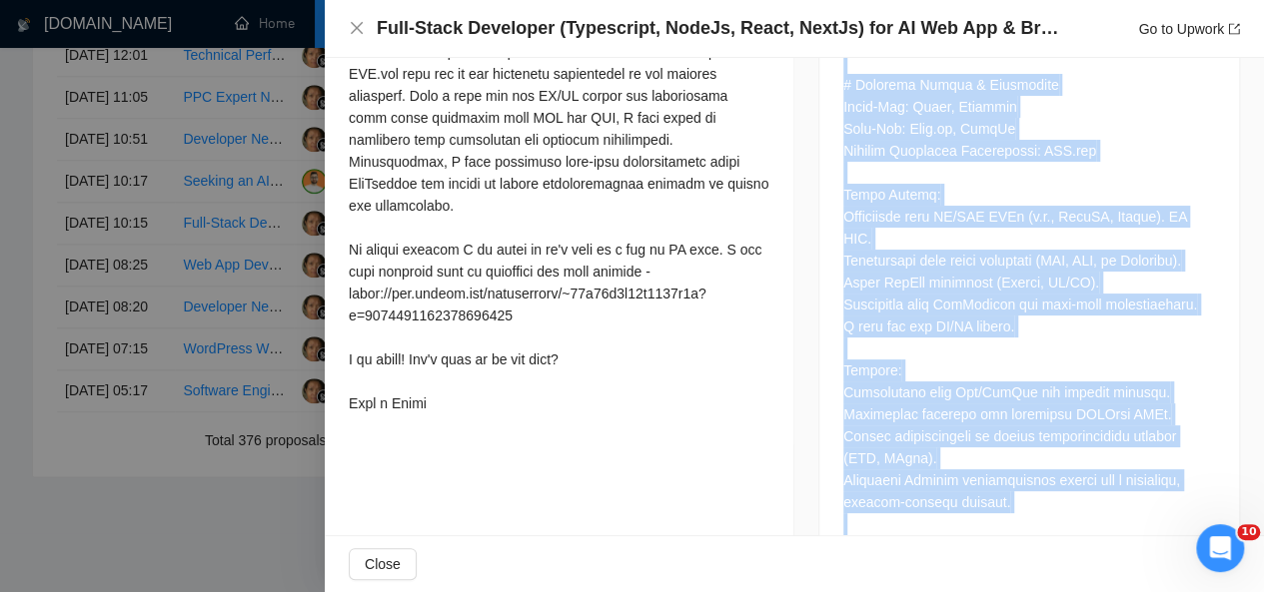
scroll to position [1225, 0]
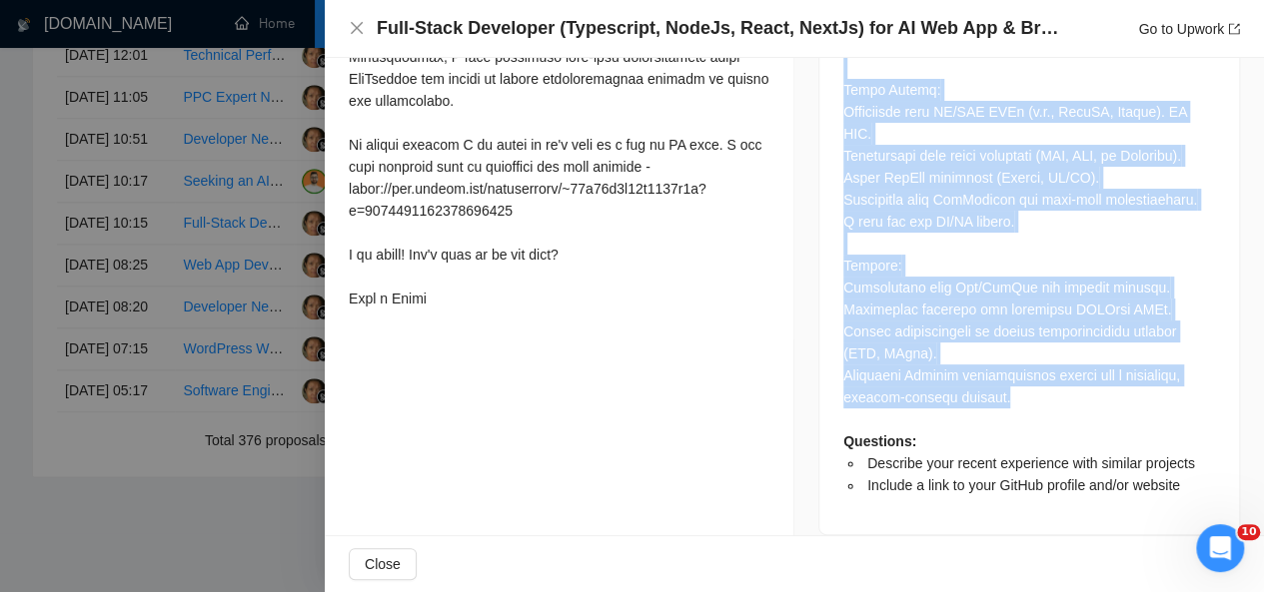
drag, startPoint x: 834, startPoint y: 153, endPoint x: 1003, endPoint y: 373, distance: 277.2
click at [1003, 373] on div "Questions: Describe your recent experience with similar projects Include a link…" at bounding box center [1029, 122] width 372 height 747
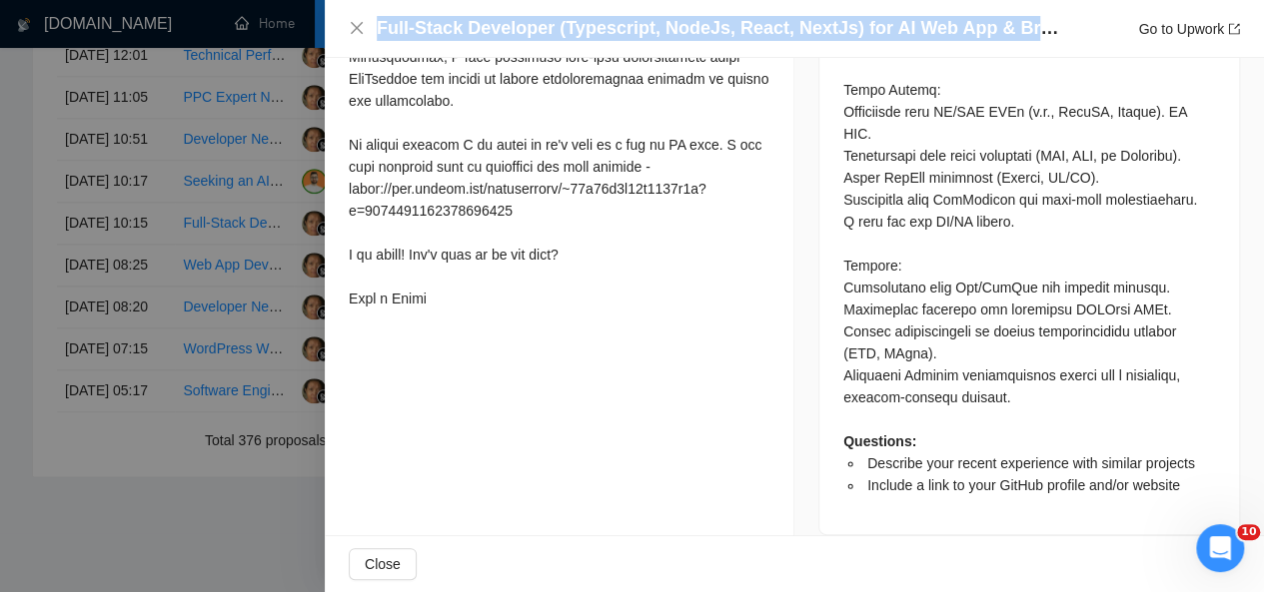
drag, startPoint x: 376, startPoint y: 29, endPoint x: 1061, endPoint y: 35, distance: 685.4
click at [1061, 35] on h4 "Full-Stack Developer (Typescript, NodeJs, React, NextJs) for AI Web App & Brows…" at bounding box center [721, 28] width 689 height 25
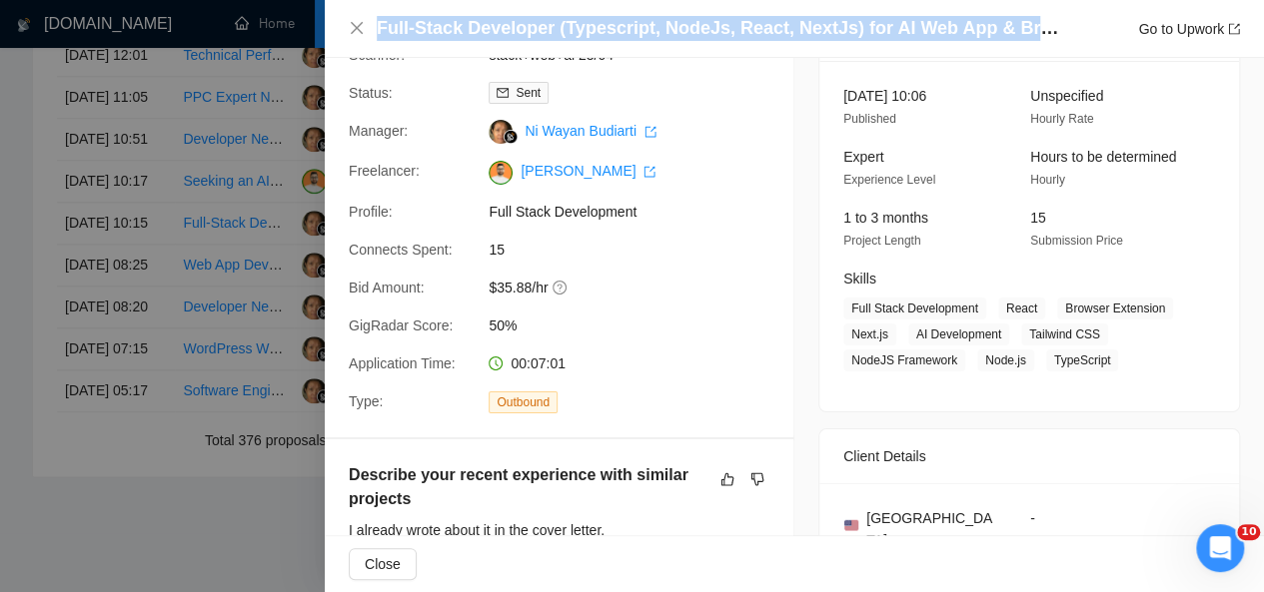
scroll to position [112, 0]
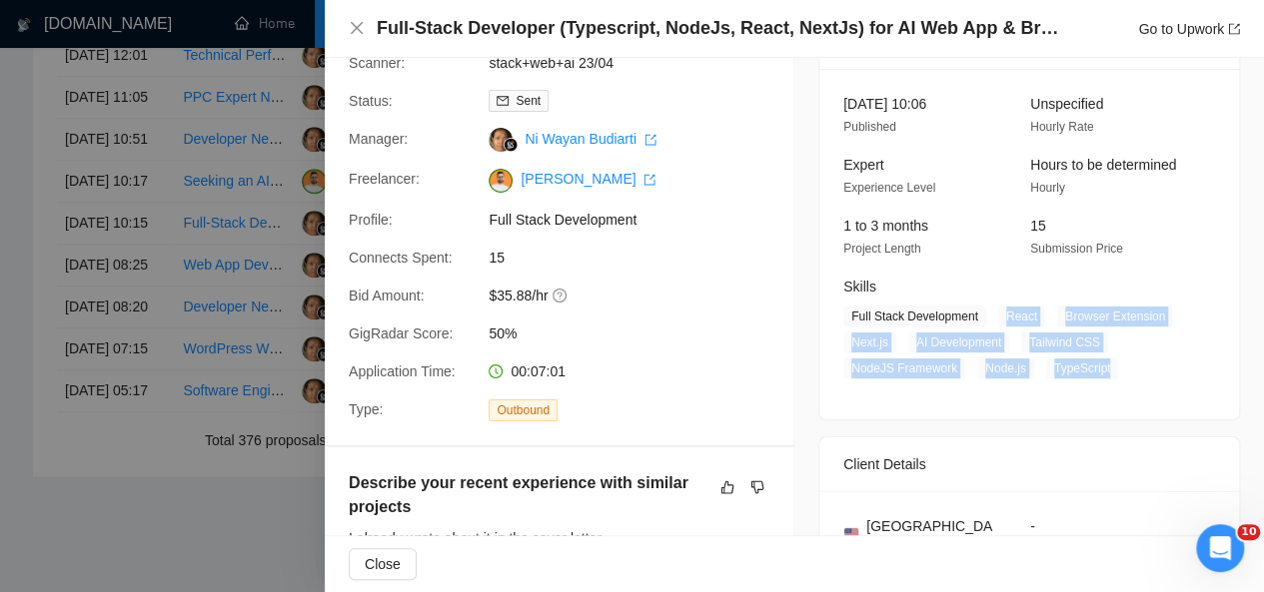
drag, startPoint x: 993, startPoint y: 313, endPoint x: 1104, endPoint y: 364, distance: 122.0
click at [1104, 364] on span "Full Stack Development React Browser Extension Next.js AI Development Tailwind …" at bounding box center [1014, 343] width 342 height 74
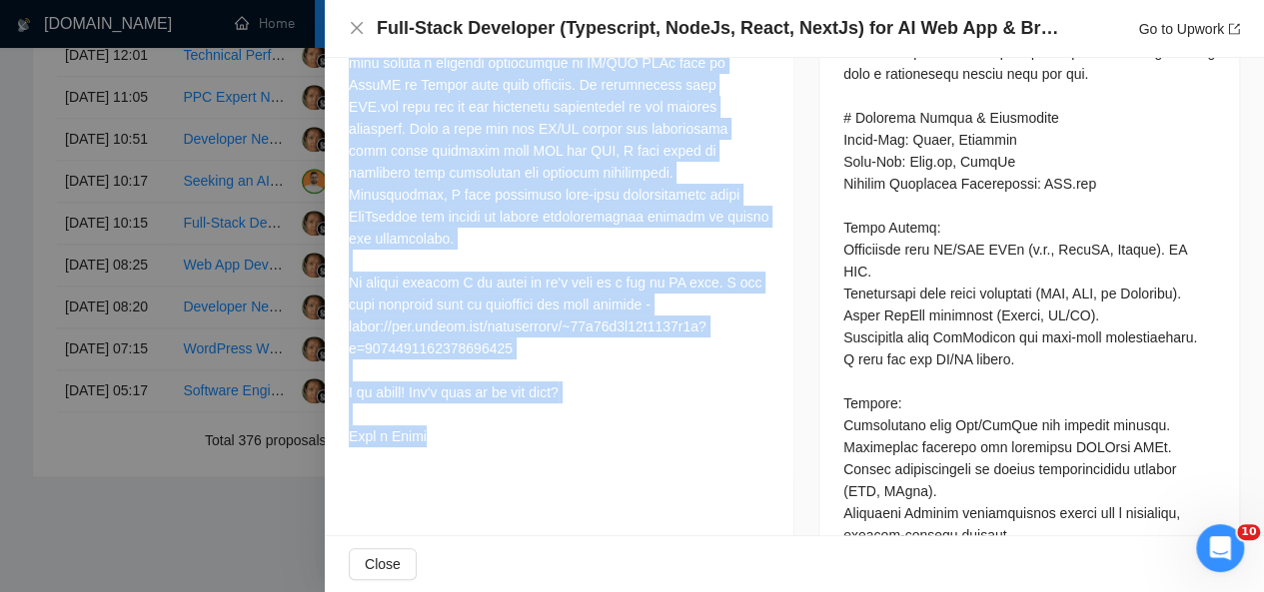
scroll to position [1105, 0]
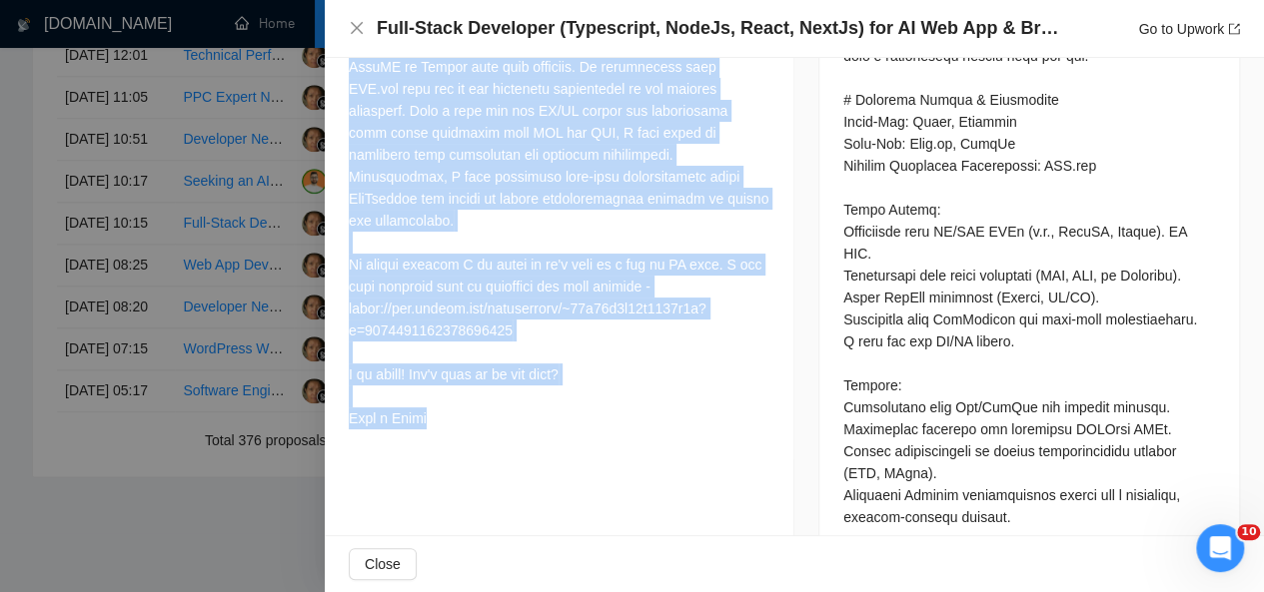
drag, startPoint x: 348, startPoint y: 108, endPoint x: 529, endPoint y: 413, distance: 354.3
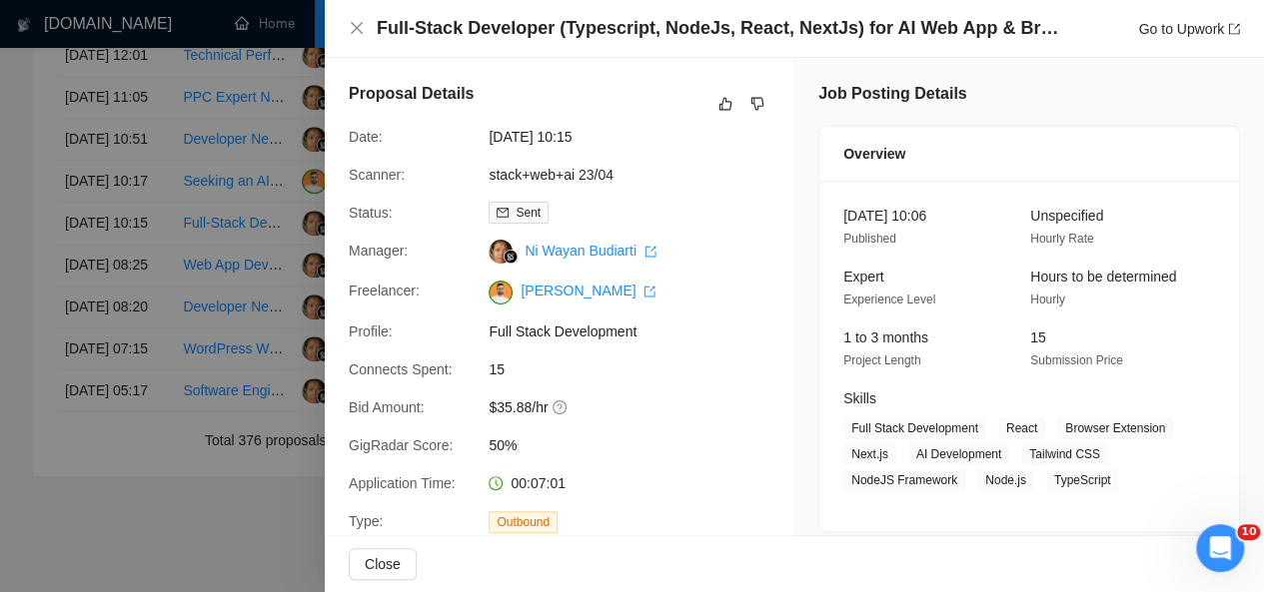
scroll to position [0, 0]
click at [354, 26] on icon "close" at bounding box center [357, 28] width 12 height 12
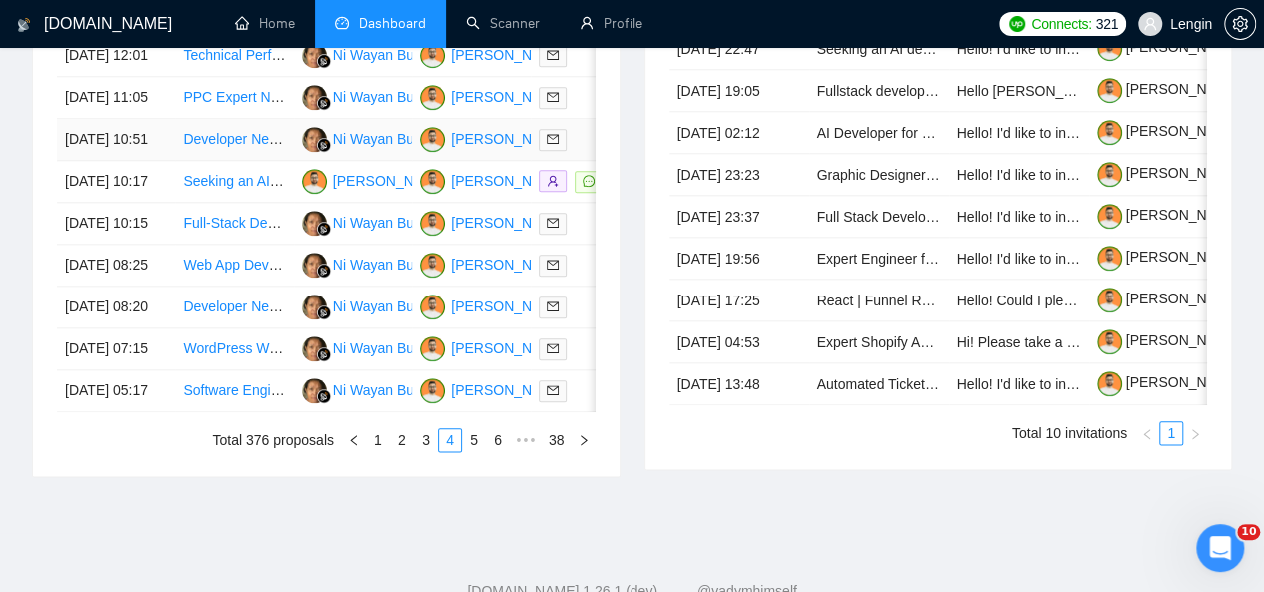
click at [258, 161] on td "Developer Needed for Music-based Fantasy Sports App" at bounding box center [234, 140] width 118 height 42
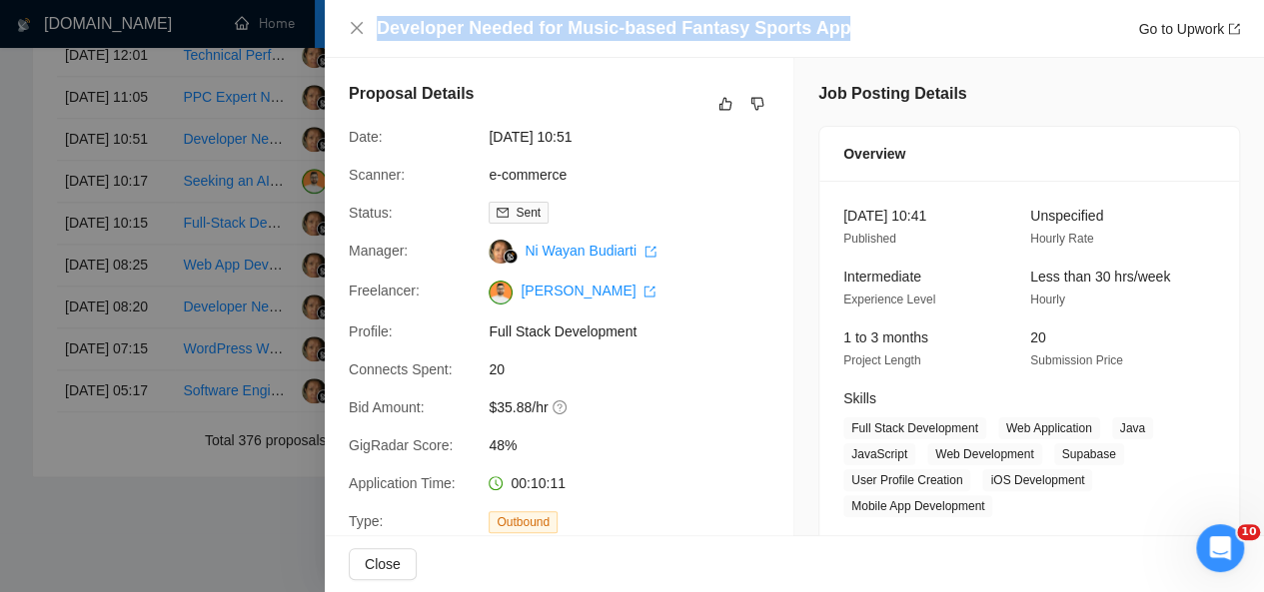
drag, startPoint x: 831, startPoint y: 30, endPoint x: 372, endPoint y: 19, distance: 459.7
click at [372, 19] on div "Developer Needed for Music-based Fantasy Sports App Go to Upwork" at bounding box center [794, 28] width 891 height 25
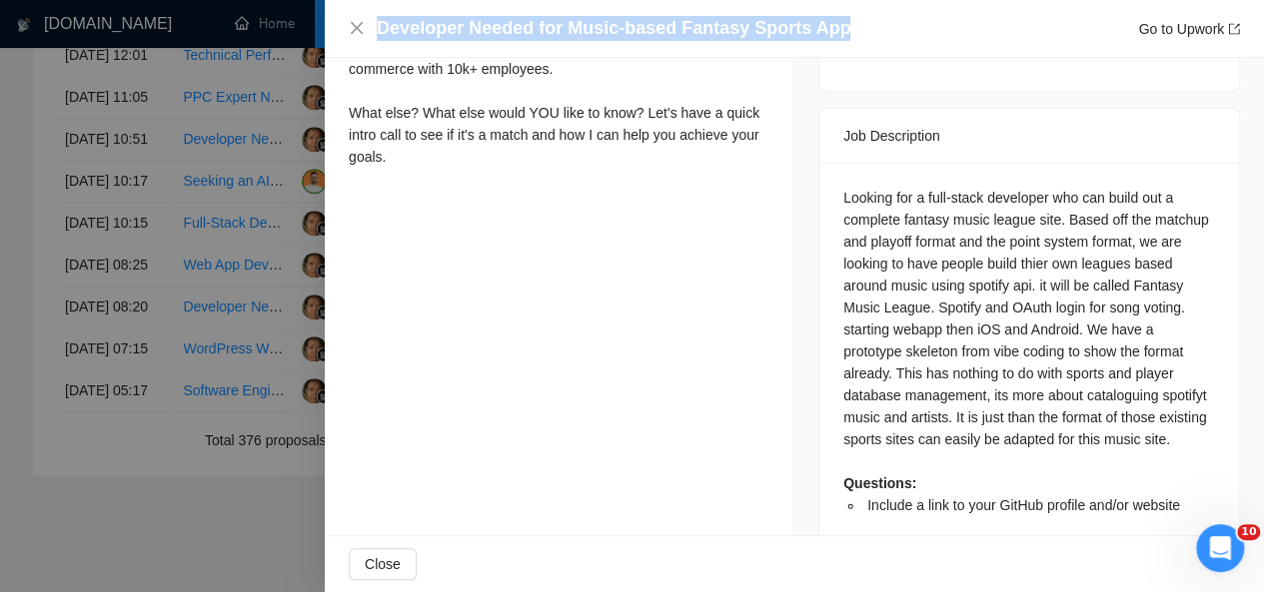
scroll to position [815, 0]
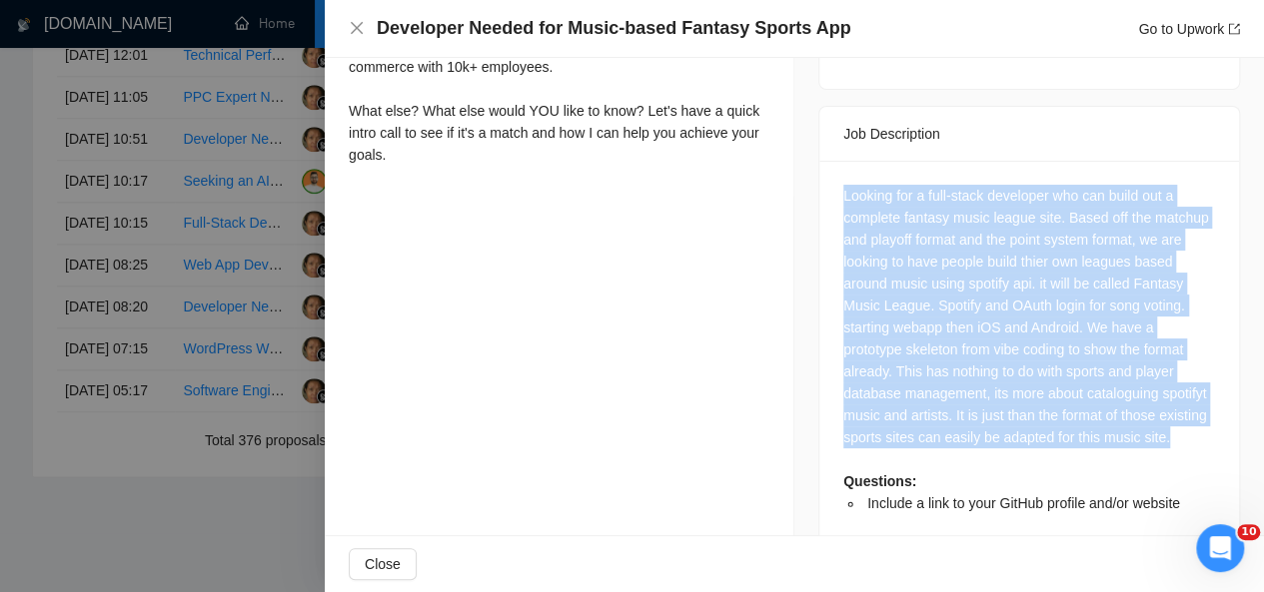
drag, startPoint x: 831, startPoint y: 173, endPoint x: 887, endPoint y: 440, distance: 272.6
click at [887, 440] on div "Looking for a full-stack developer who can build out a complete fantasy music l…" at bounding box center [1029, 357] width 420 height 392
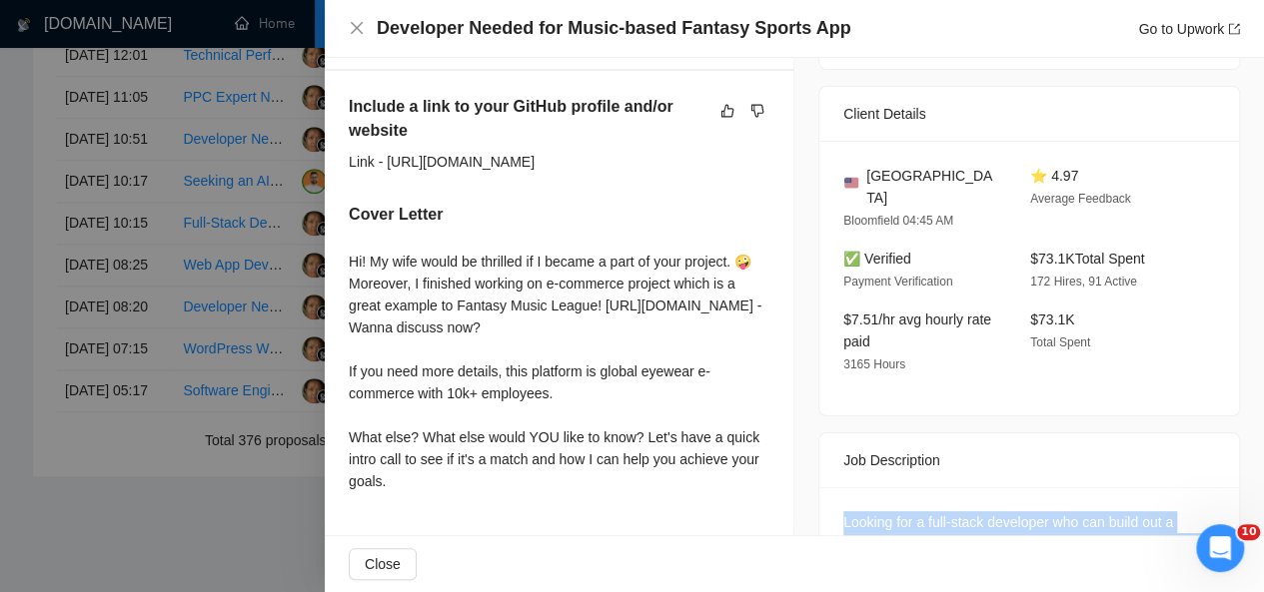
scroll to position [617, 0]
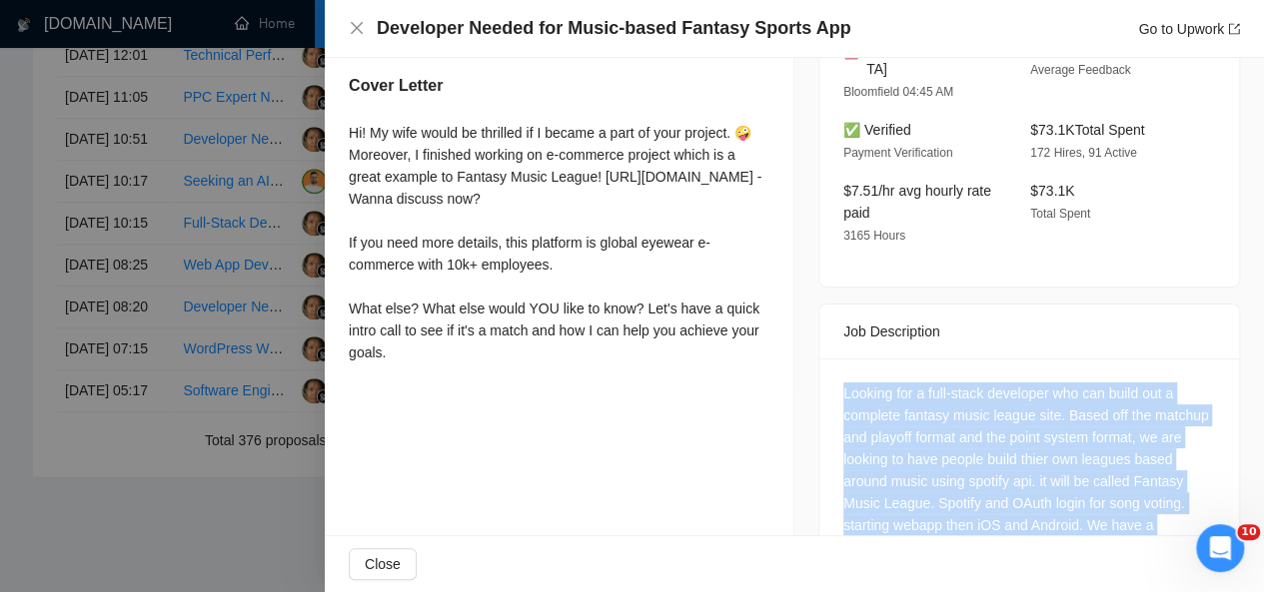
drag, startPoint x: 346, startPoint y: 132, endPoint x: 416, endPoint y: 379, distance: 256.5
click at [416, 379] on div "Include a link to your GitHub profile and/or website Link - [URL][DOMAIN_NAME] …" at bounding box center [559, 169] width 469 height 454
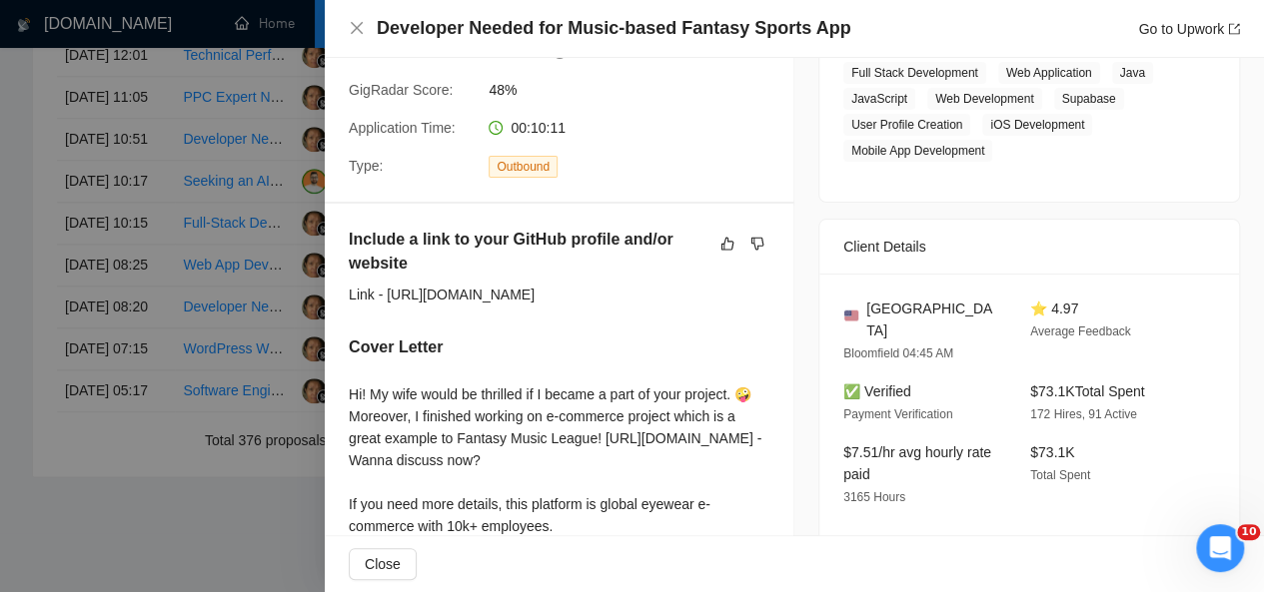
scroll to position [358, 0]
drag, startPoint x: 937, startPoint y: 308, endPoint x: 903, endPoint y: 303, distance: 34.3
click at [903, 303] on span "[GEOGRAPHIC_DATA]" at bounding box center [932, 318] width 132 height 44
drag, startPoint x: 861, startPoint y: 303, endPoint x: 951, endPoint y: 305, distance: 89.9
click at [951, 305] on div "[GEOGRAPHIC_DATA]" at bounding box center [920, 318] width 155 height 44
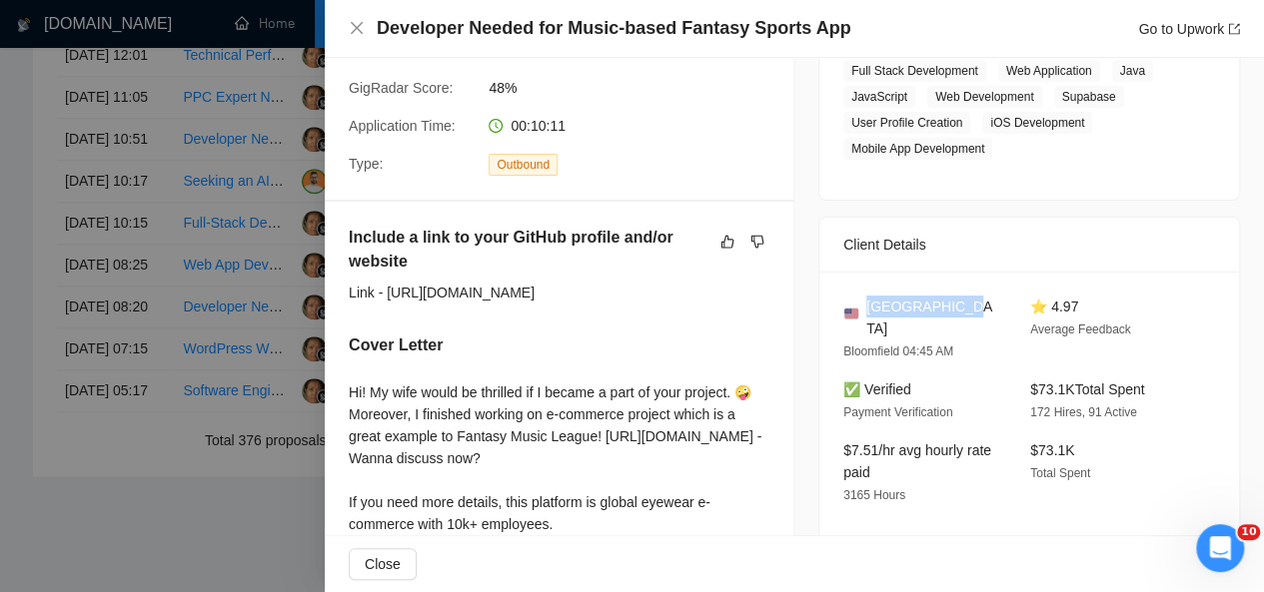
scroll to position [192, 0]
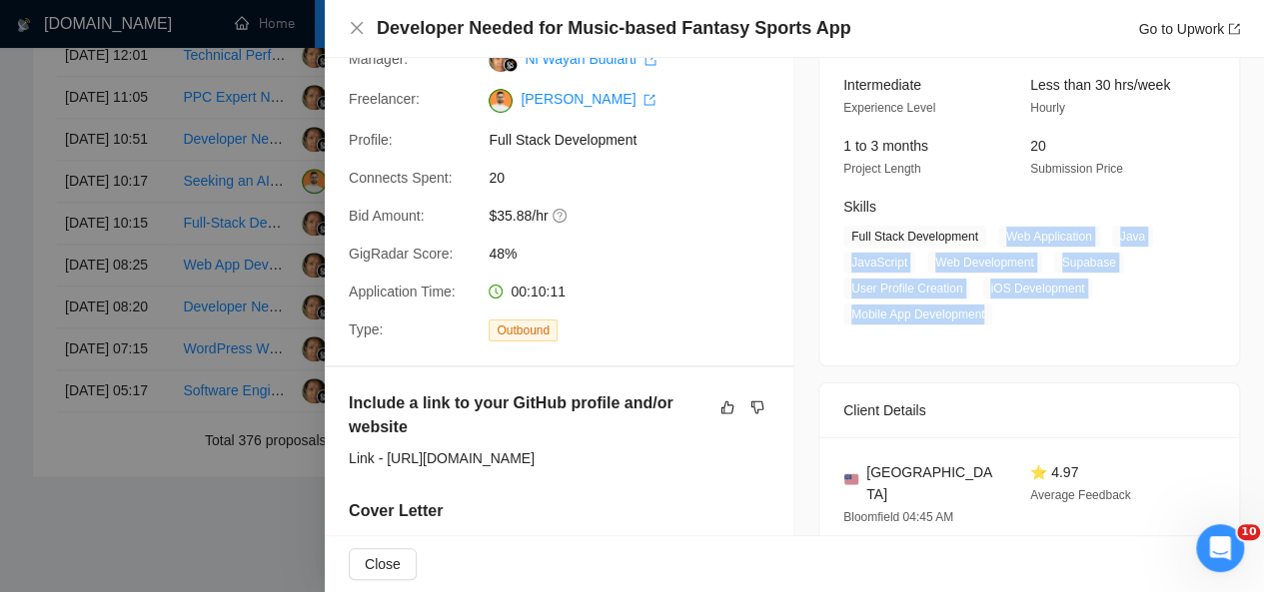
drag, startPoint x: 991, startPoint y: 235, endPoint x: 999, endPoint y: 325, distance: 90.3
click at [999, 325] on span "Full Stack Development Web Application Java JavaScript Web Development Supabase…" at bounding box center [1014, 276] width 342 height 100
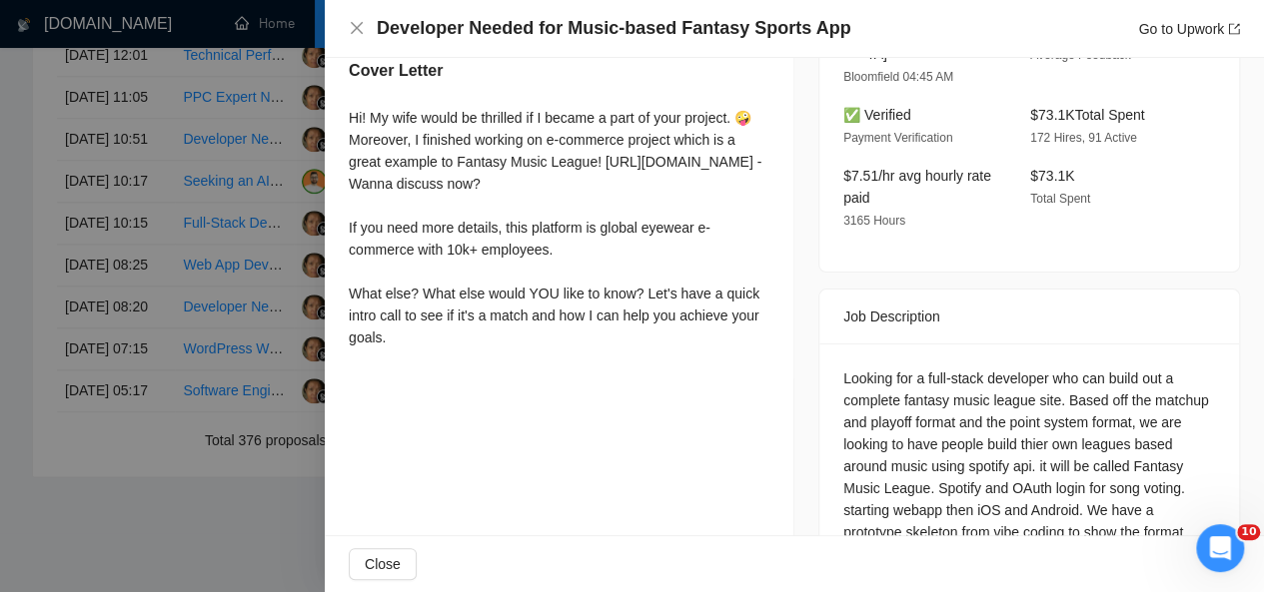
scroll to position [855, 0]
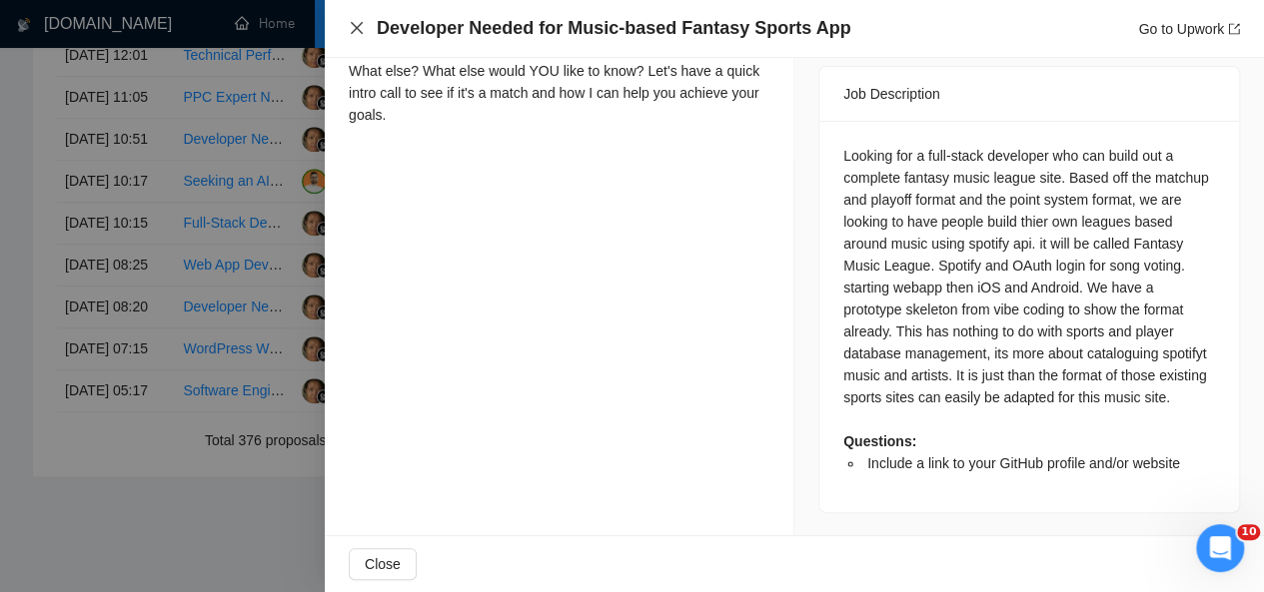
click at [355, 21] on icon "close" at bounding box center [357, 28] width 16 height 16
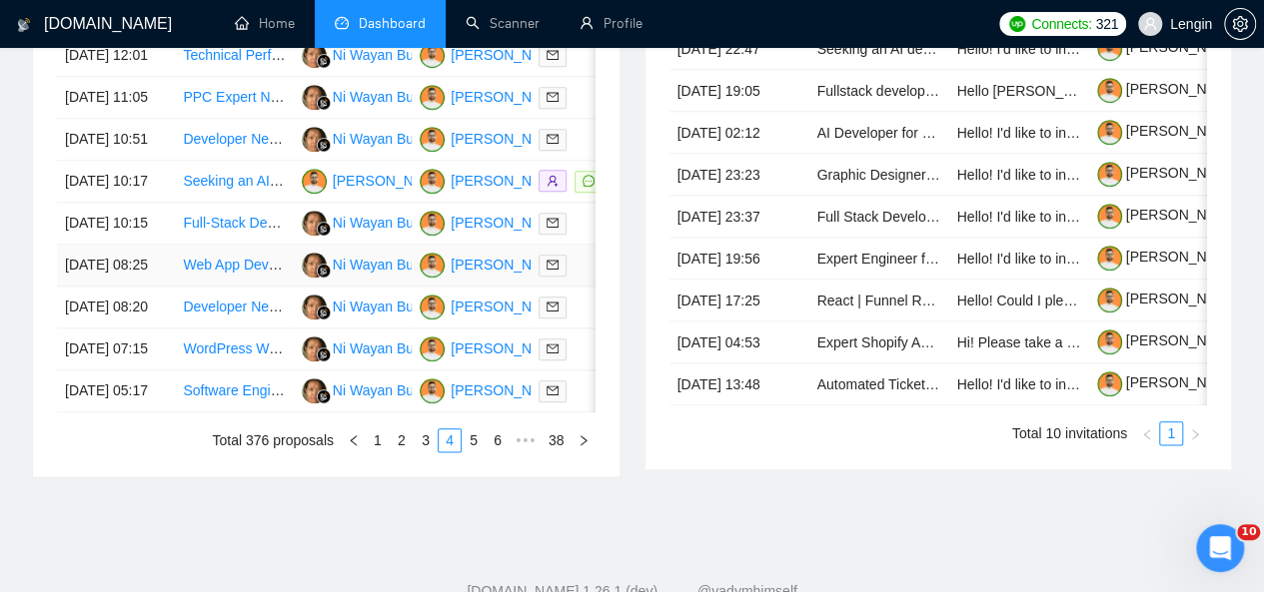
click at [254, 287] on td "Web App Development for Retreat Marketplace MVP" at bounding box center [234, 266] width 118 height 42
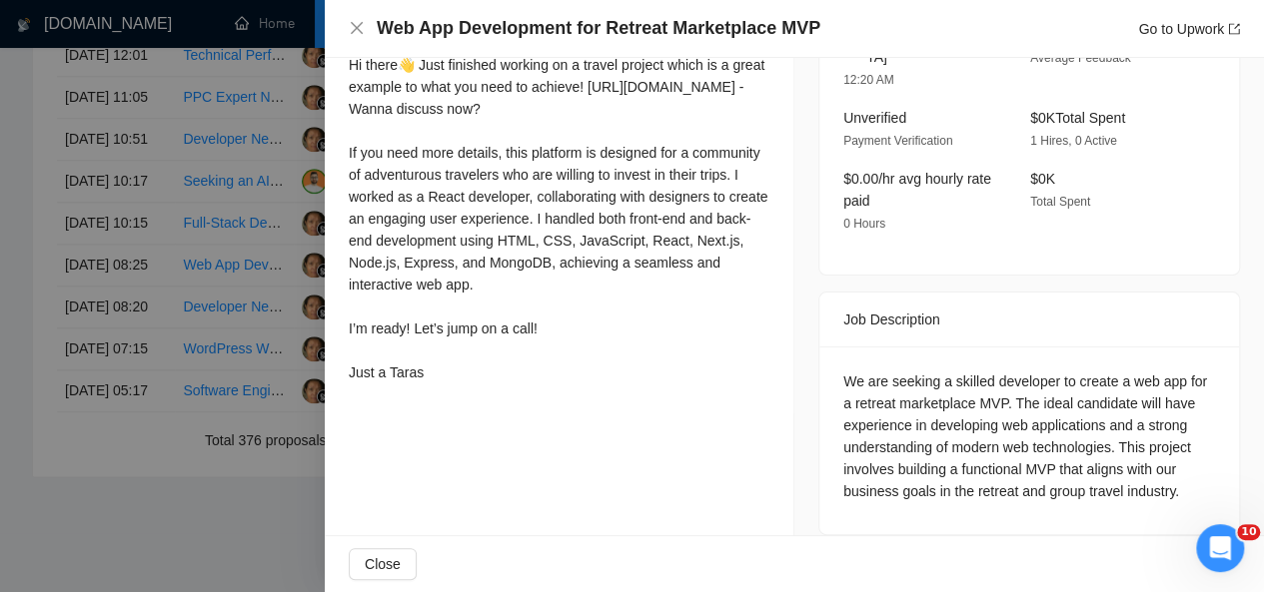
scroll to position [0, 0]
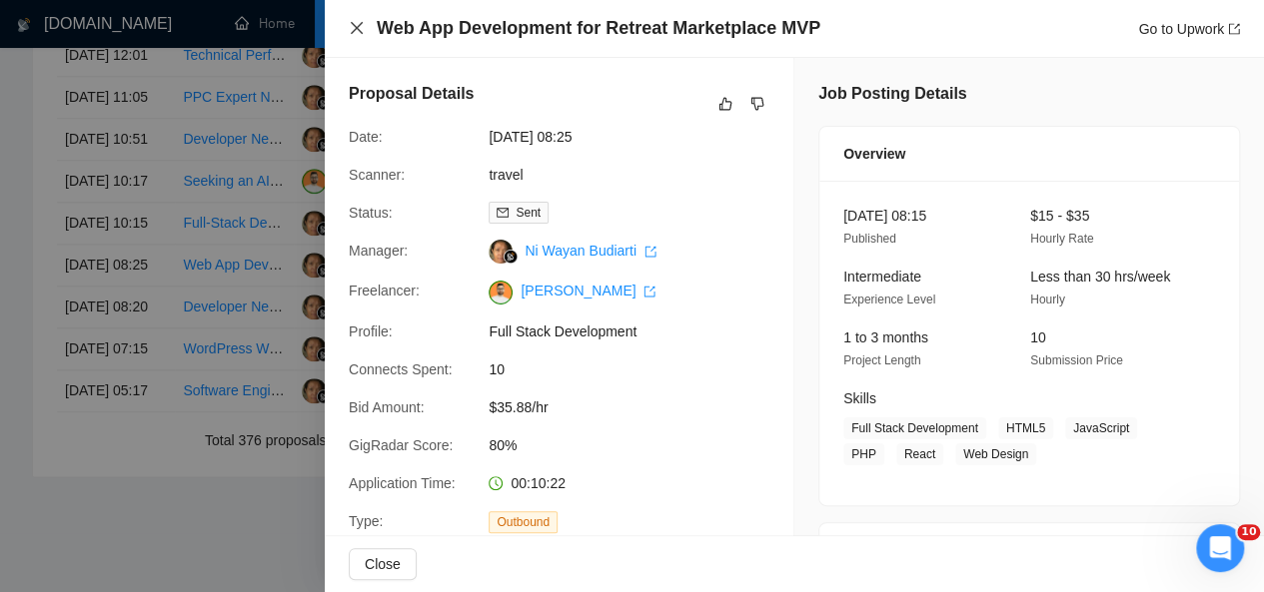
click at [355, 28] on icon "close" at bounding box center [357, 28] width 12 height 12
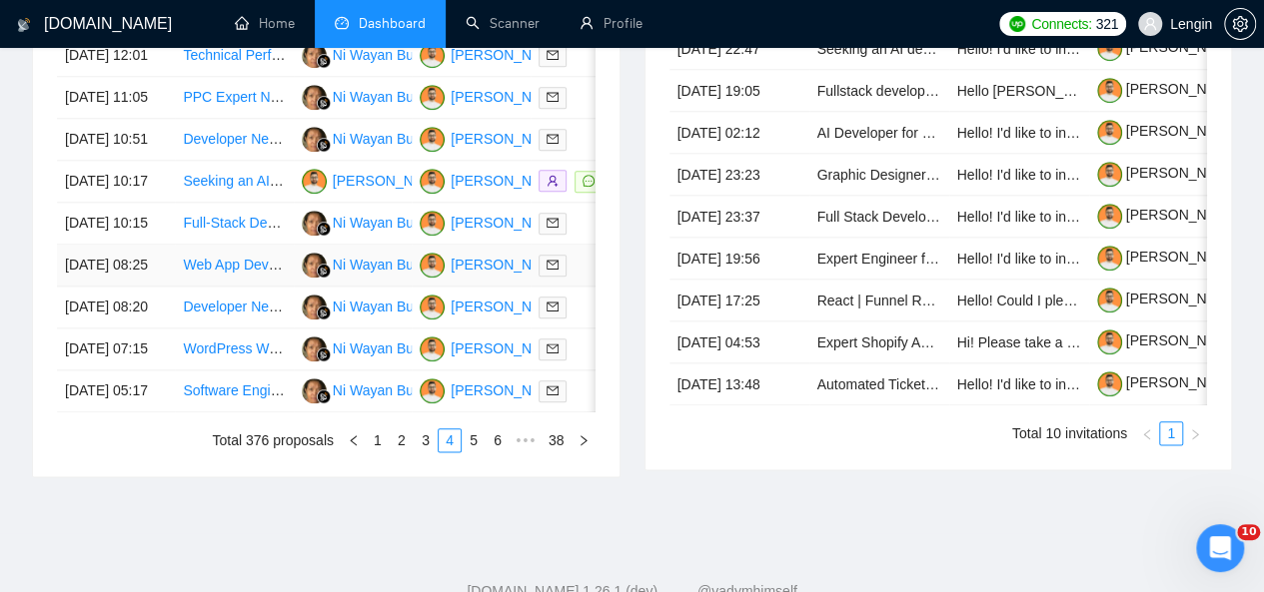
click at [258, 287] on td "Web App Development for Retreat Marketplace MVP" at bounding box center [234, 266] width 118 height 42
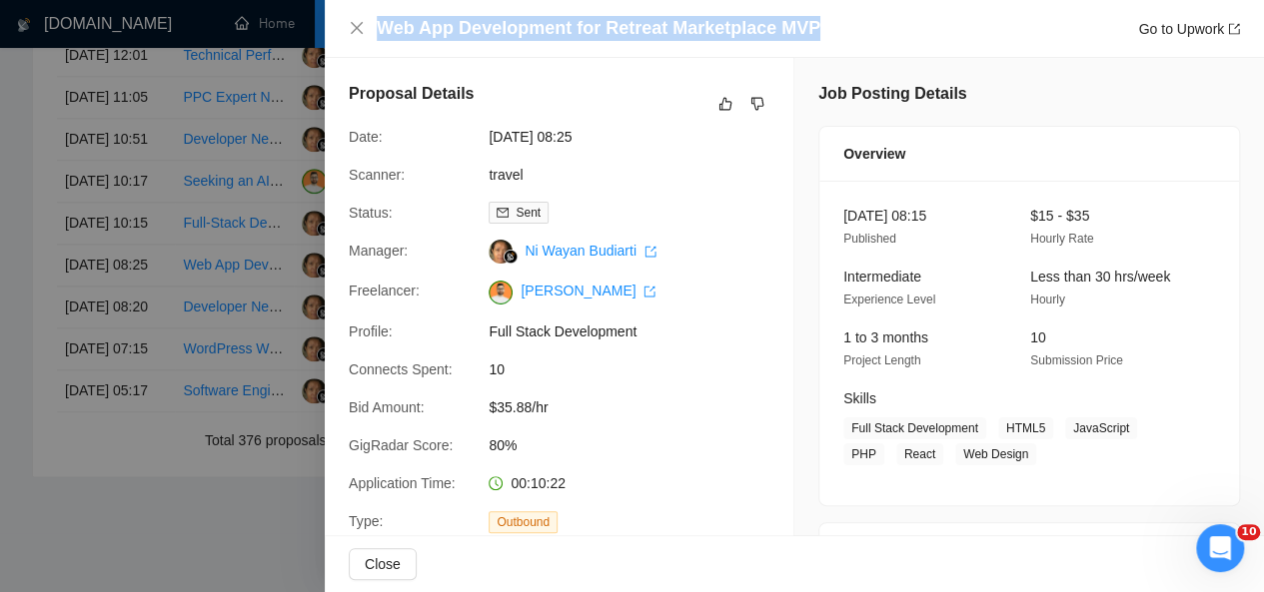
drag, startPoint x: 809, startPoint y: 33, endPoint x: 375, endPoint y: 28, distance: 434.6
click at [375, 28] on div "Web App Development for Retreat Marketplace MVP Go to Upwork" at bounding box center [794, 28] width 891 height 25
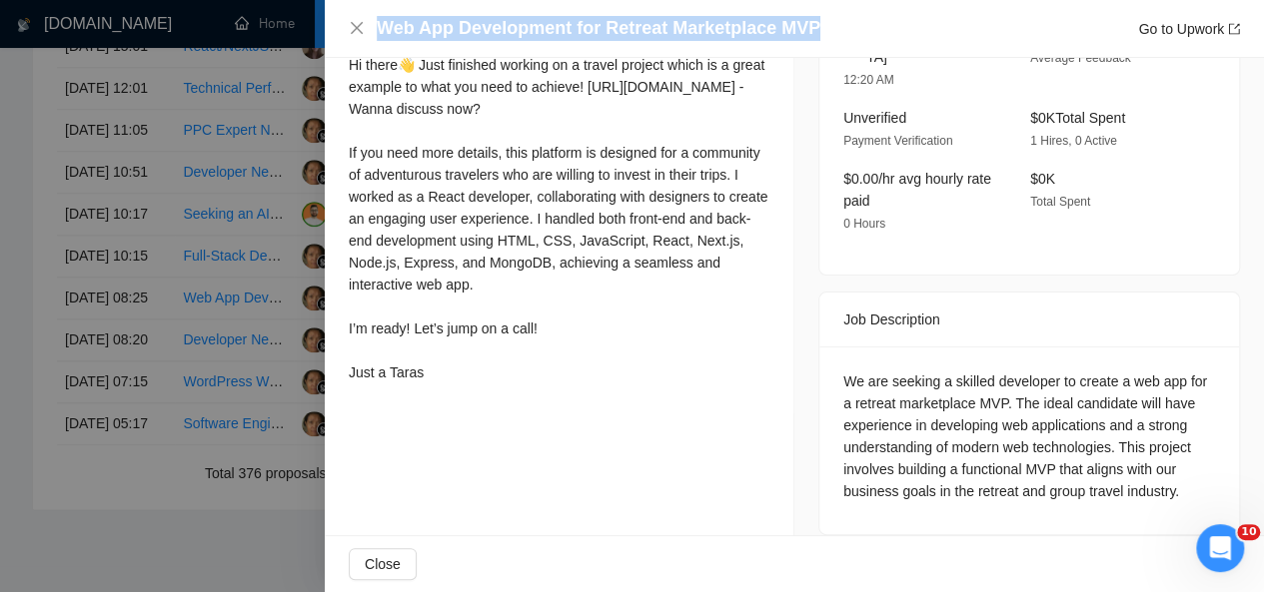
scroll to position [518, 0]
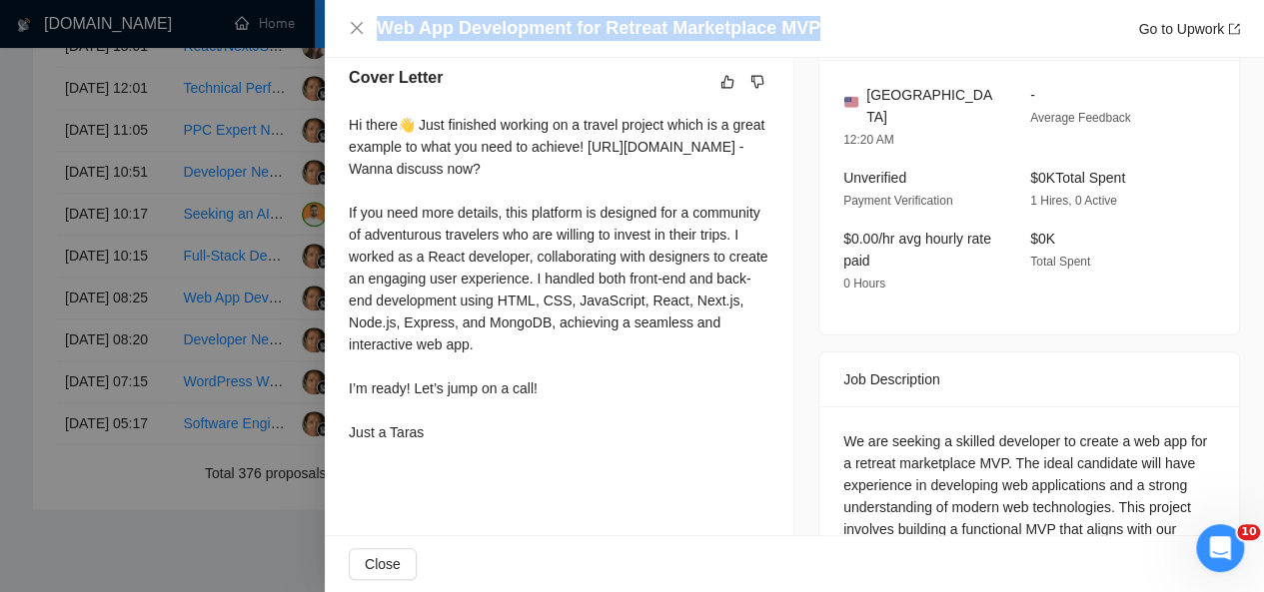
drag, startPoint x: 347, startPoint y: 123, endPoint x: 440, endPoint y: 452, distance: 341.6
click at [440, 452] on div "Cover Letter Hi there👋 Just finished working on a travel project which is a gre…" at bounding box center [559, 259] width 469 height 434
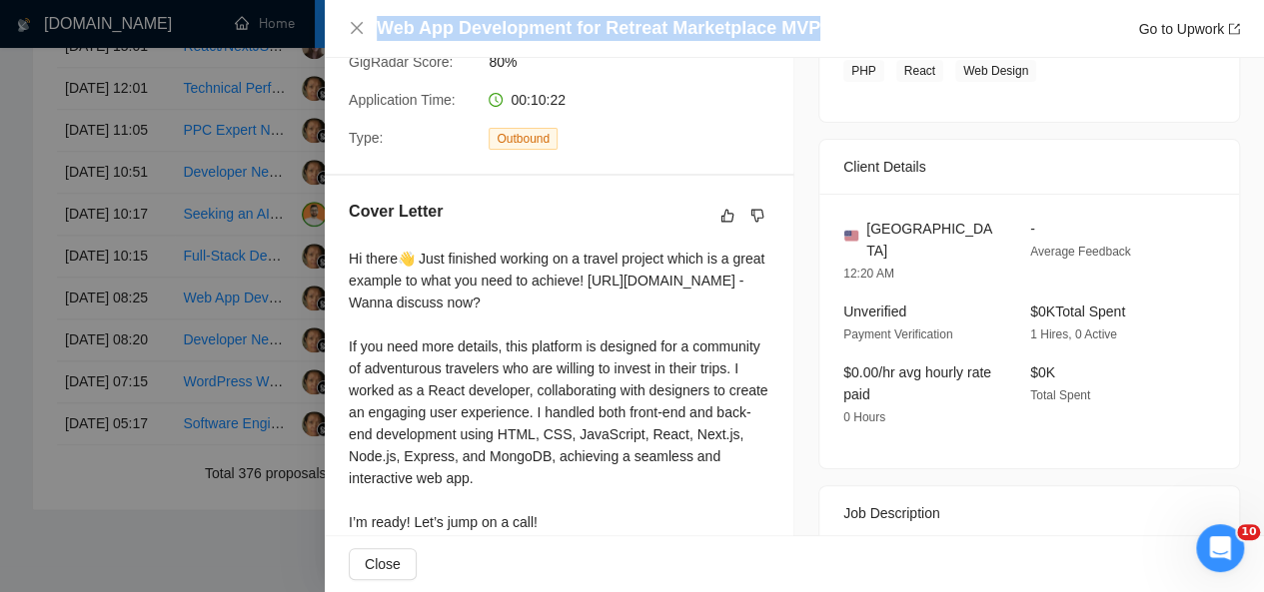
scroll to position [577, 0]
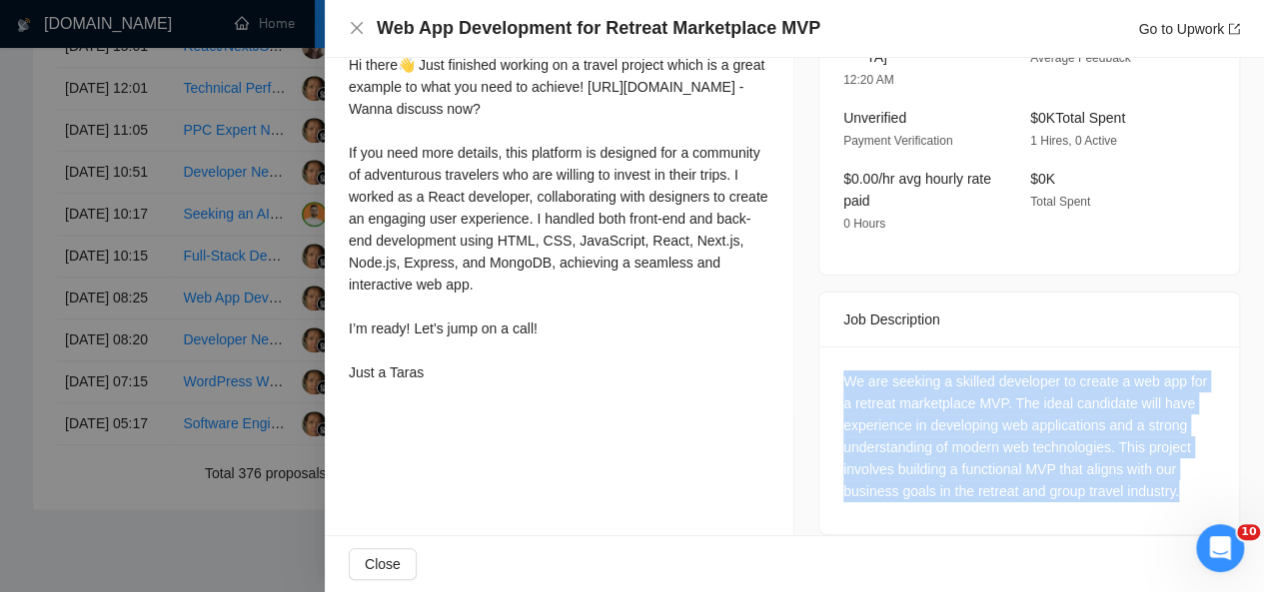
drag, startPoint x: 1182, startPoint y: 470, endPoint x: 833, endPoint y: 354, distance: 367.4
click at [833, 354] on div "We are seeking a skilled developer to create a web app for a retreat marketplac…" at bounding box center [1029, 441] width 420 height 188
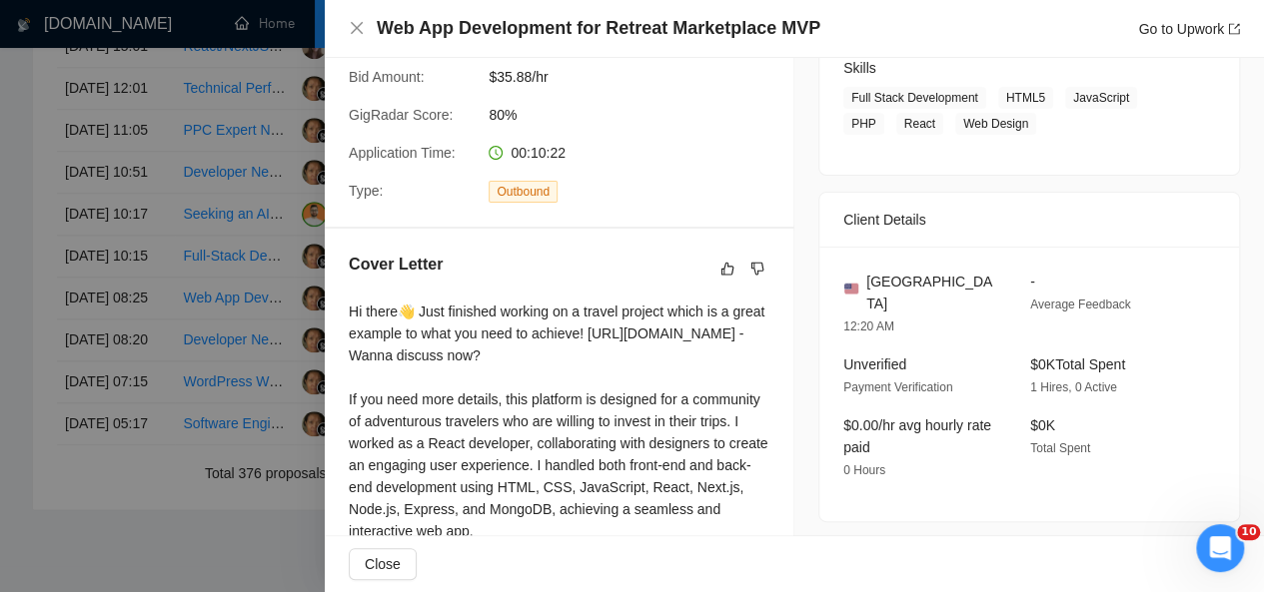
scroll to position [24, 0]
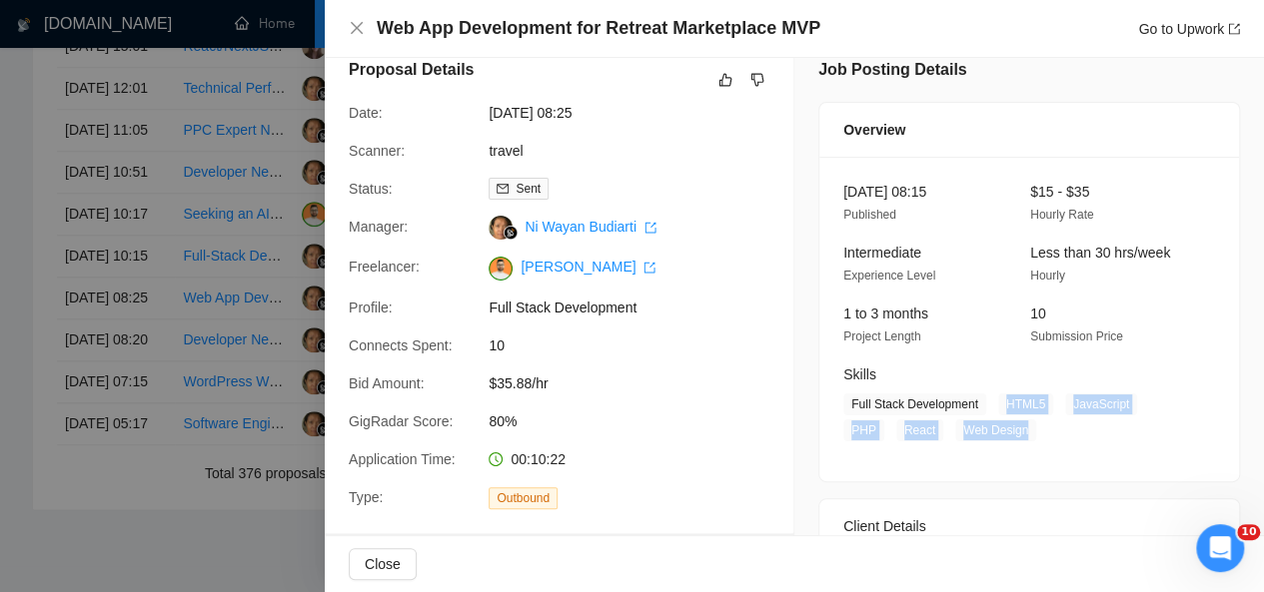
drag, startPoint x: 994, startPoint y: 396, endPoint x: 1031, endPoint y: 454, distance: 68.7
click at [1031, 454] on div "[DATE] 08:15 Published $15 - $35 Hourly Rate Intermediate Experience Level Less…" at bounding box center [1029, 319] width 420 height 325
click at [359, 31] on icon "close" at bounding box center [357, 28] width 12 height 12
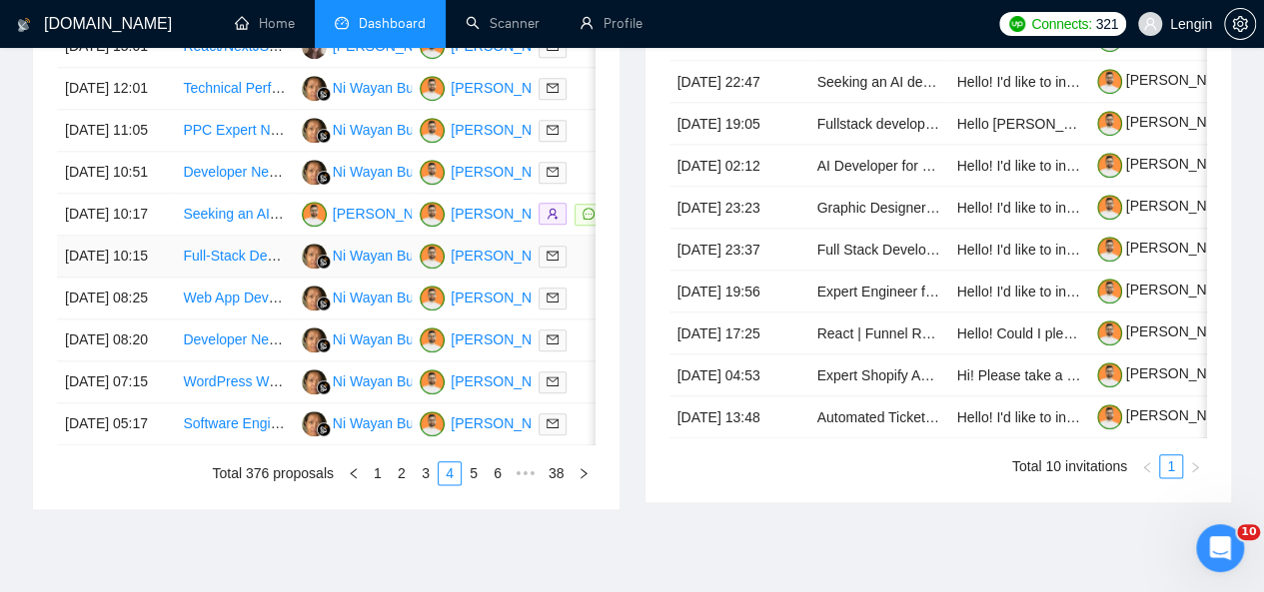
click at [264, 278] on td "Full-Stack Developer (Typescript, NodeJs, React, NextJs) for AI Web App & Brows…" at bounding box center [234, 257] width 118 height 42
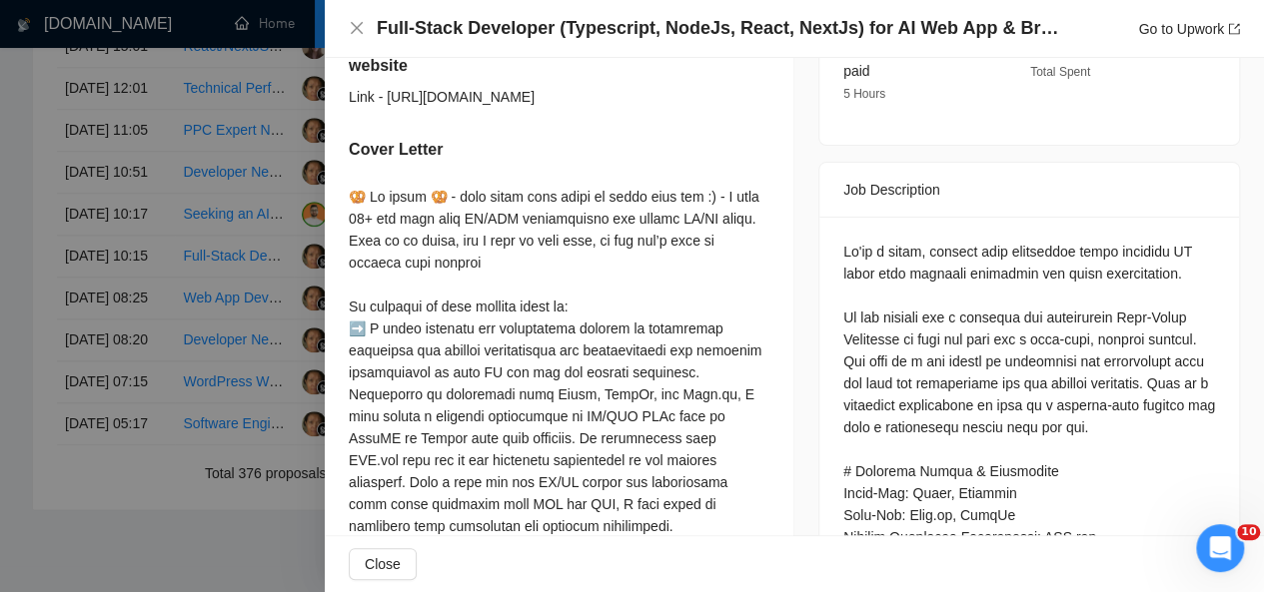
scroll to position [0, 0]
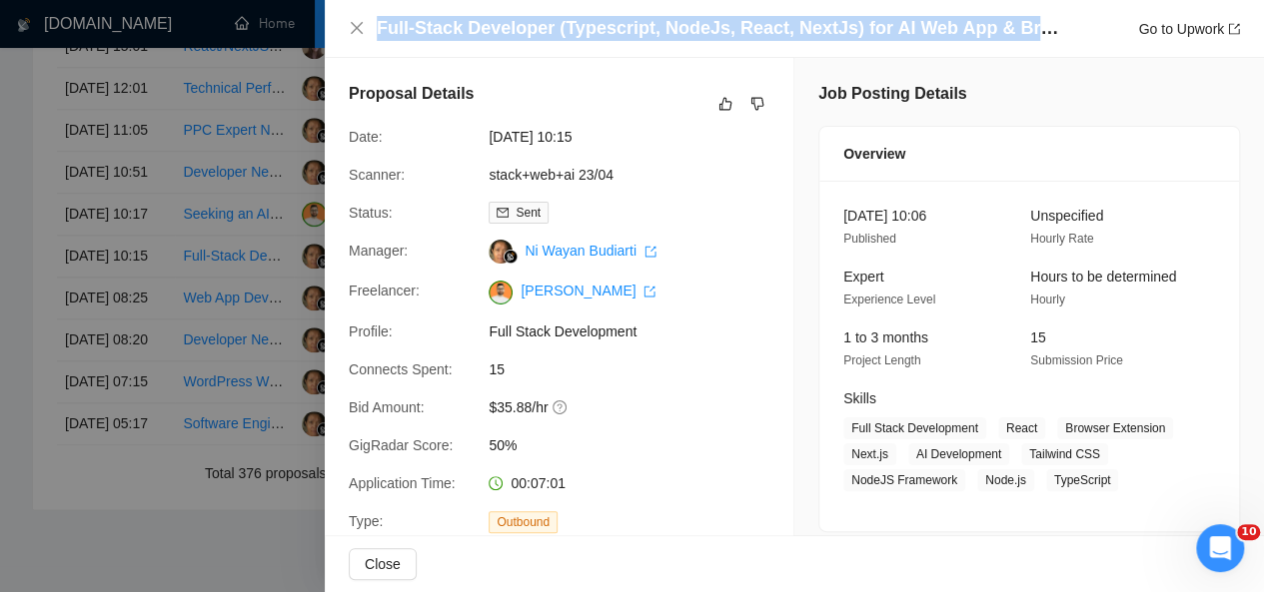
drag, startPoint x: 377, startPoint y: 27, endPoint x: 1065, endPoint y: 19, distance: 688.4
click at [1065, 19] on h4 "Full-Stack Developer (Typescript, NodeJs, React, NextJs) for AI Web App & Brows…" at bounding box center [721, 28] width 689 height 25
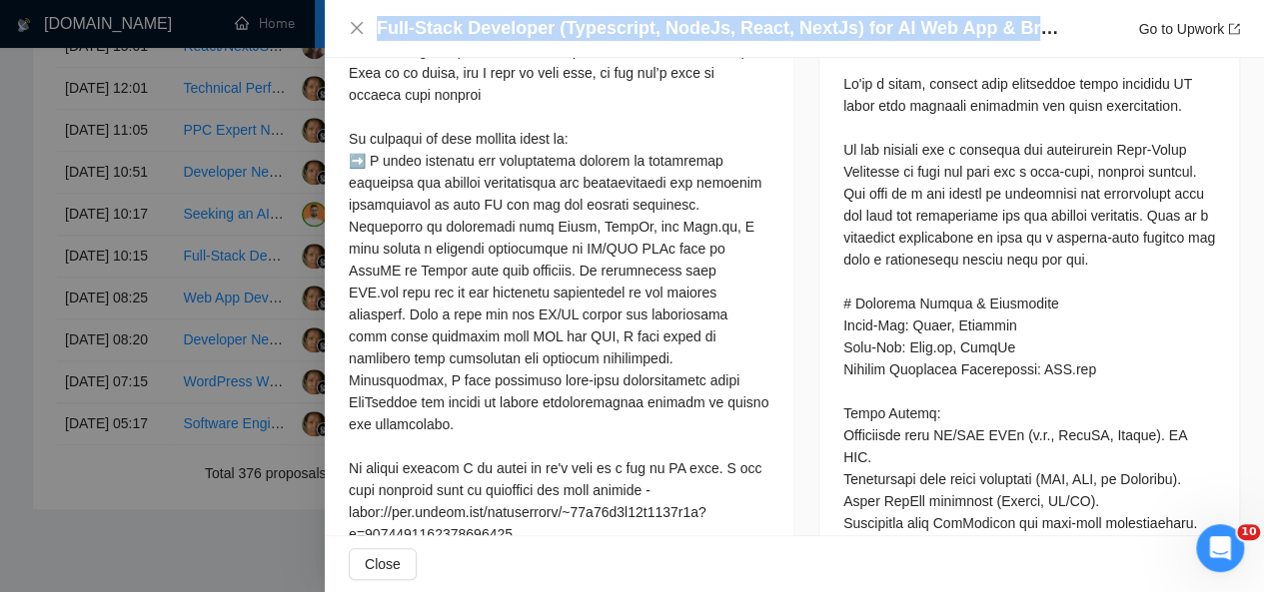
scroll to position [848, 0]
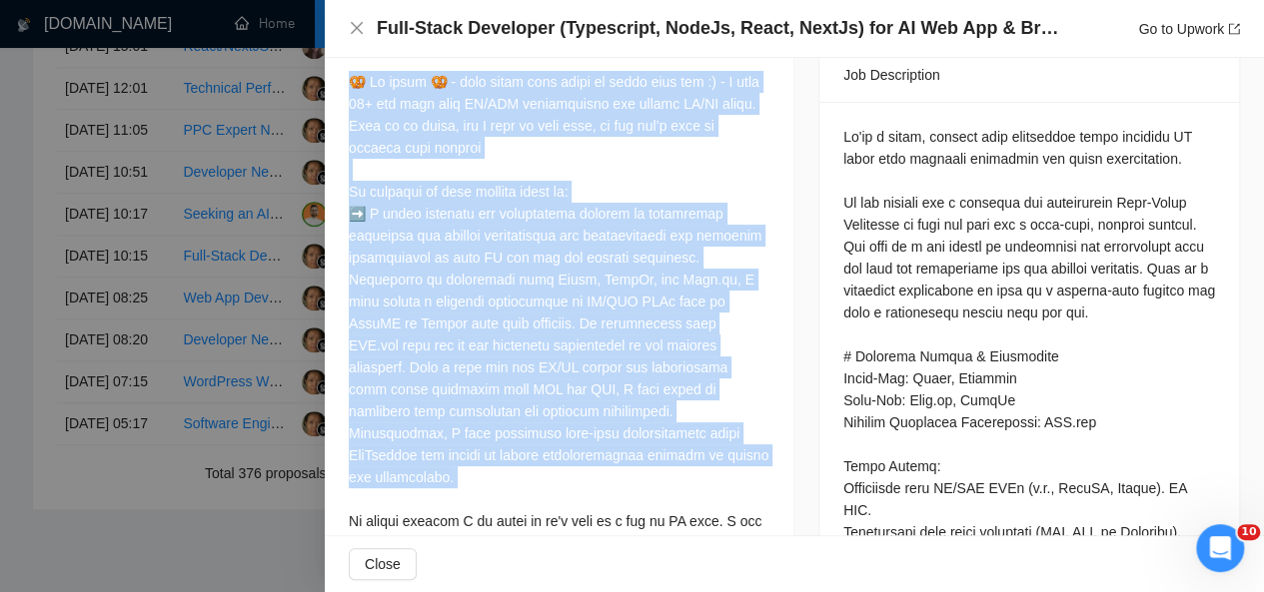
drag, startPoint x: 347, startPoint y: 106, endPoint x: 518, endPoint y: 512, distance: 440.1
click at [518, 512] on div "Describe your recent experience with similar projects I already wrote about it …" at bounding box center [559, 214] width 469 height 1007
click at [622, 375] on div at bounding box center [559, 378] width 421 height 615
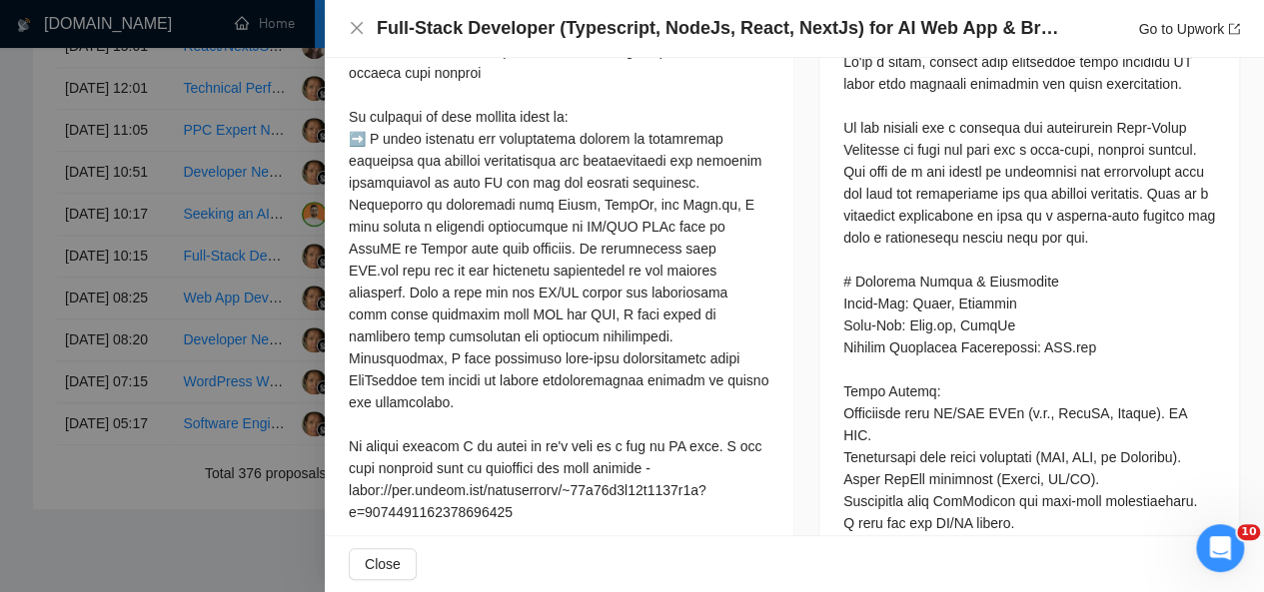
scroll to position [750, 0]
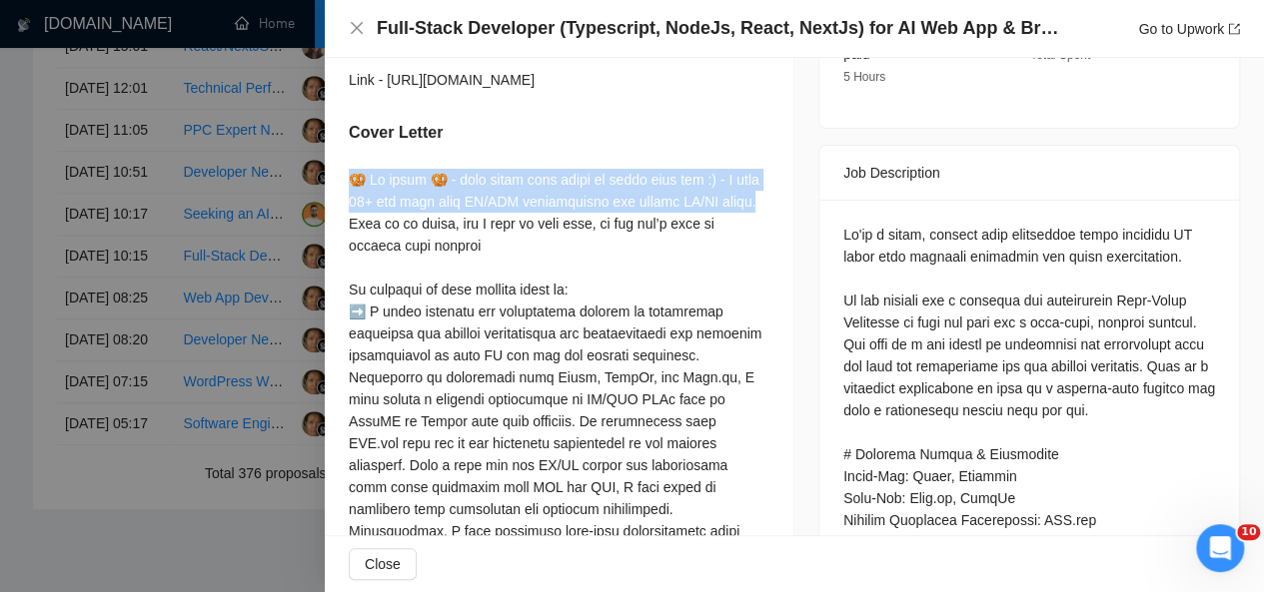
drag, startPoint x: 349, startPoint y: 205, endPoint x: 478, endPoint y: 363, distance: 203.8
click at [478, 363] on div at bounding box center [559, 476] width 421 height 615
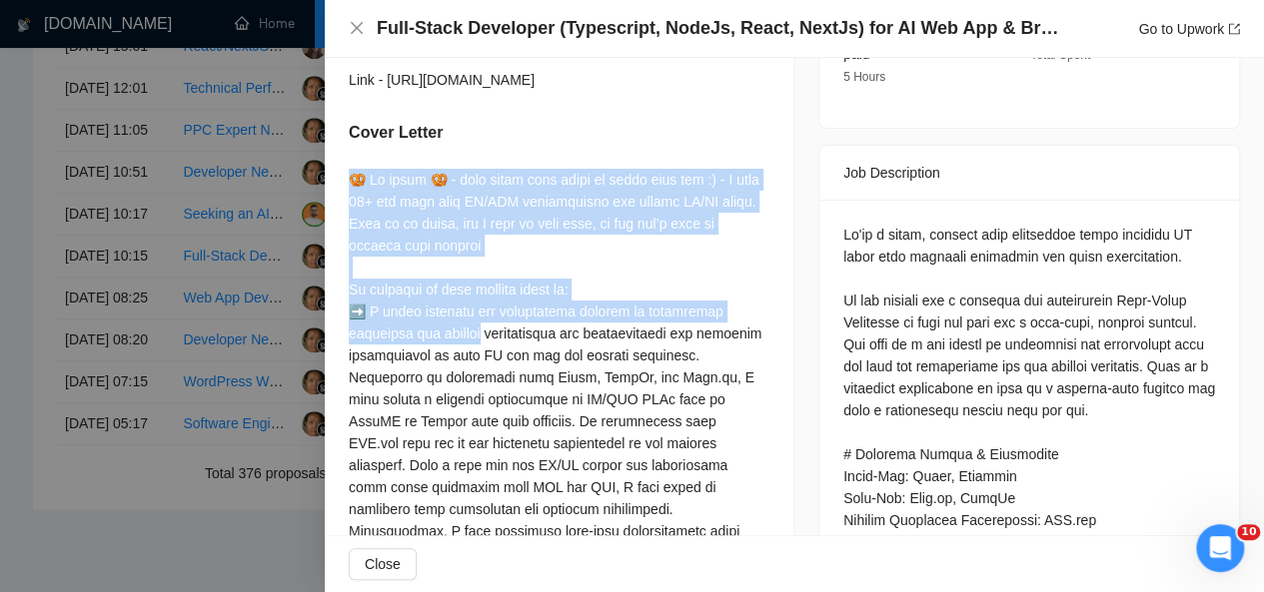
click at [673, 301] on div at bounding box center [559, 476] width 421 height 615
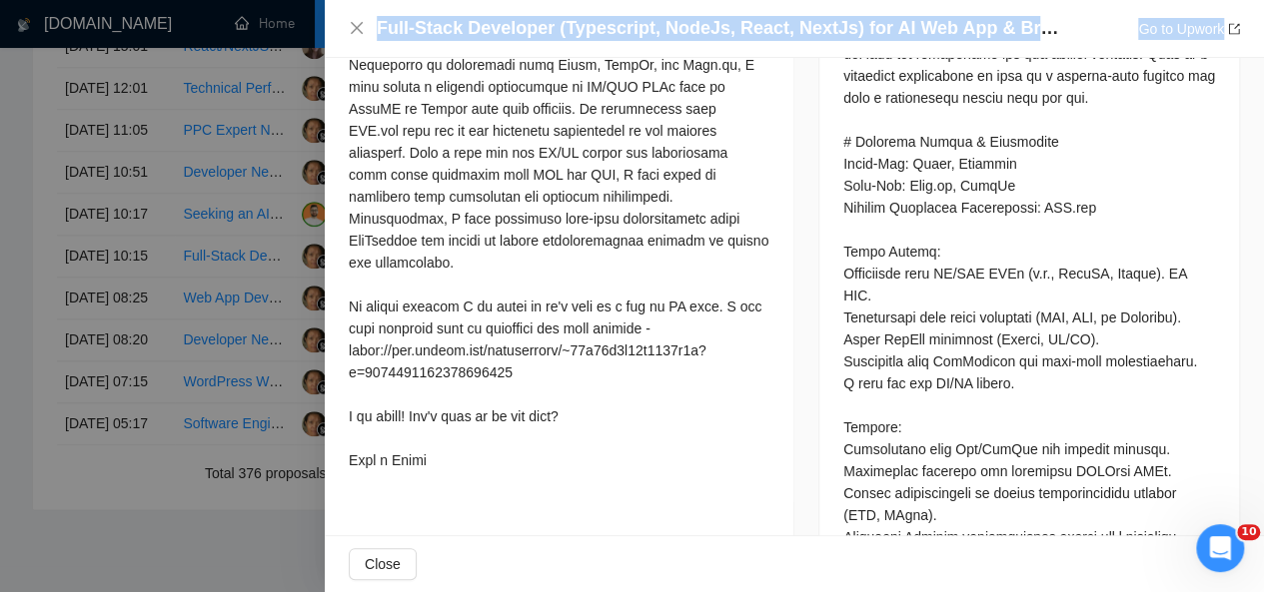
scroll to position [1225, 0]
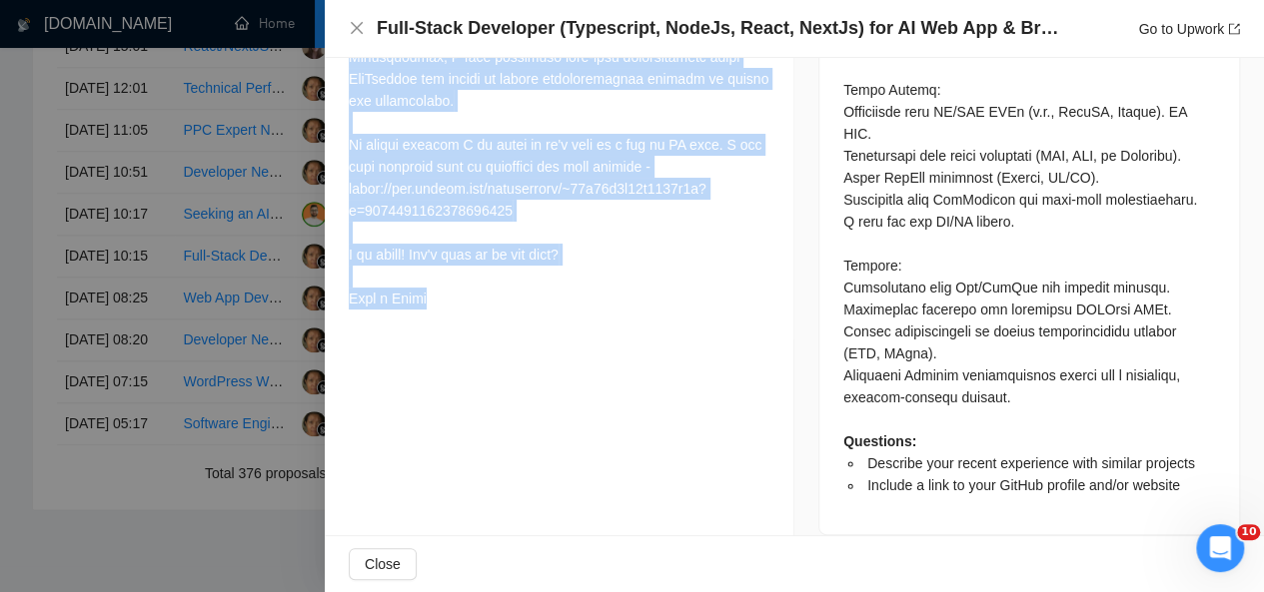
drag, startPoint x: 344, startPoint y: 110, endPoint x: 496, endPoint y: 293, distance: 237.7
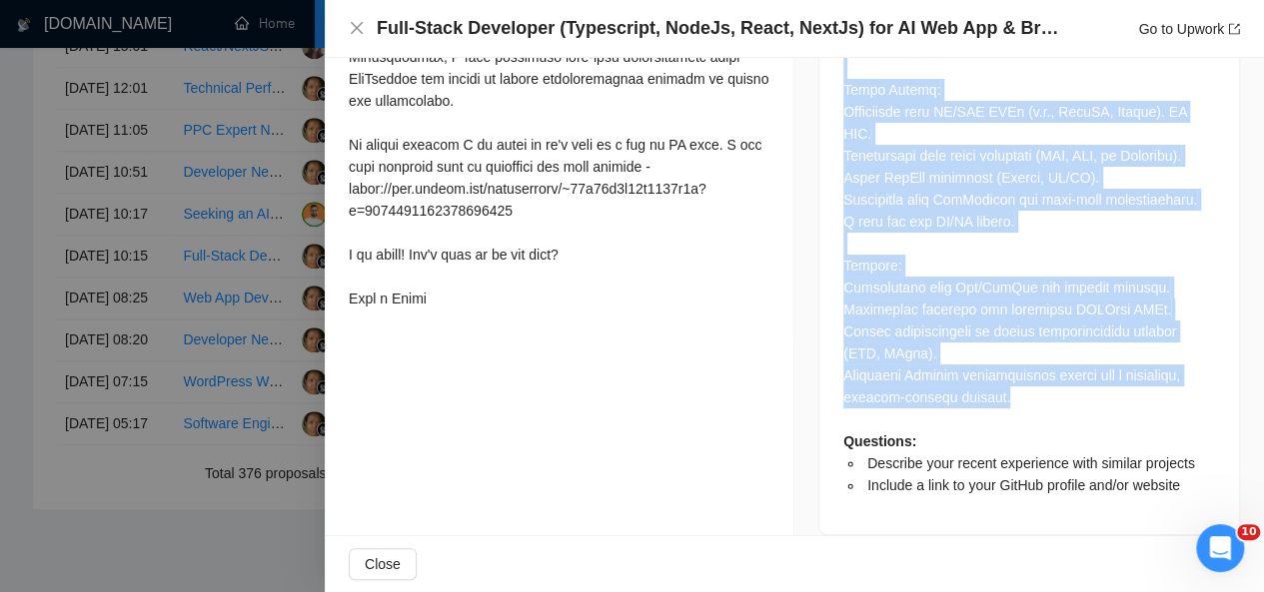
drag, startPoint x: 833, startPoint y: 116, endPoint x: 1031, endPoint y: 378, distance: 328.1
click at [1031, 378] on div "Questions: Describe your recent experience with similar projects Include a link…" at bounding box center [1029, 129] width 420 height 809
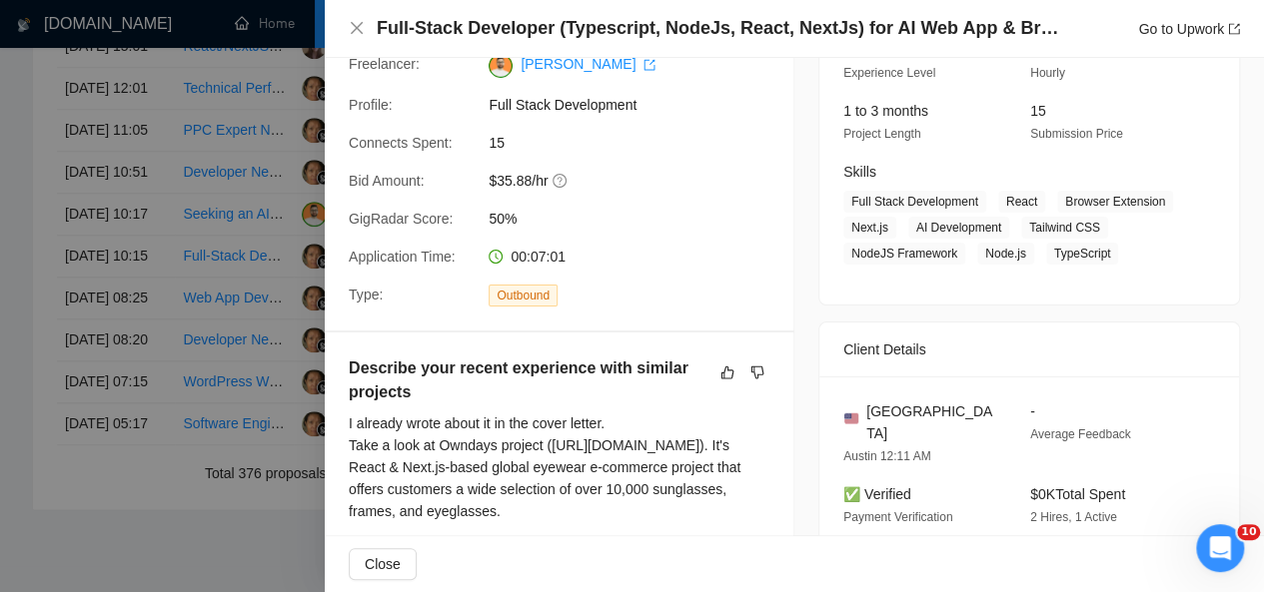
scroll to position [226, 0]
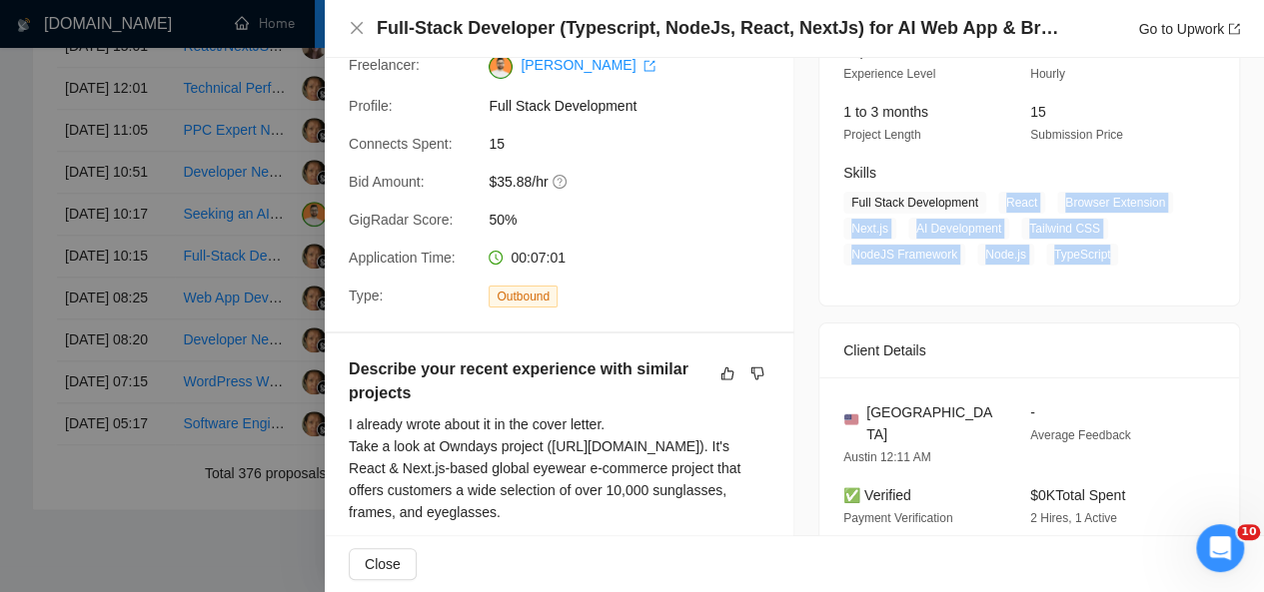
drag, startPoint x: 993, startPoint y: 195, endPoint x: 1096, endPoint y: 247, distance: 115.3
click at [1096, 247] on span "Full Stack Development React Browser Extension Next.js AI Development Tailwind …" at bounding box center [1014, 229] width 342 height 74
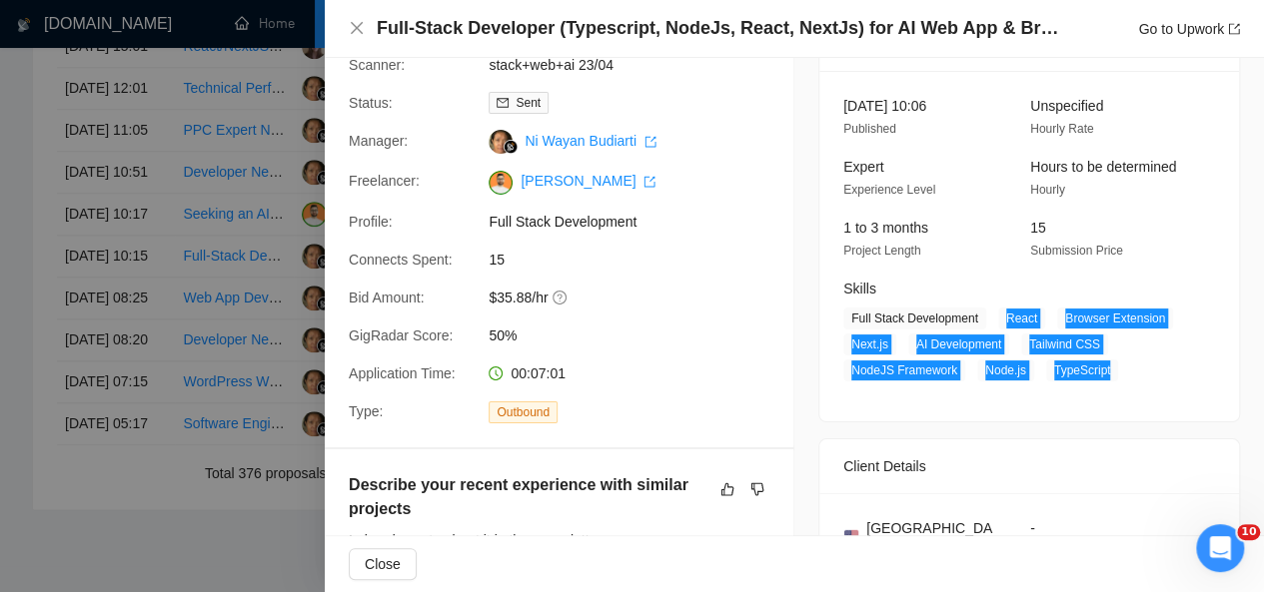
scroll to position [263, 0]
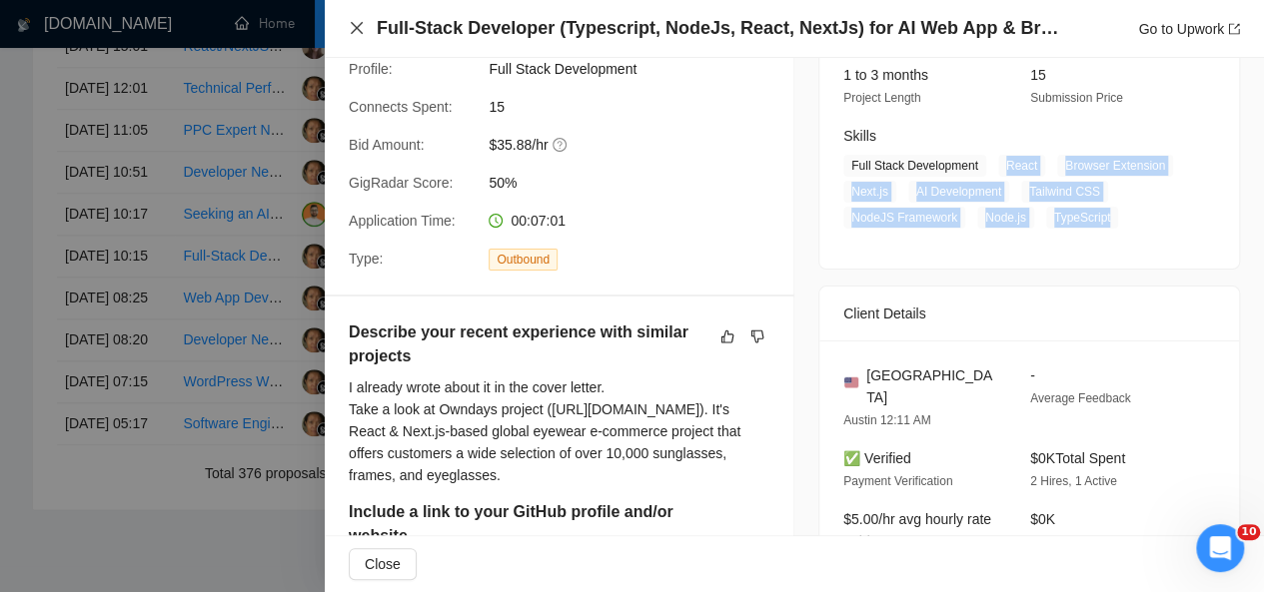
click at [351, 23] on icon "close" at bounding box center [357, 28] width 12 height 12
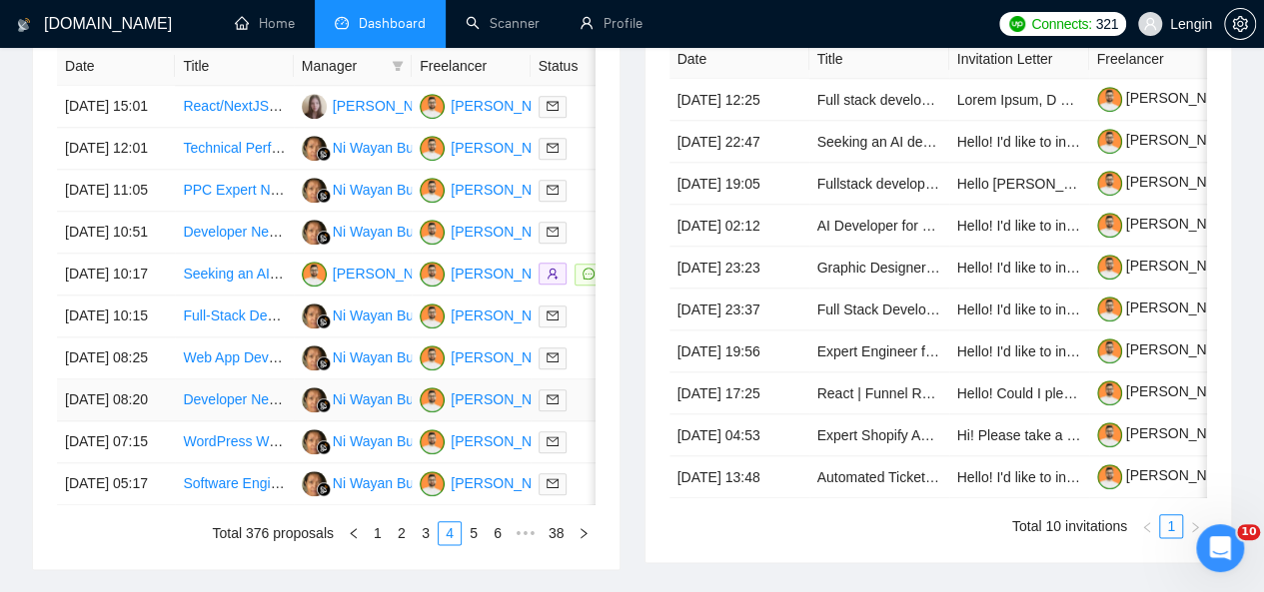
scroll to position [886, 0]
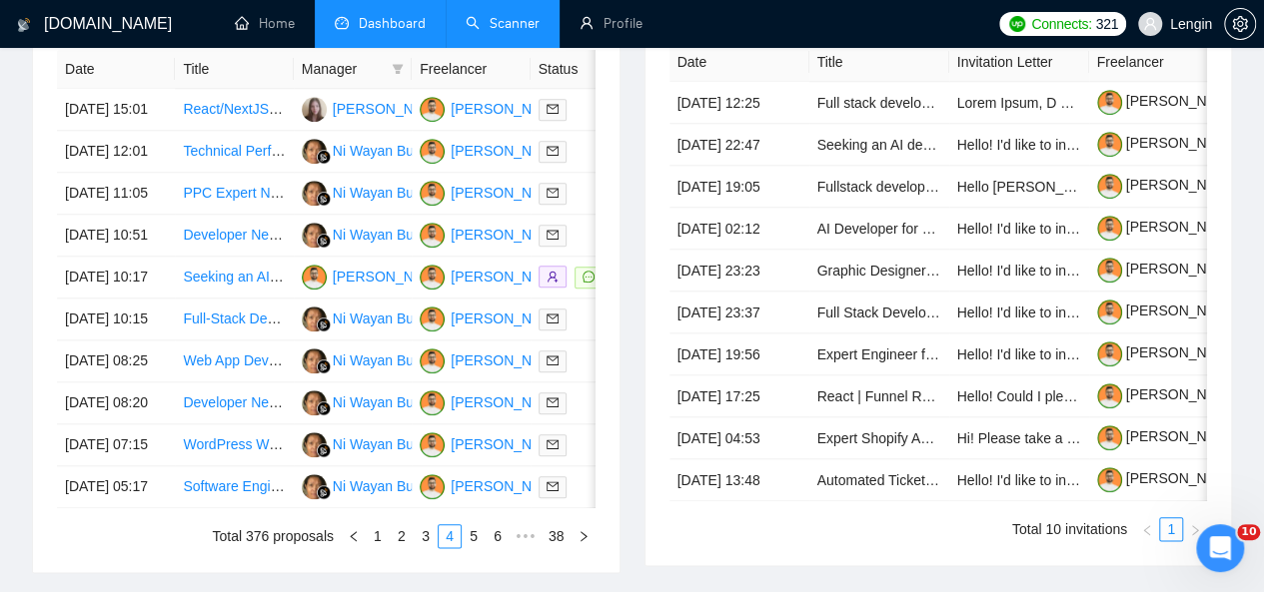
click at [507, 15] on link "Scanner" at bounding box center [503, 23] width 74 height 17
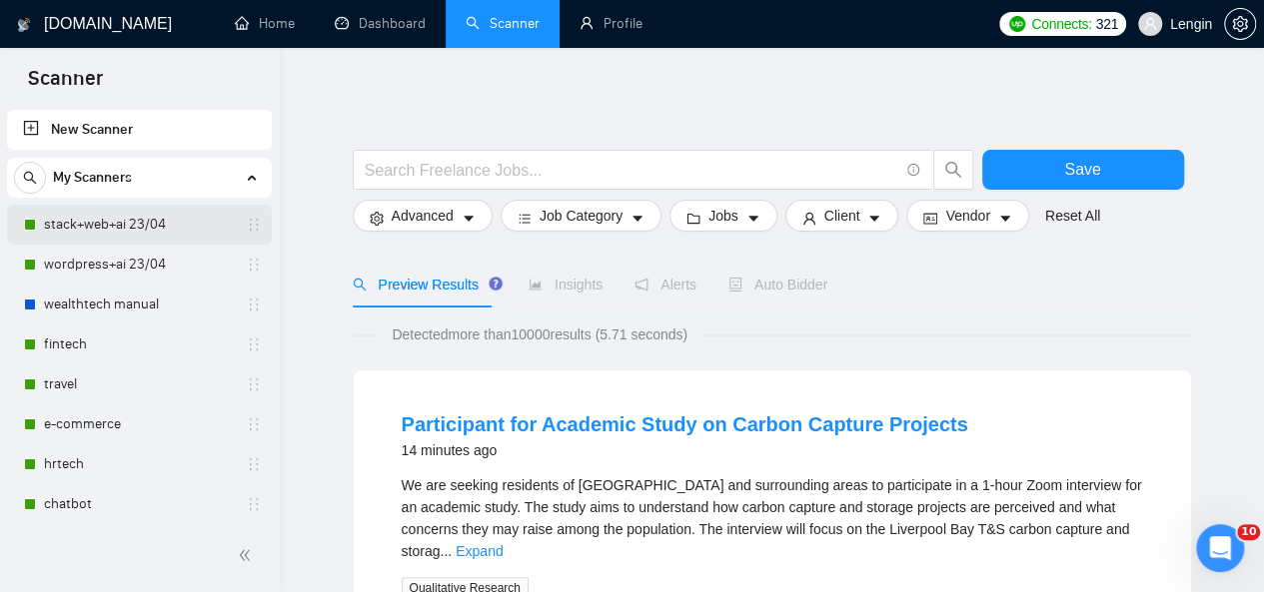
click at [90, 225] on link "stack+web+ai 23/04" at bounding box center [139, 225] width 190 height 40
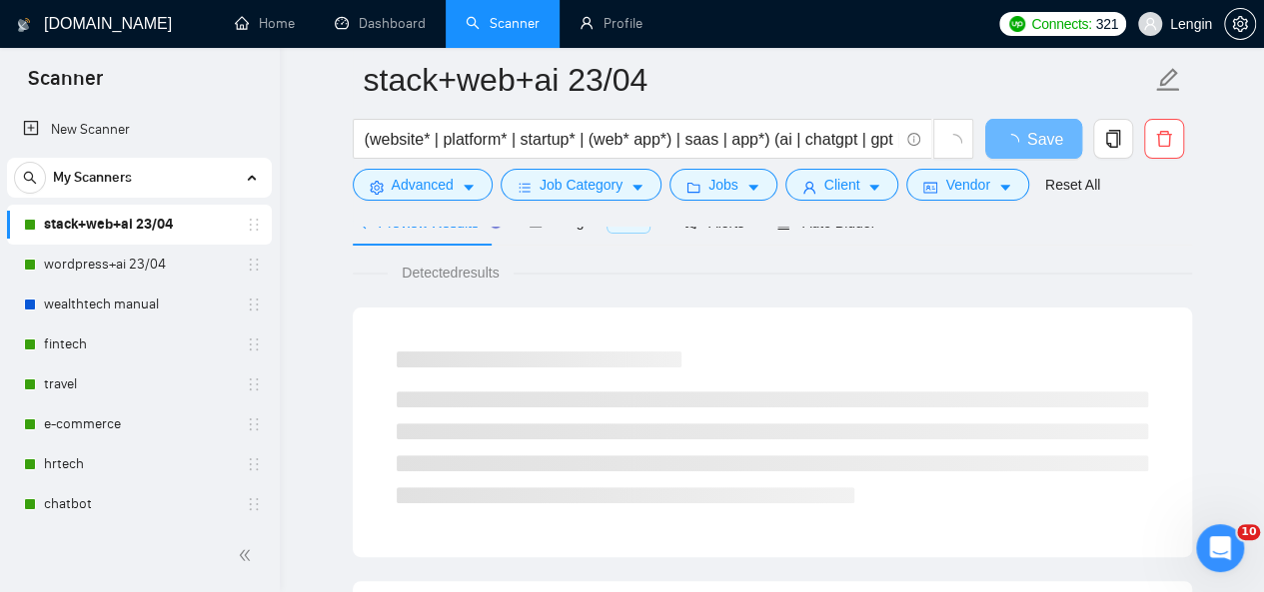
scroll to position [107, 0]
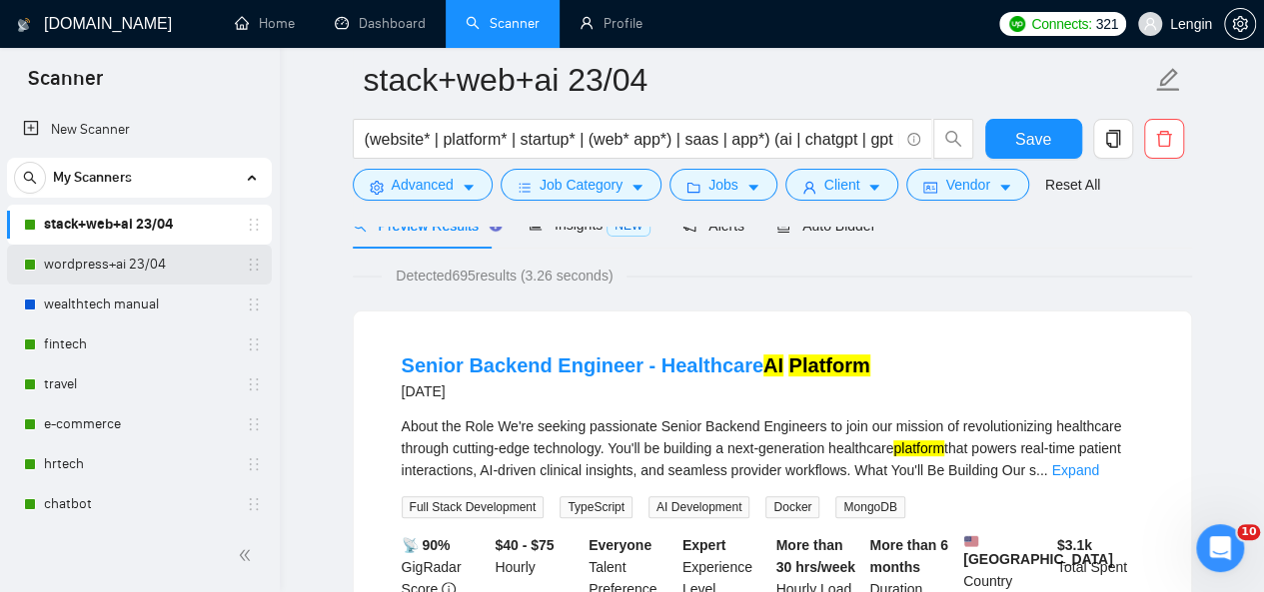
click at [98, 263] on link "wordpress+ai 23/04" at bounding box center [139, 265] width 190 height 40
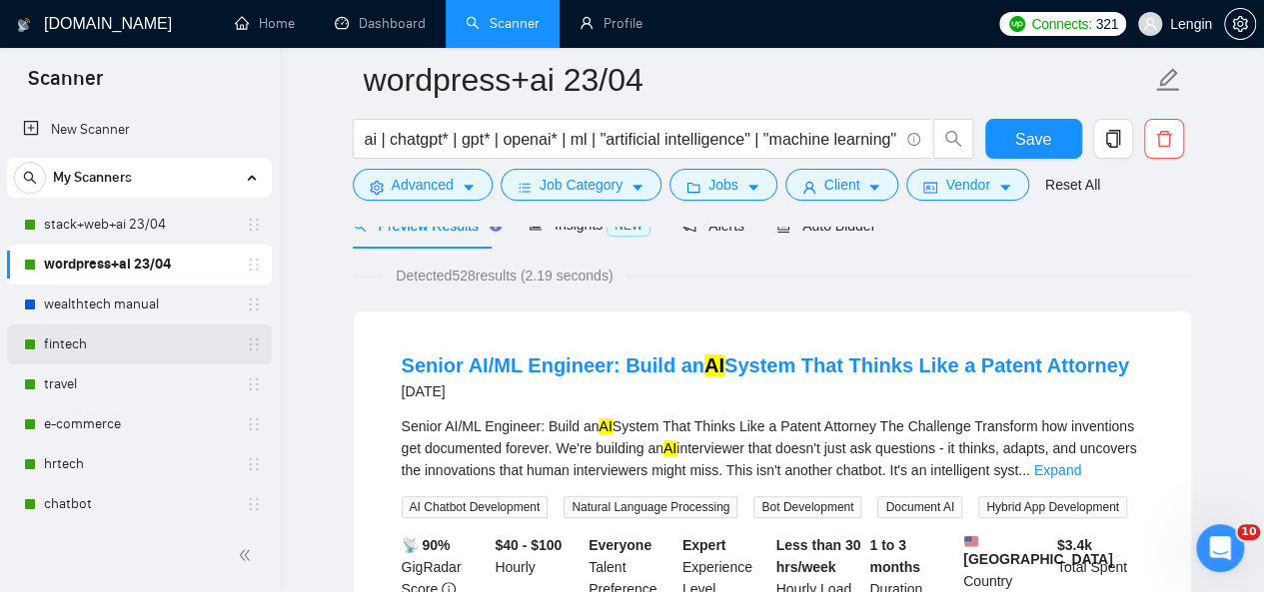
click at [127, 347] on link "fintech" at bounding box center [139, 345] width 190 height 40
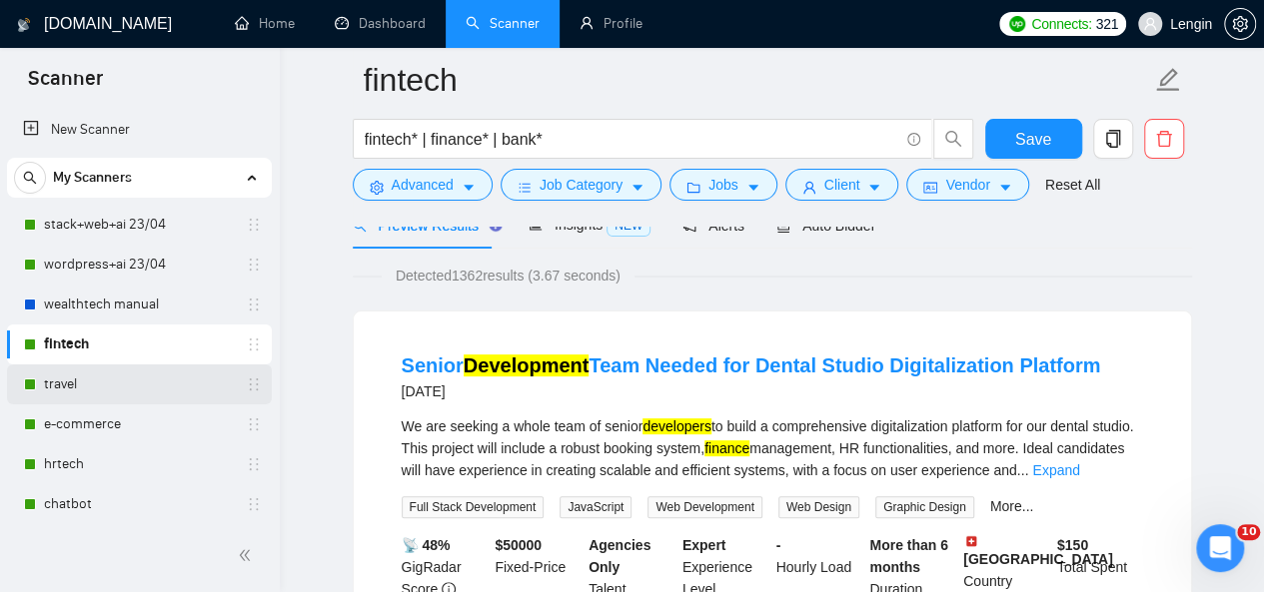
click at [109, 373] on link "travel" at bounding box center [139, 385] width 190 height 40
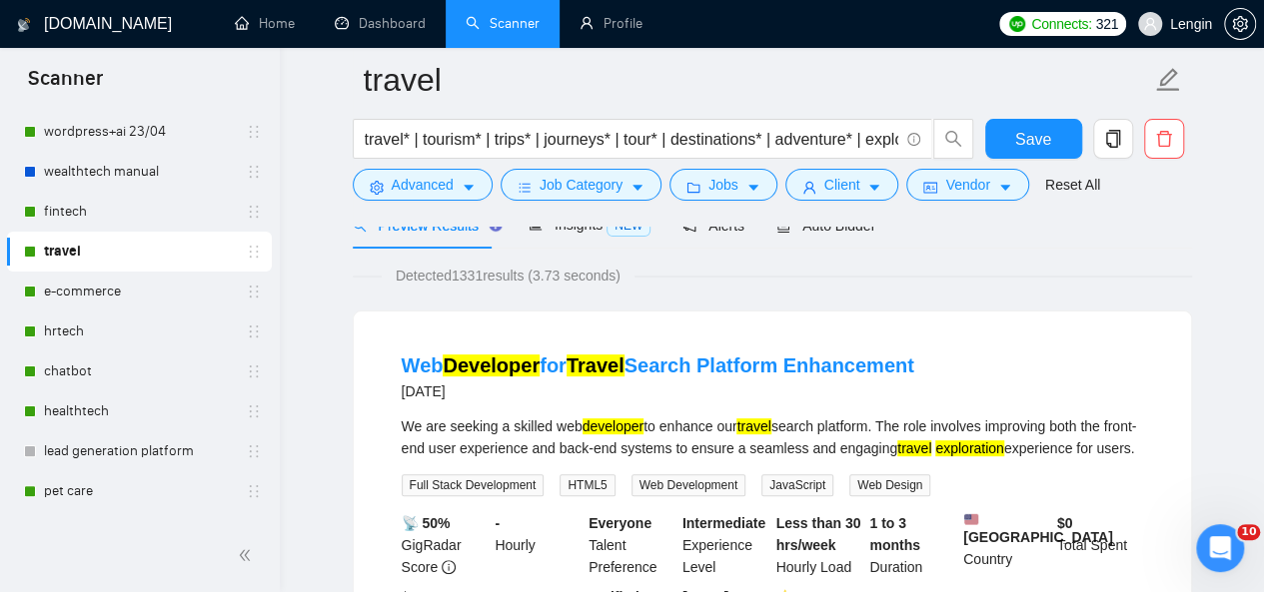
scroll to position [134, 0]
click at [145, 283] on link "e-commerce" at bounding box center [139, 291] width 190 height 40
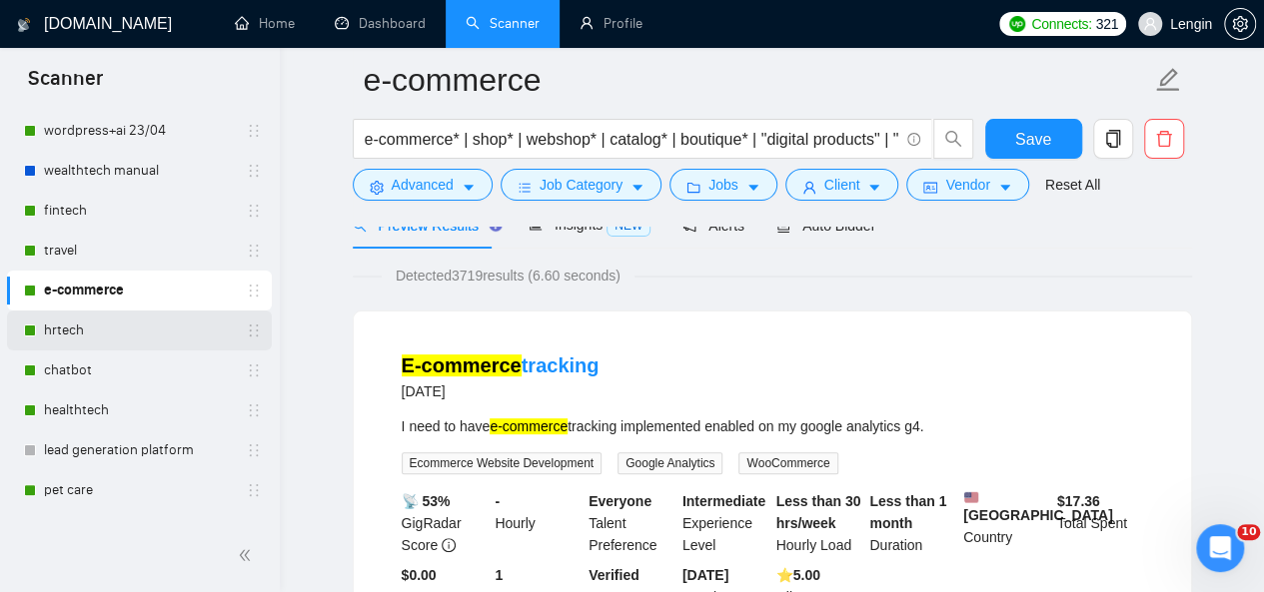
click at [149, 313] on link "hrtech" at bounding box center [139, 331] width 190 height 40
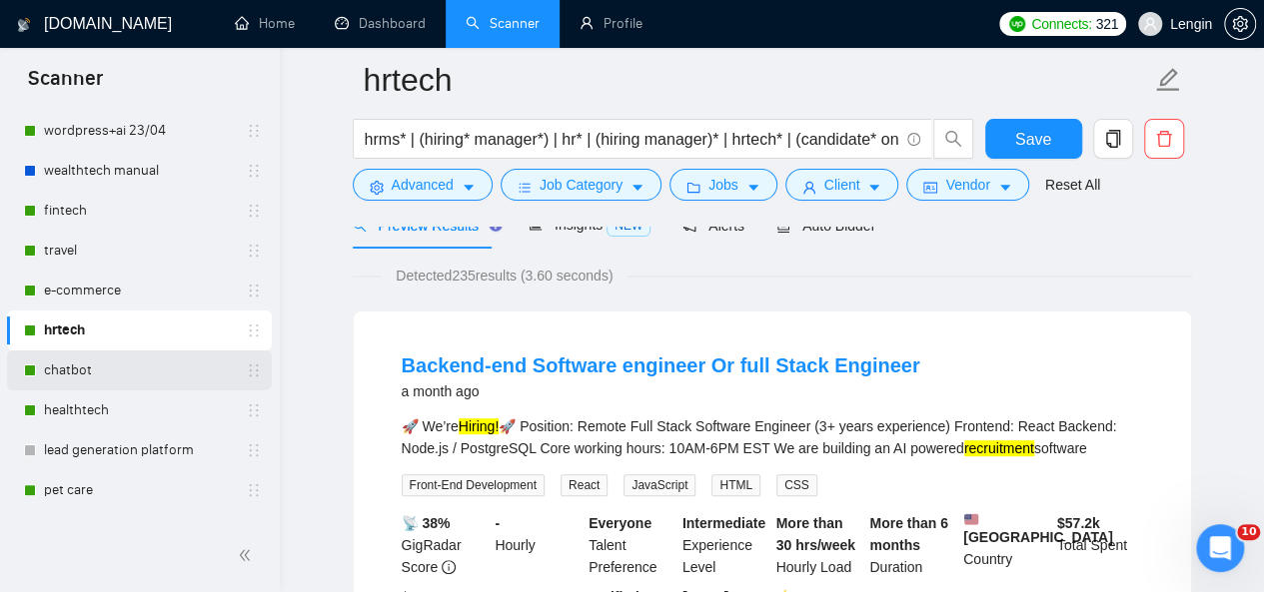
click at [146, 354] on link "chatbot" at bounding box center [139, 371] width 190 height 40
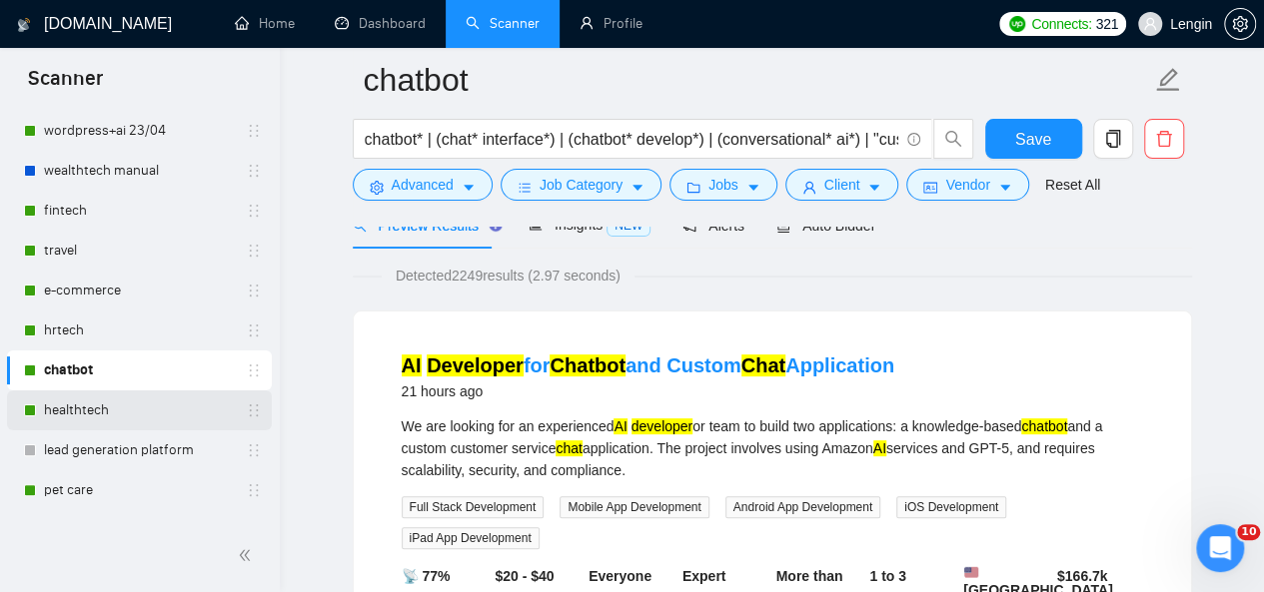
click at [158, 397] on link "healthtech" at bounding box center [139, 411] width 190 height 40
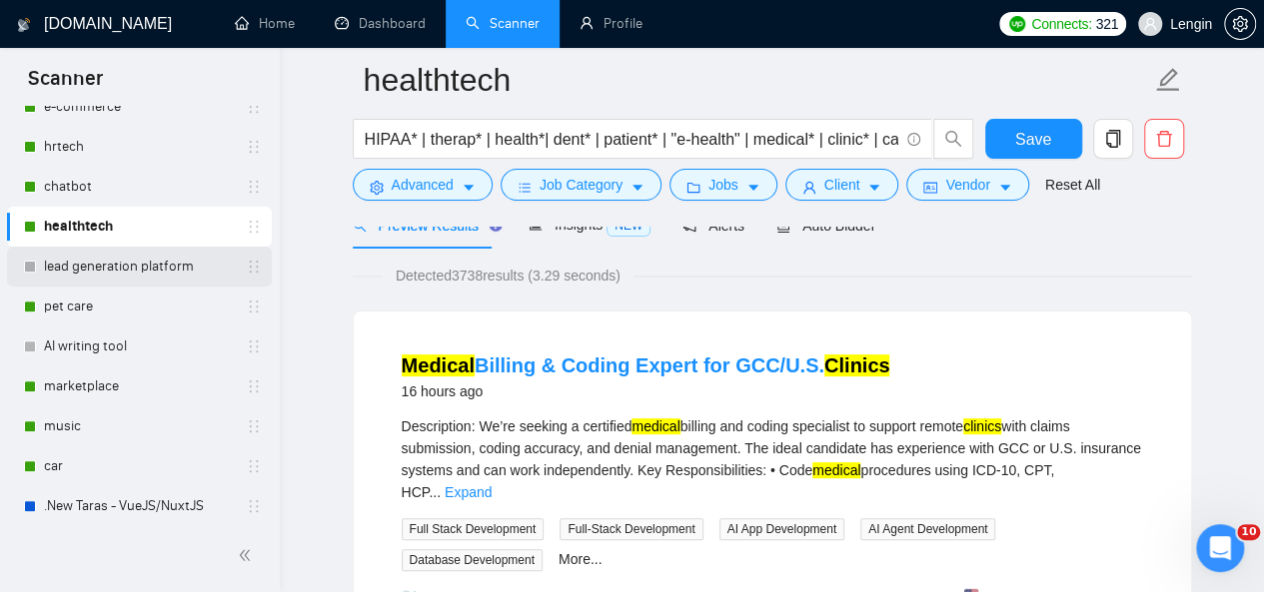
scroll to position [328, 0]
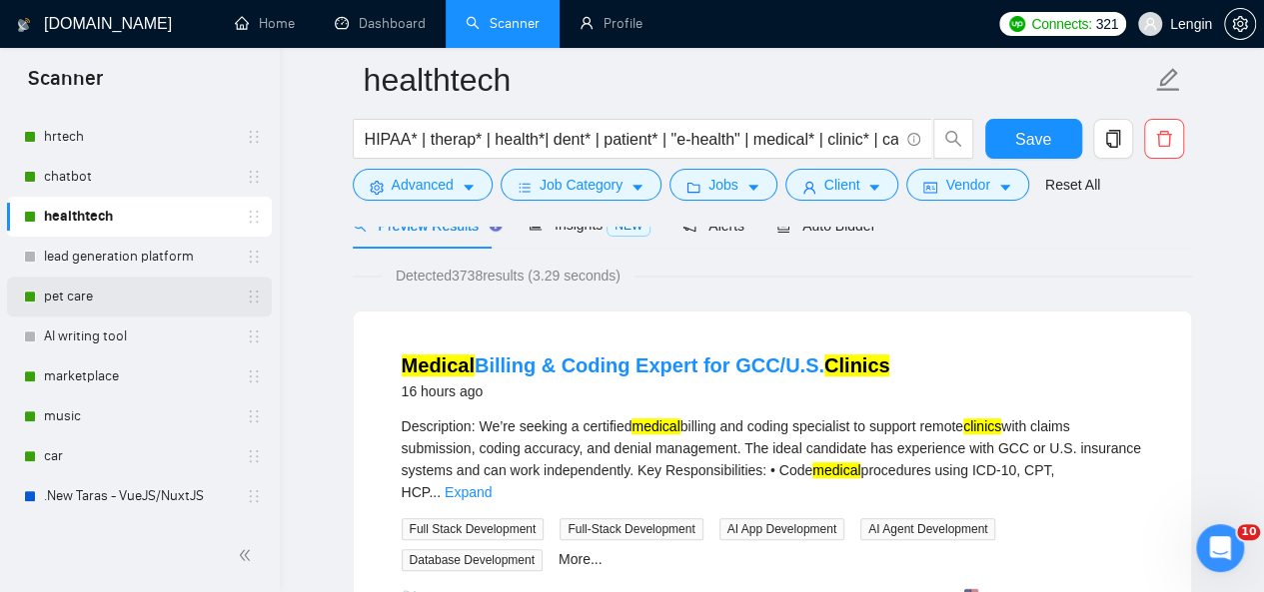
click at [176, 301] on link "pet care" at bounding box center [139, 297] width 190 height 40
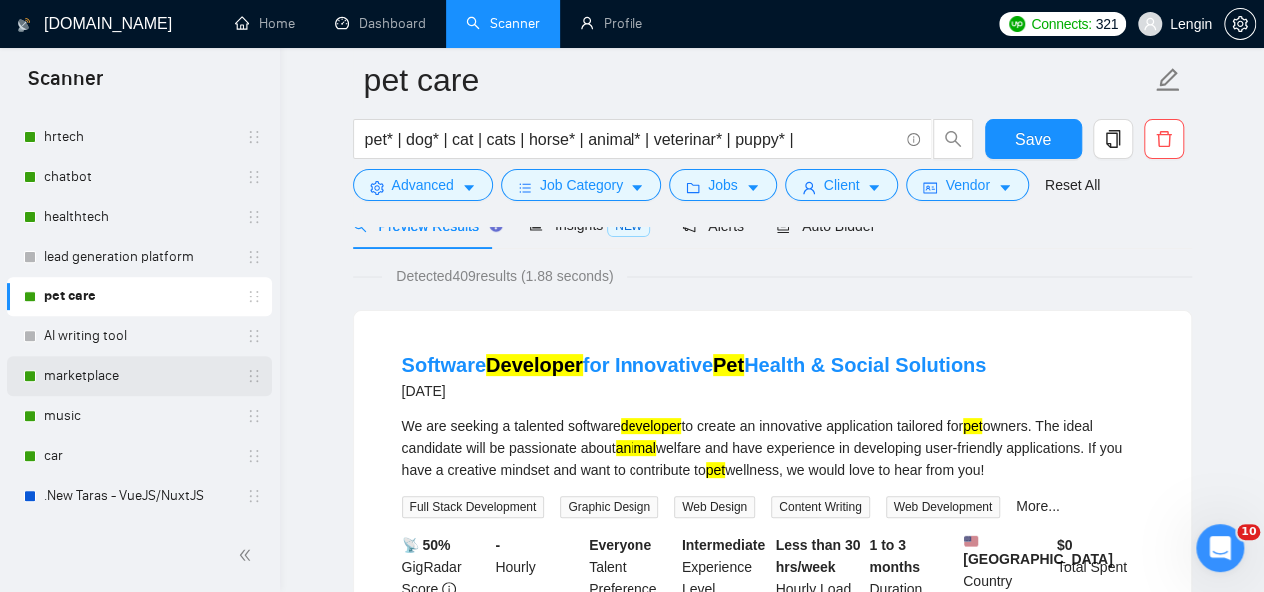
click at [175, 375] on link "marketplace" at bounding box center [139, 377] width 190 height 40
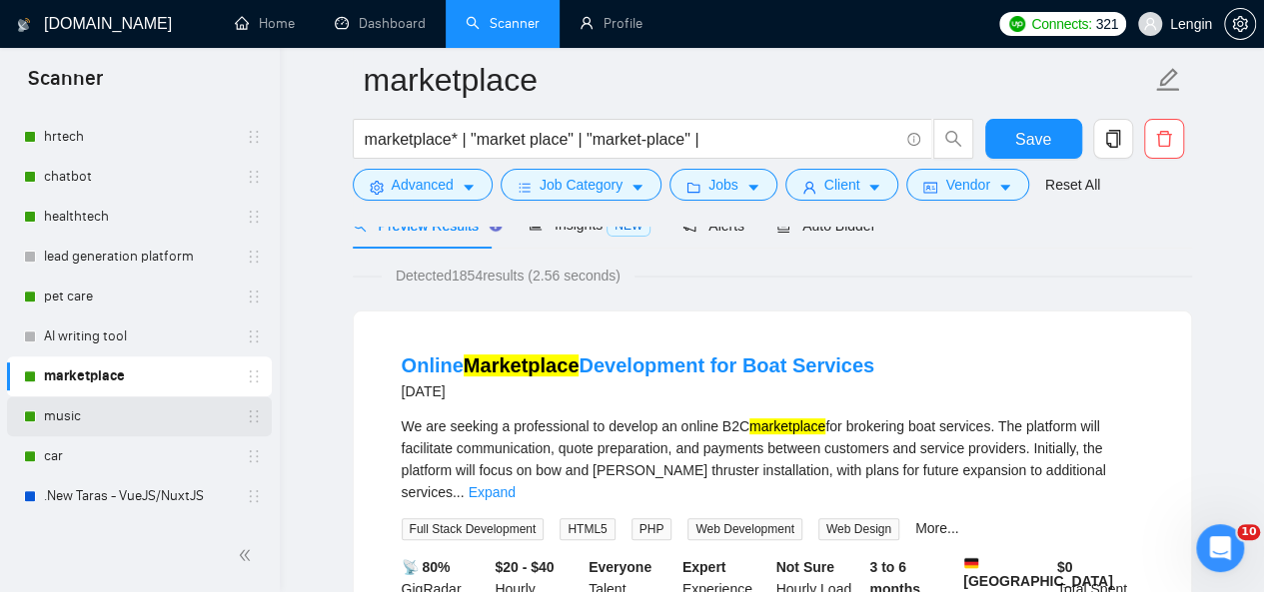
click at [73, 415] on link "music" at bounding box center [139, 417] width 190 height 40
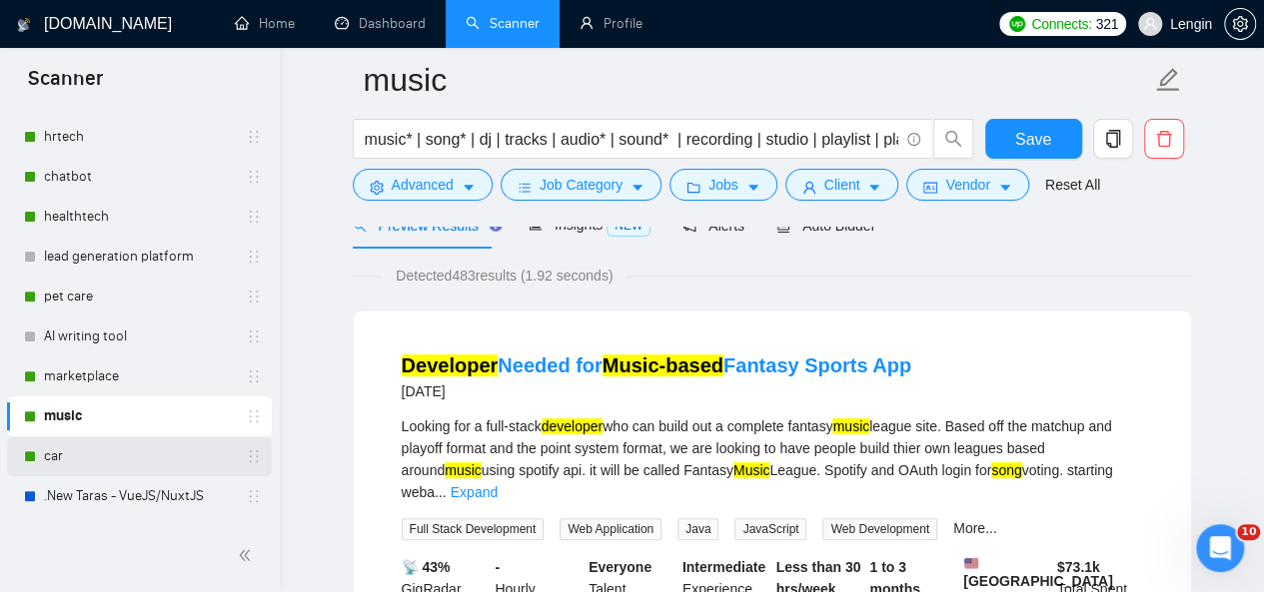
click at [121, 455] on link "car" at bounding box center [139, 457] width 190 height 40
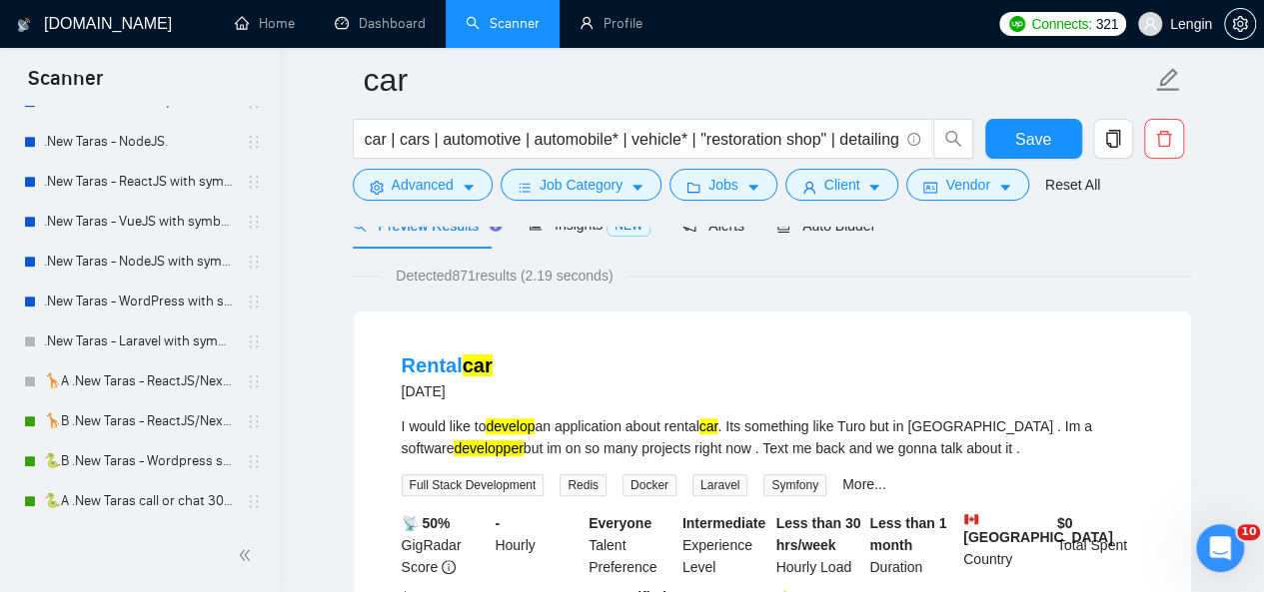
scroll to position [829, 0]
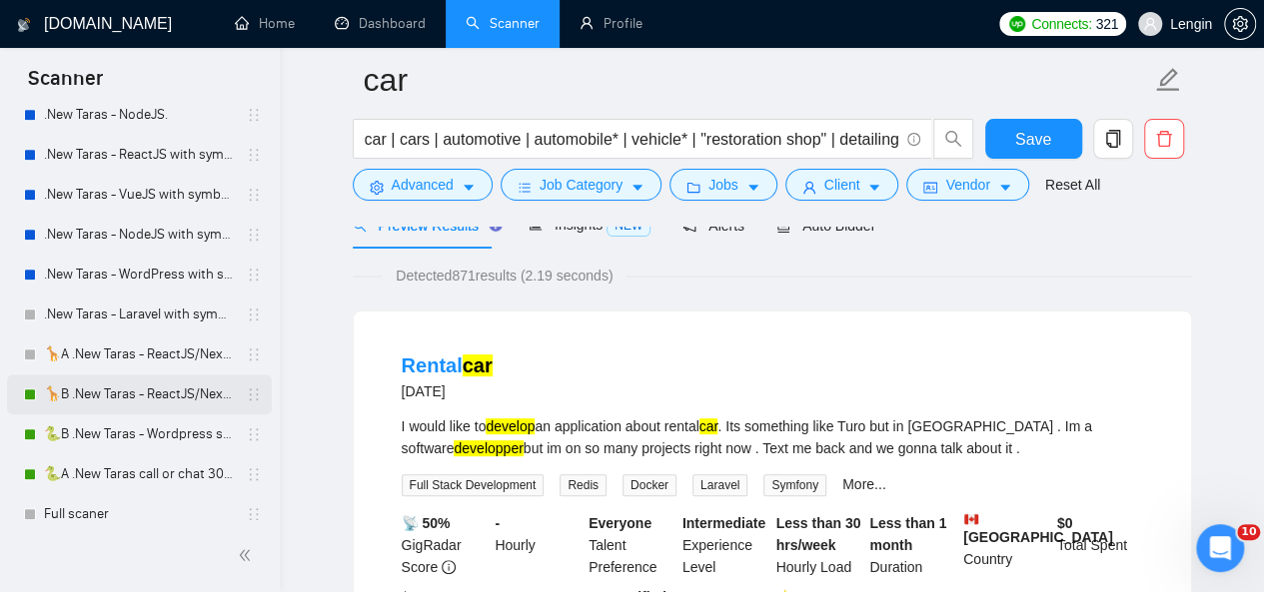
click at [130, 385] on link "🦒B .New Taras - ReactJS/NextJS rel exp 23/04" at bounding box center [139, 395] width 190 height 40
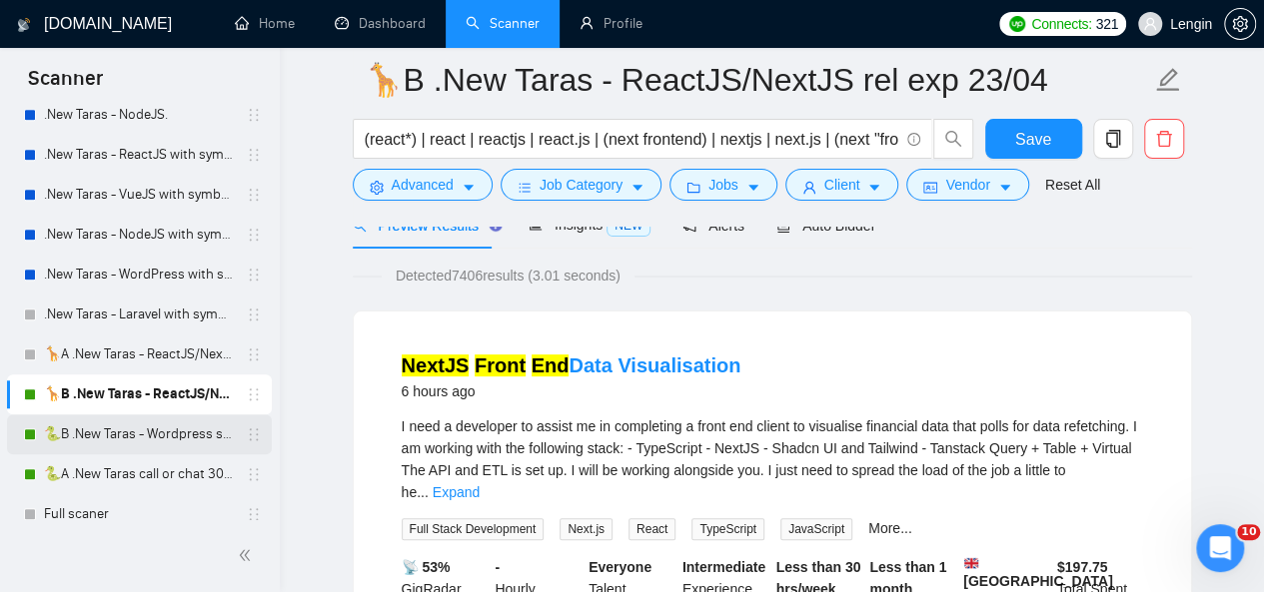
click at [148, 422] on link "🐍B .New Taras - Wordpress short 23/04" at bounding box center [139, 435] width 190 height 40
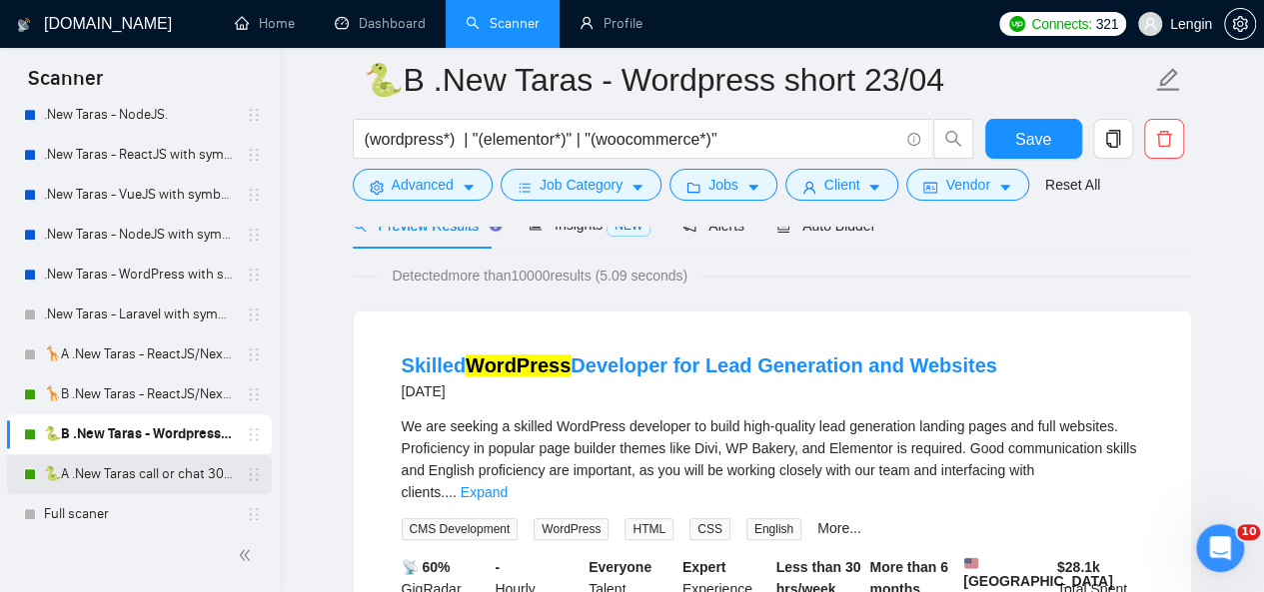
click at [144, 469] on link "🐍A .New Taras call or chat 30%view 0 reply 23/04" at bounding box center [139, 475] width 190 height 40
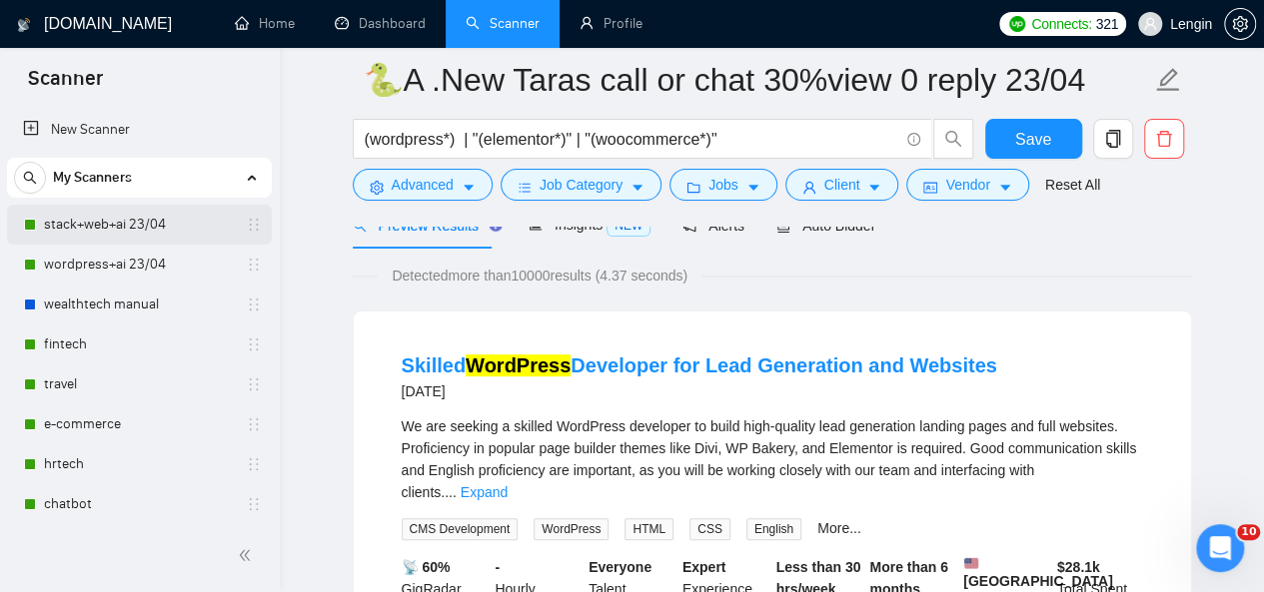
click at [112, 223] on link "stack+web+ai 23/04" at bounding box center [139, 225] width 190 height 40
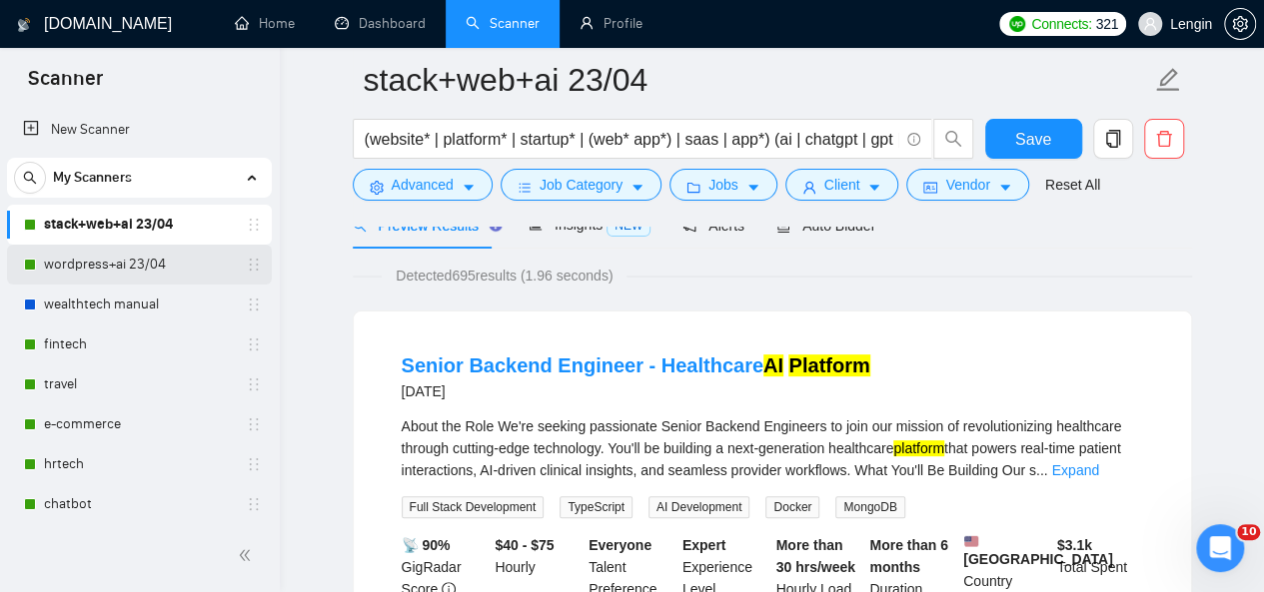
click at [102, 265] on link "wordpress+ai 23/04" at bounding box center [139, 265] width 190 height 40
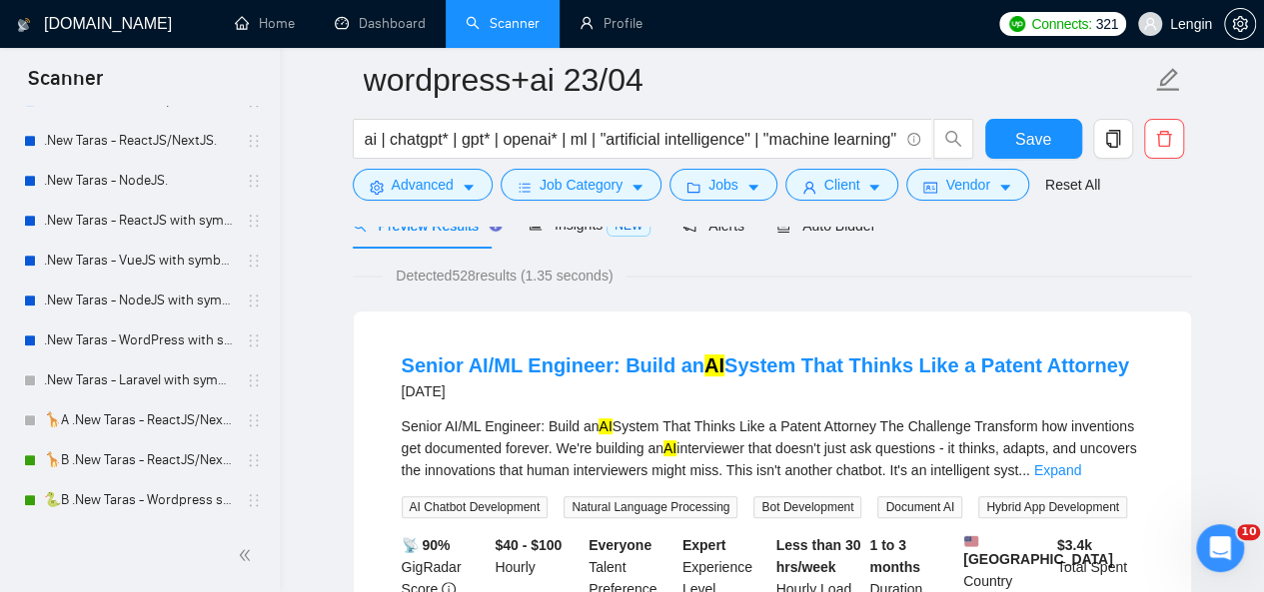
scroll to position [893, 0]
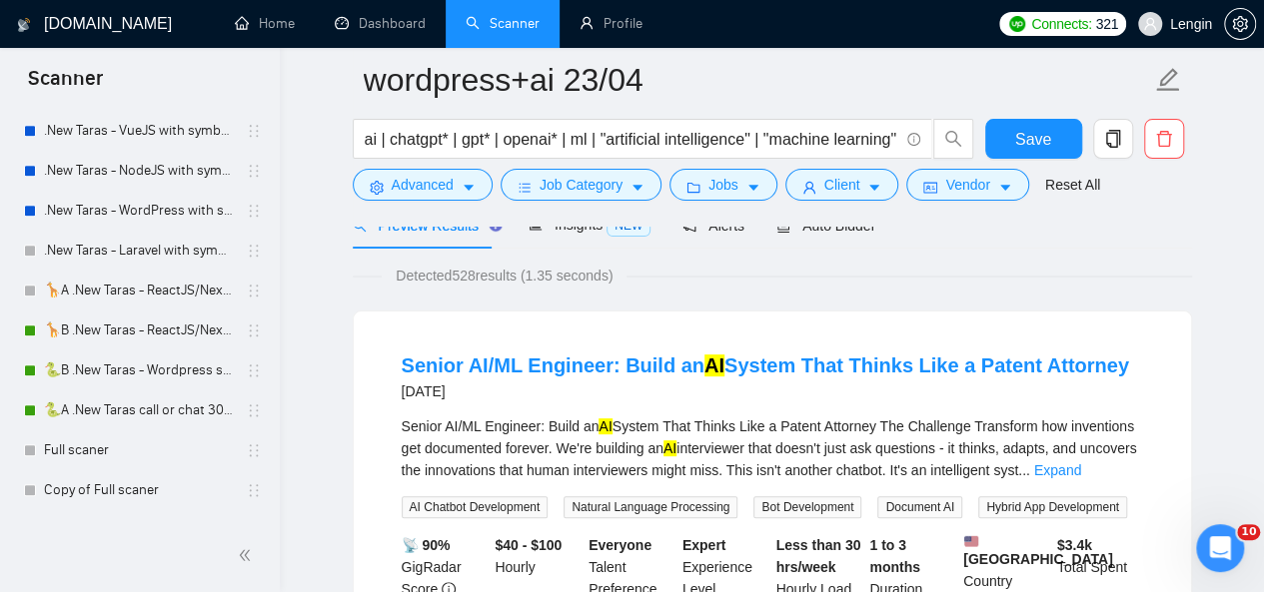
click at [121, 336] on link "🦒B .New Taras - ReactJS/NextJS rel exp 23/04" at bounding box center [139, 331] width 190 height 40
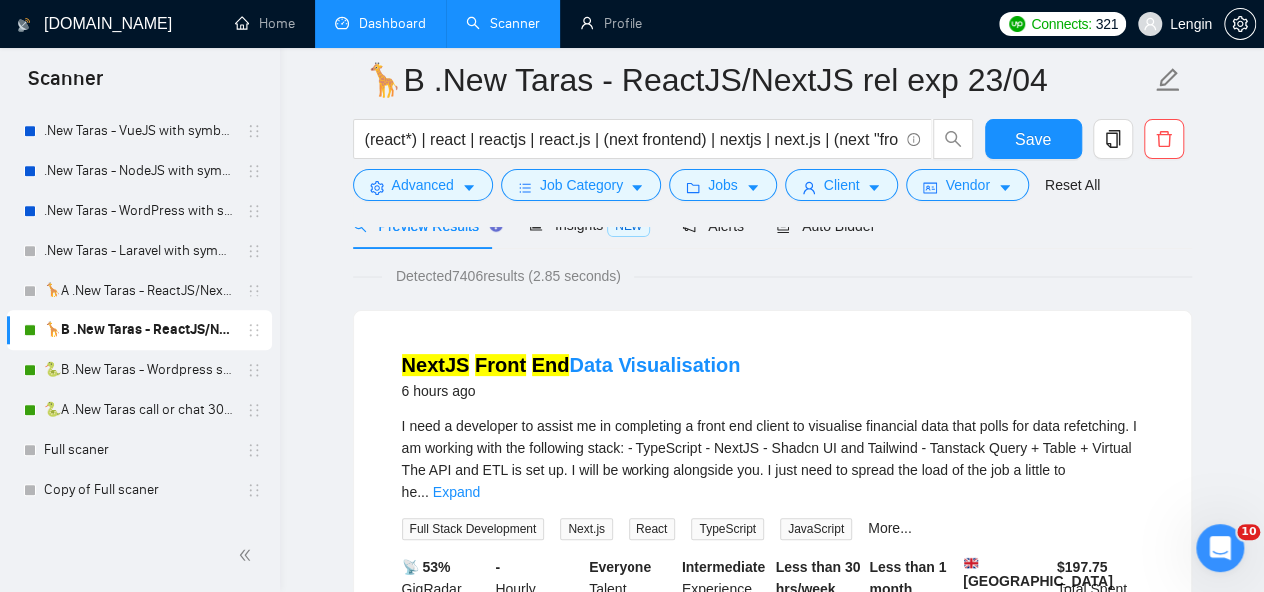
click at [372, 32] on link "Dashboard" at bounding box center [380, 23] width 91 height 17
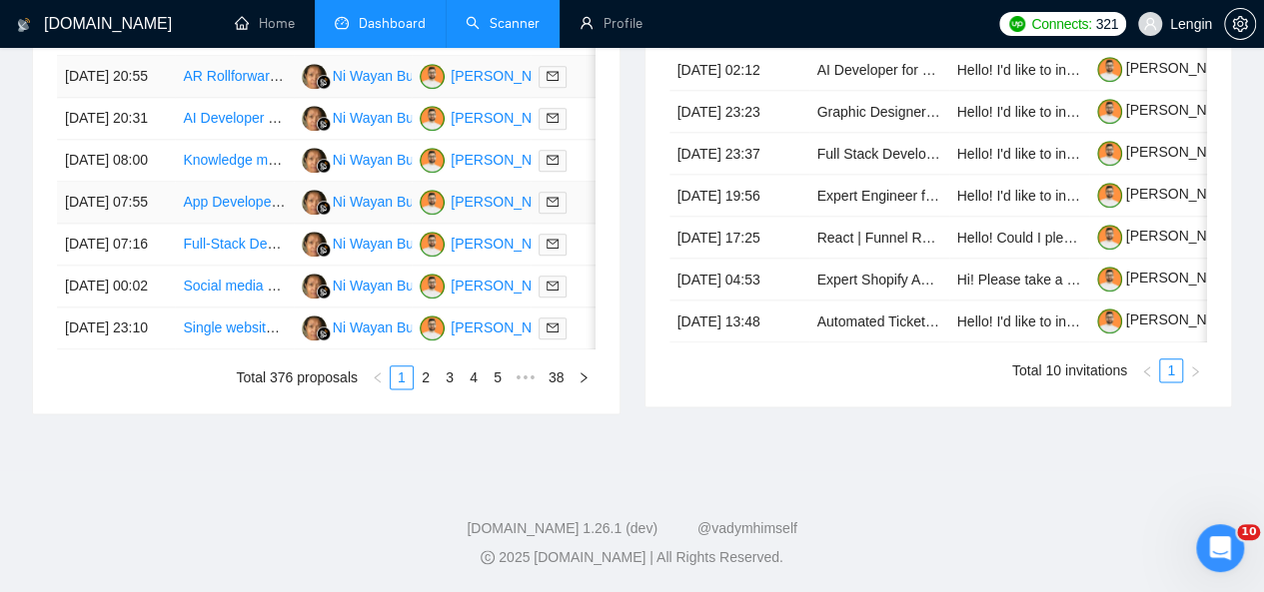
scroll to position [1100, 0]
click at [430, 389] on link "2" at bounding box center [426, 378] width 22 height 22
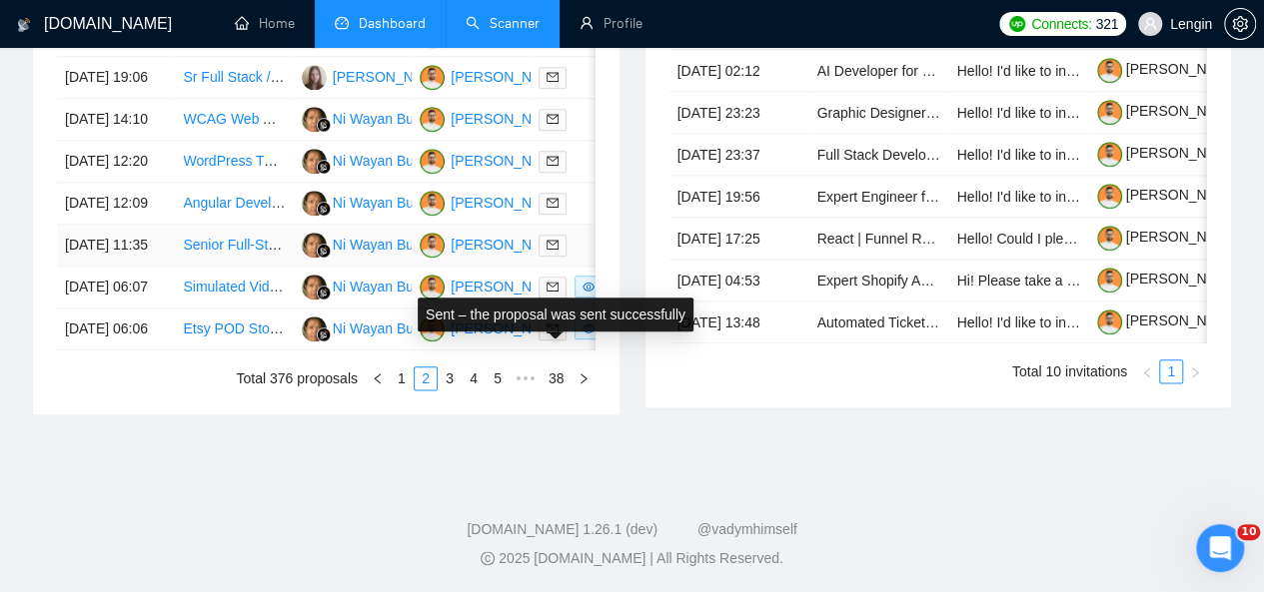
scroll to position [1103, 0]
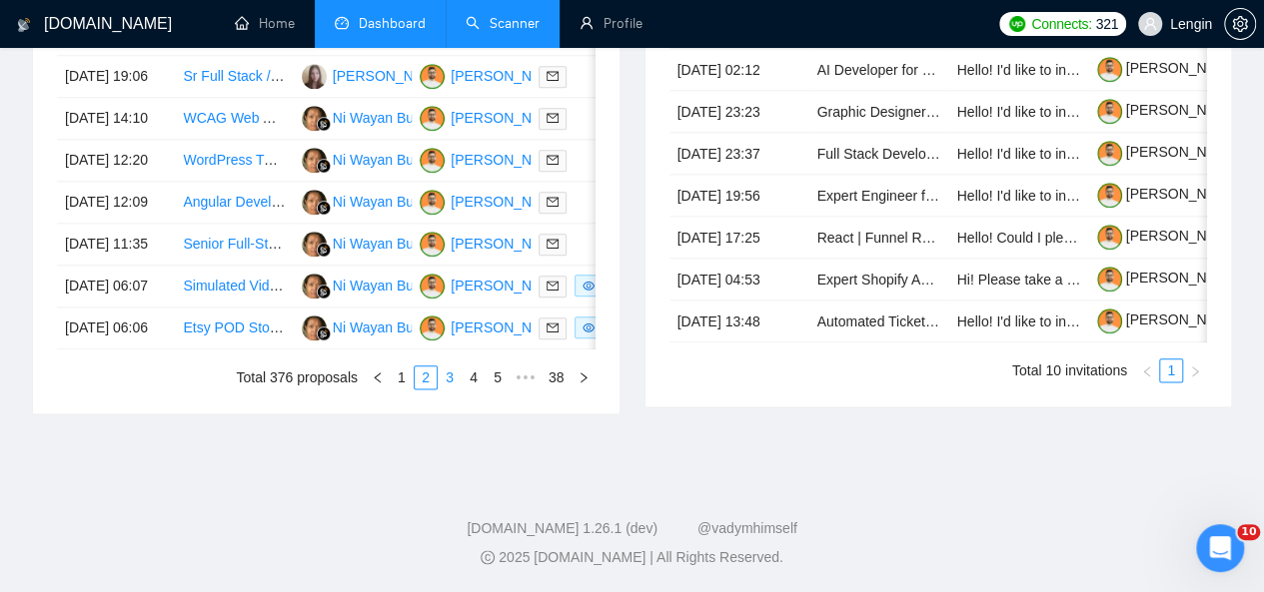
click at [455, 389] on link "3" at bounding box center [450, 378] width 22 height 22
click at [468, 389] on link "4" at bounding box center [474, 378] width 22 height 22
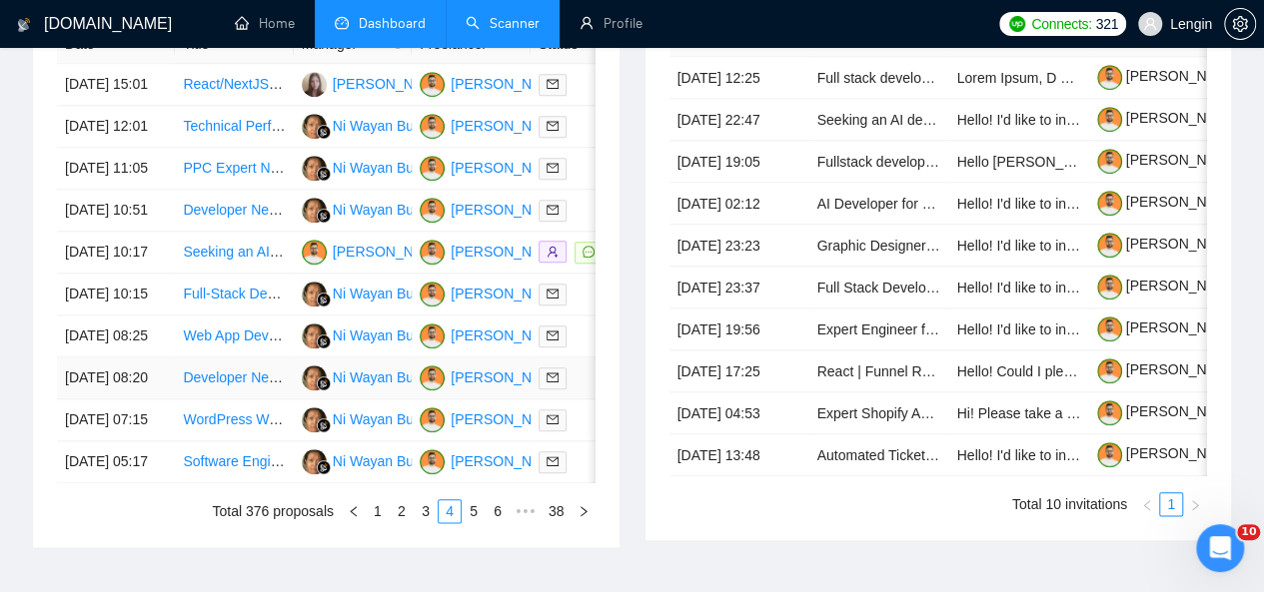
scroll to position [1156, 0]
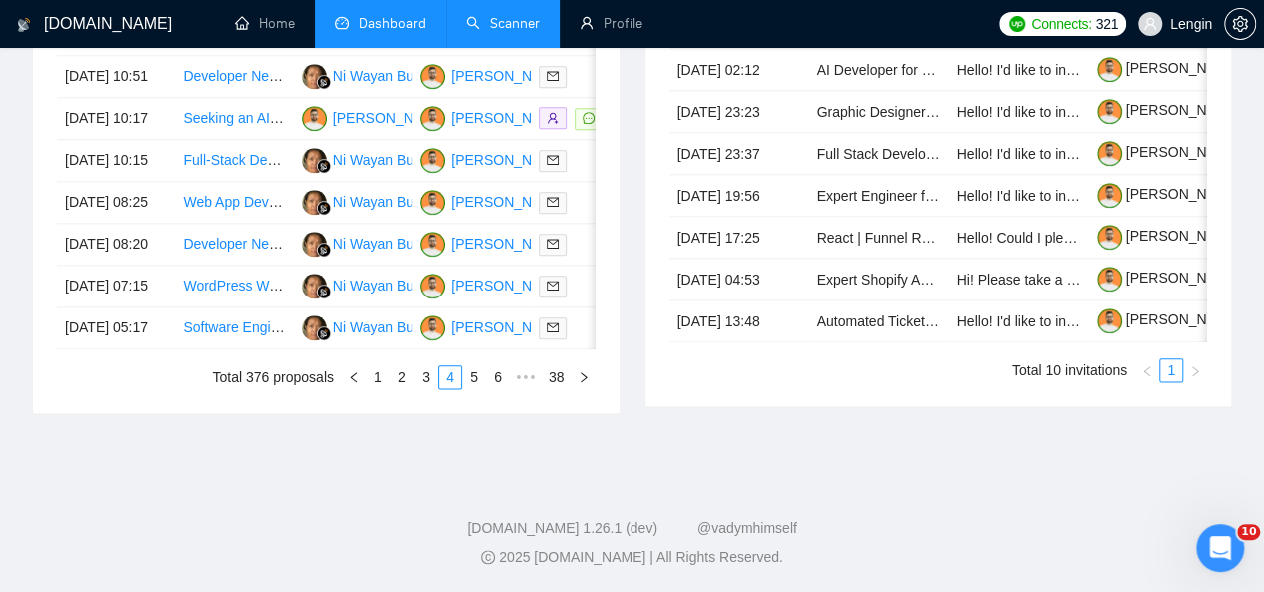
click at [468, 390] on div "Date Title Manager Freelancer Status [DATE] 15:01 React/NextJS developer for fi…" at bounding box center [326, 140] width 539 height 499
click at [476, 389] on link "5" at bounding box center [474, 378] width 22 height 22
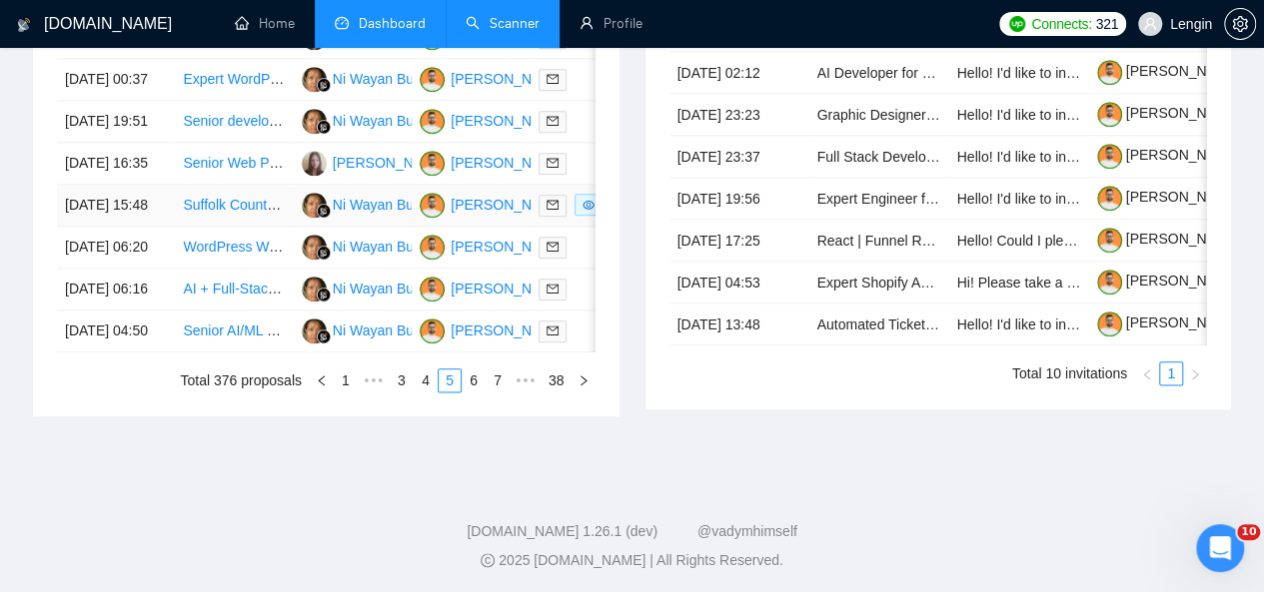
scroll to position [1043, 0]
click at [474, 391] on link "6" at bounding box center [474, 380] width 22 height 22
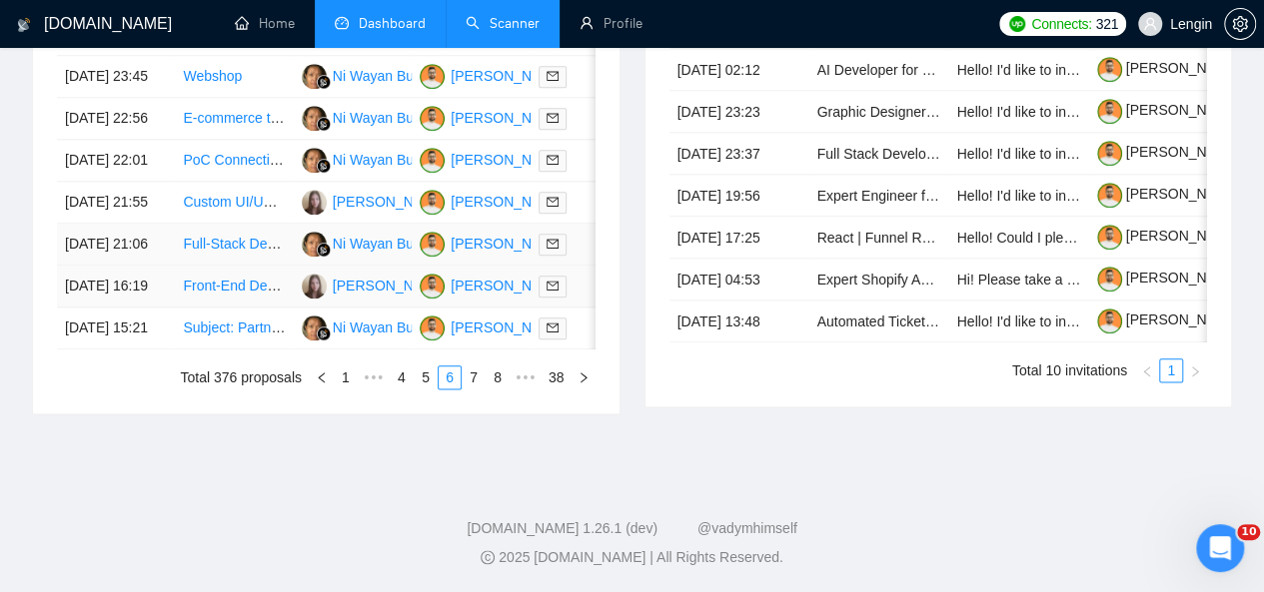
scroll to position [1049, 0]
click at [476, 389] on link "7" at bounding box center [474, 378] width 22 height 22
click at [472, 389] on link "8" at bounding box center [474, 378] width 22 height 22
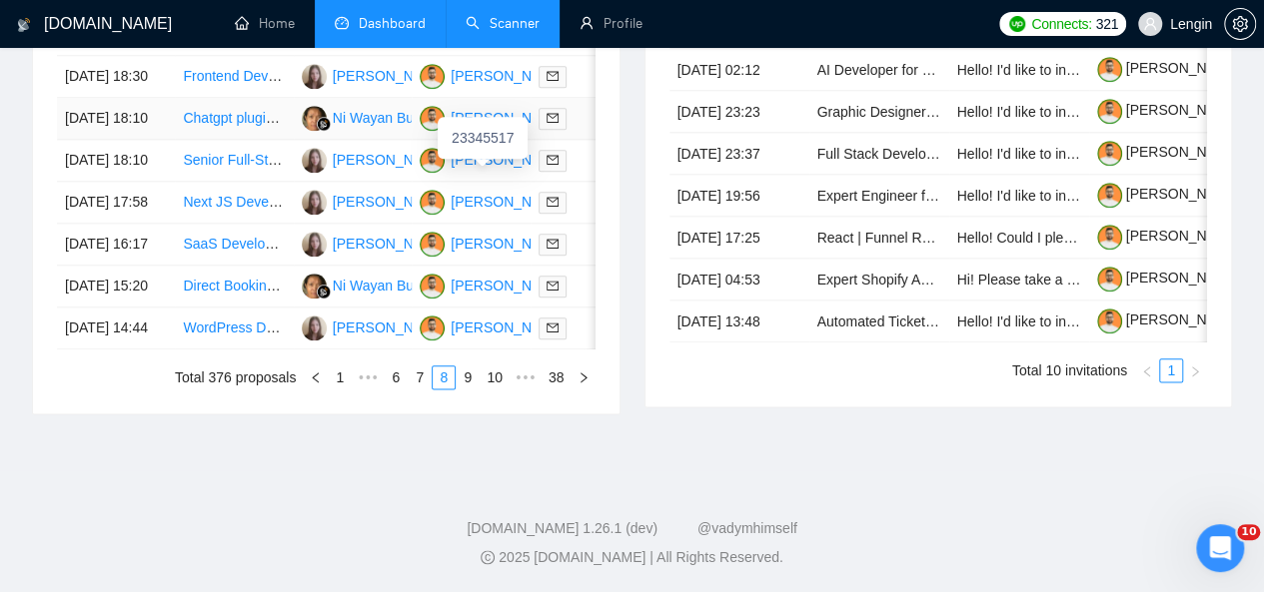
scroll to position [1072, 0]
click at [472, 389] on link "9" at bounding box center [468, 378] width 22 height 22
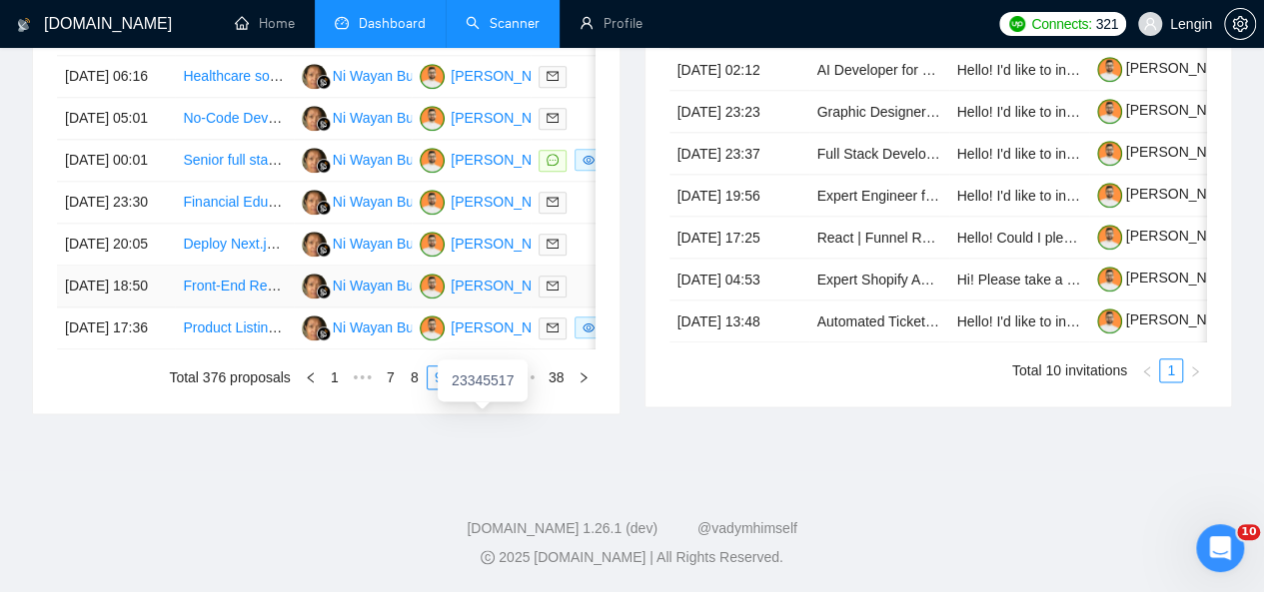
scroll to position [1090, 0]
click at [333, 389] on link "1" at bounding box center [335, 378] width 22 height 22
